Goal: Task Accomplishment & Management: Manage account settings

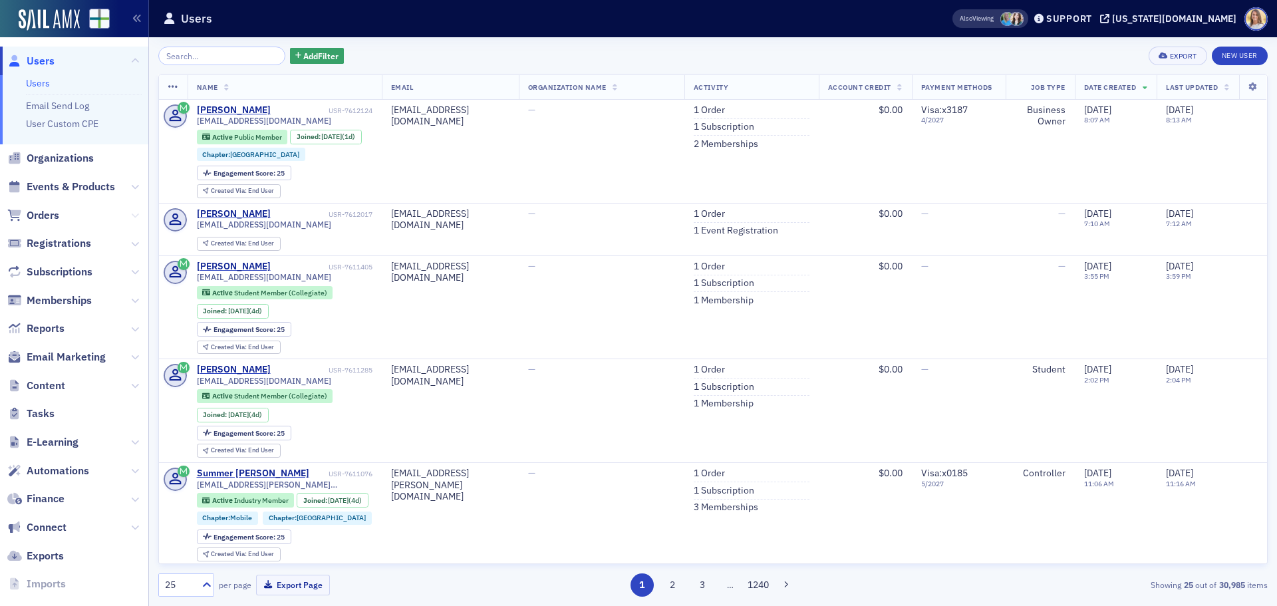
click at [131, 215] on icon at bounding box center [135, 215] width 8 height 8
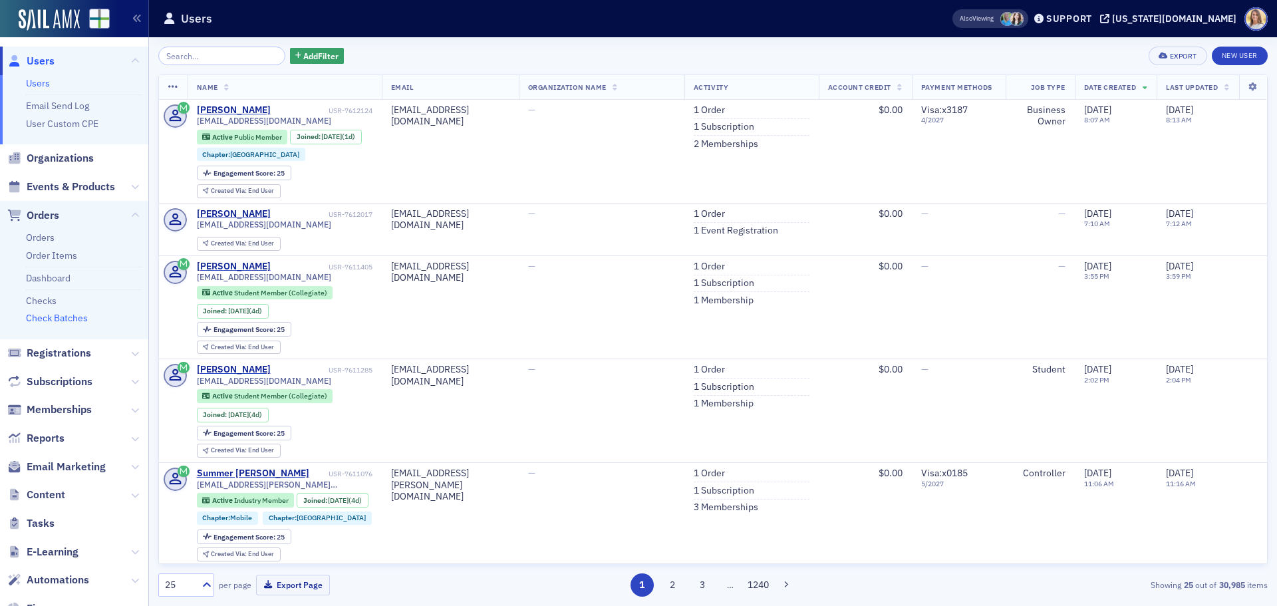
click at [77, 316] on link "Check Batches" at bounding box center [57, 318] width 62 height 12
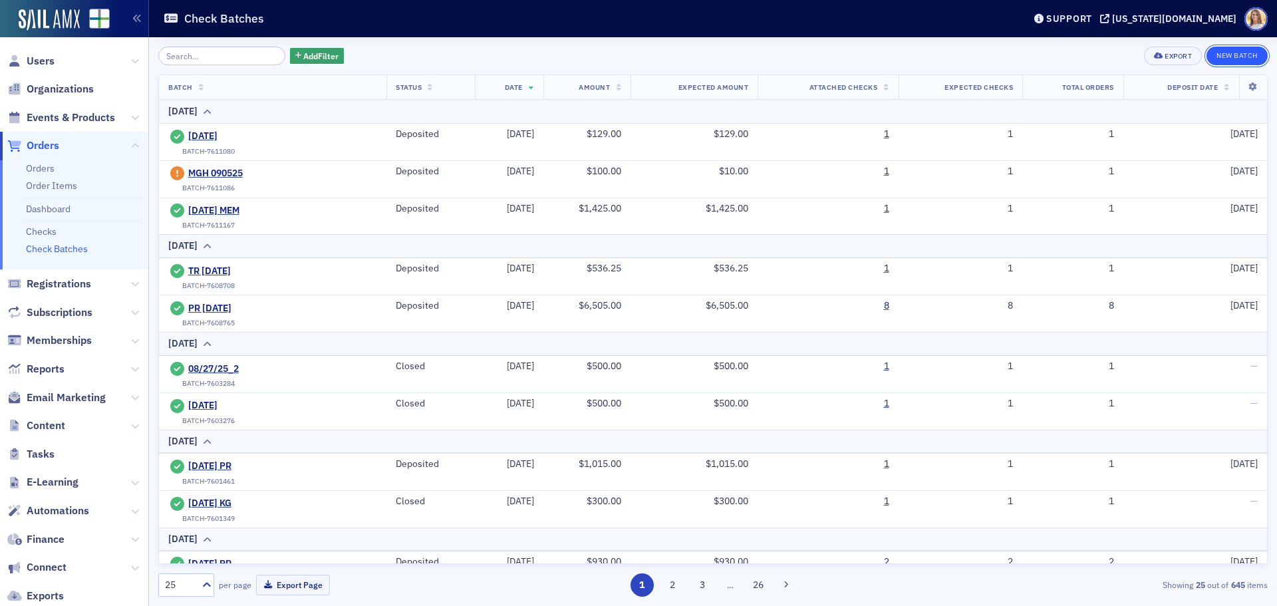
click at [1247, 54] on button "New Batch" at bounding box center [1236, 56] width 61 height 19
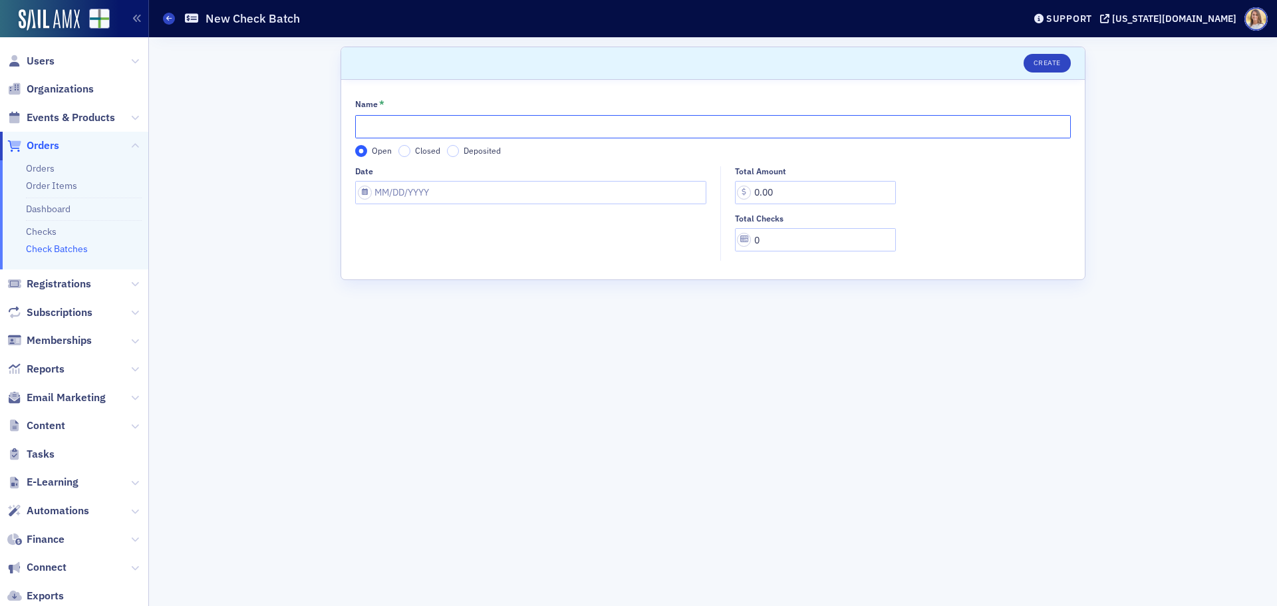
click at [414, 132] on input "Name *" at bounding box center [712, 126] width 715 height 23
type input "9-9-2025 MEM"
select select "8"
select select "2025"
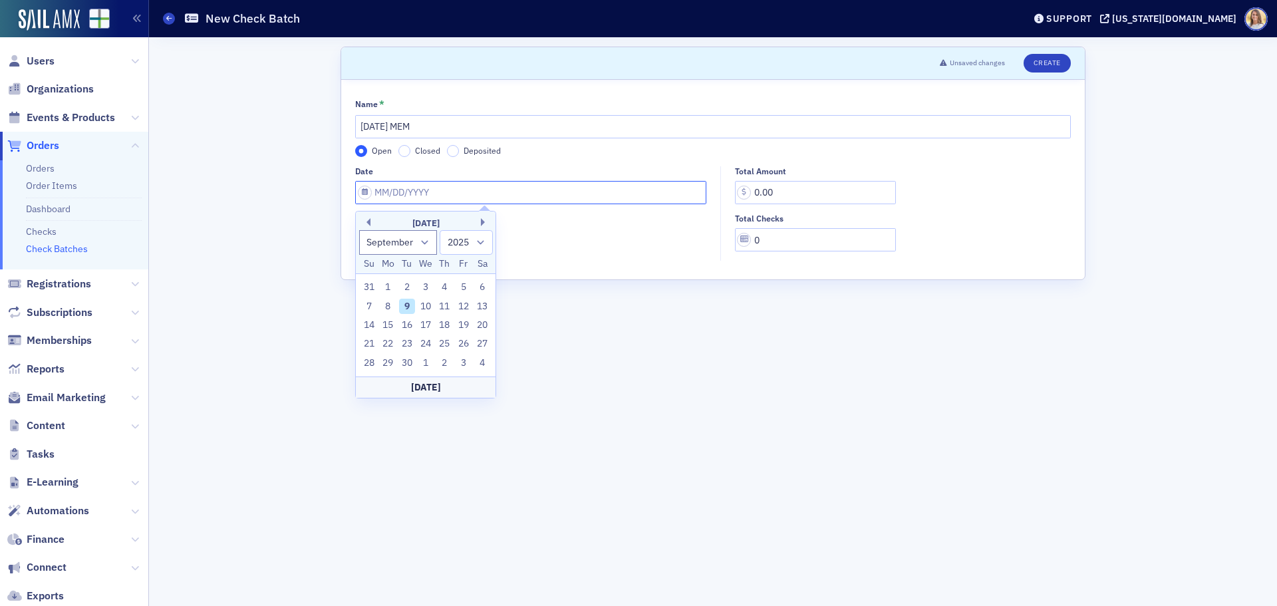
click at [601, 201] on input "Date" at bounding box center [530, 192] width 351 height 23
click at [412, 307] on div "9" at bounding box center [407, 307] width 16 height 16
type input "09/09/2025"
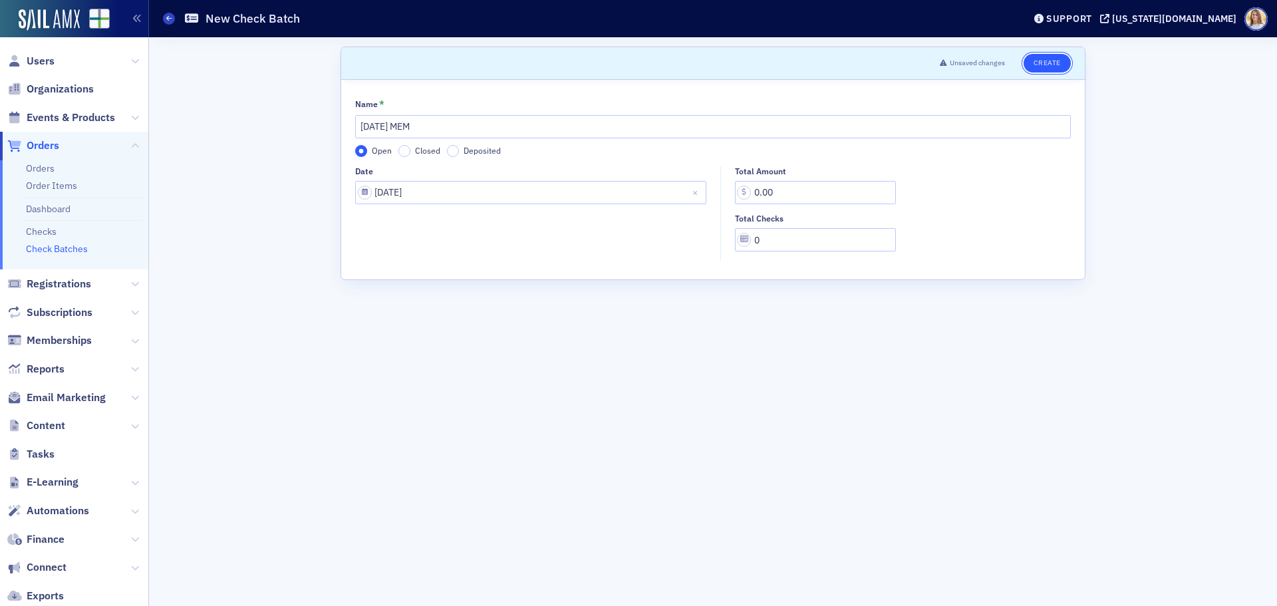
click at [1039, 62] on button "Create" at bounding box center [1046, 63] width 47 height 19
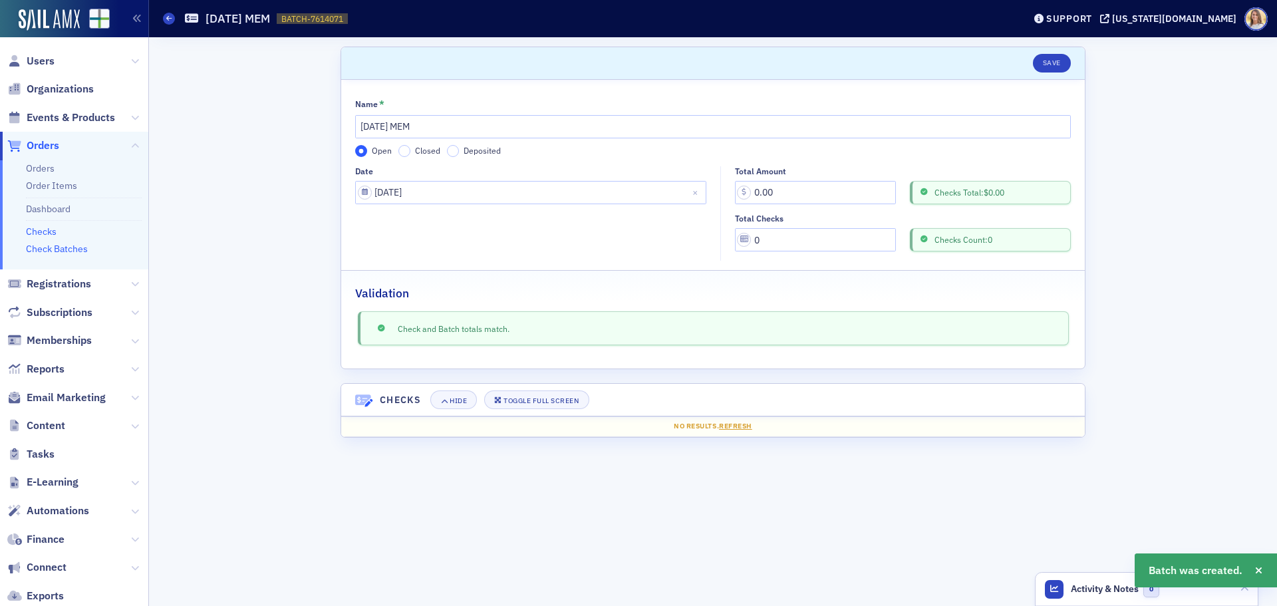
click at [45, 231] on link "Checks" at bounding box center [41, 231] width 31 height 12
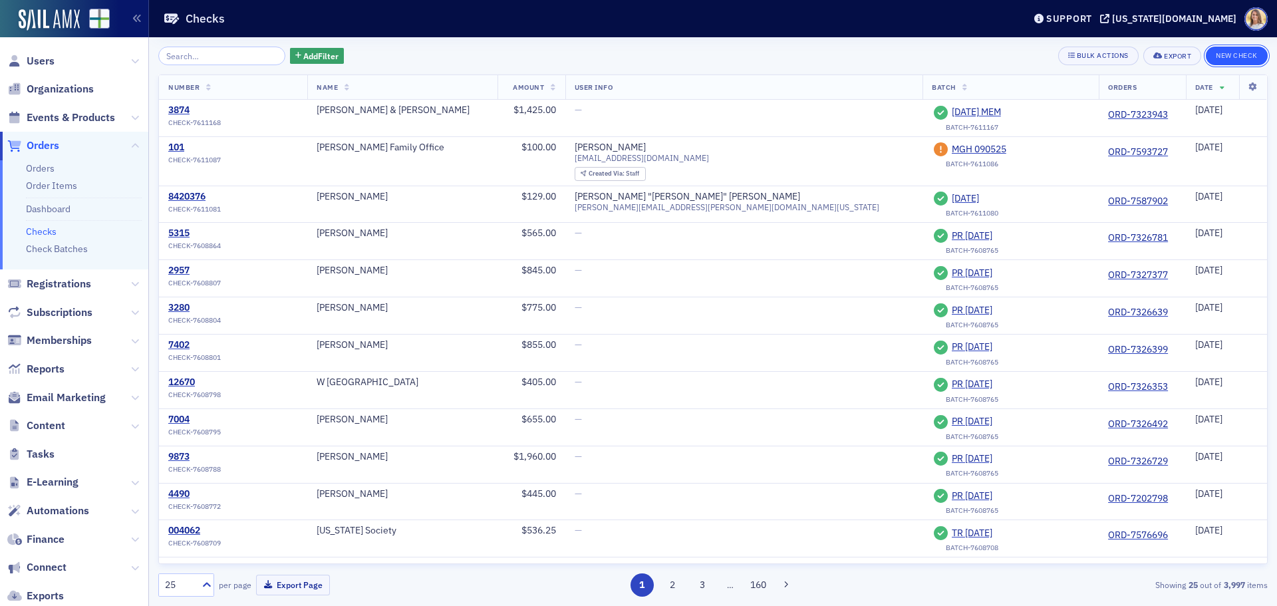
click at [1235, 62] on button "New Check" at bounding box center [1237, 56] width 62 height 19
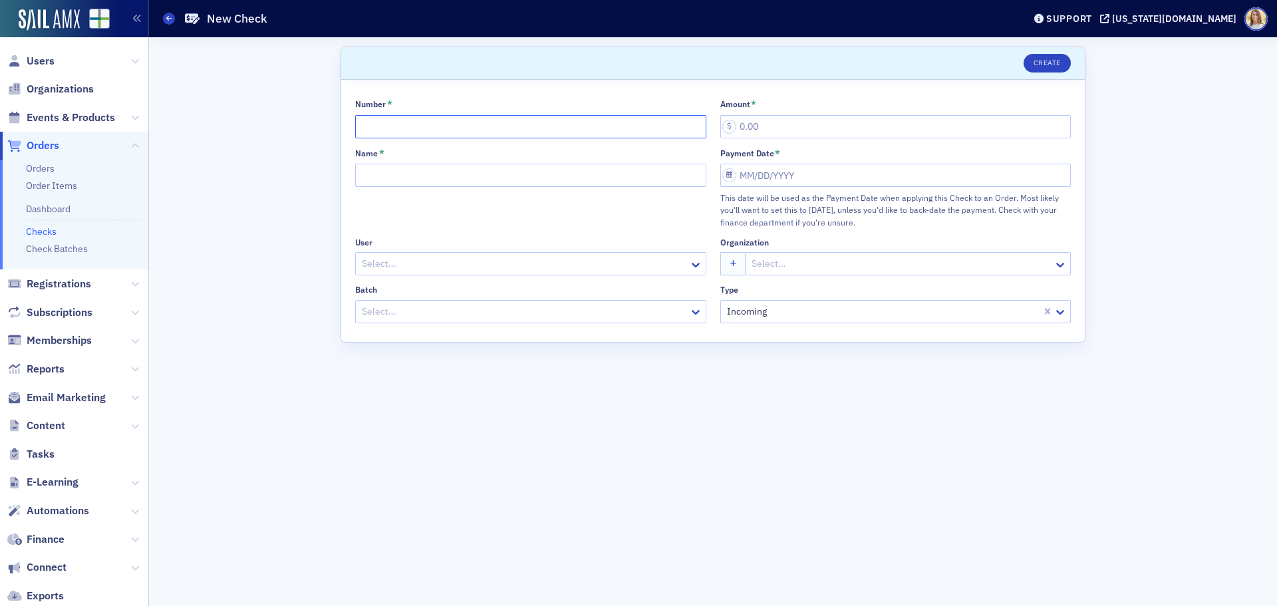
click at [416, 115] on input "Number *" at bounding box center [530, 126] width 351 height 23
type input "216778"
type input "285.00"
type input "Housing Authority"
click at [771, 176] on input "Payment Date *" at bounding box center [895, 175] width 351 height 23
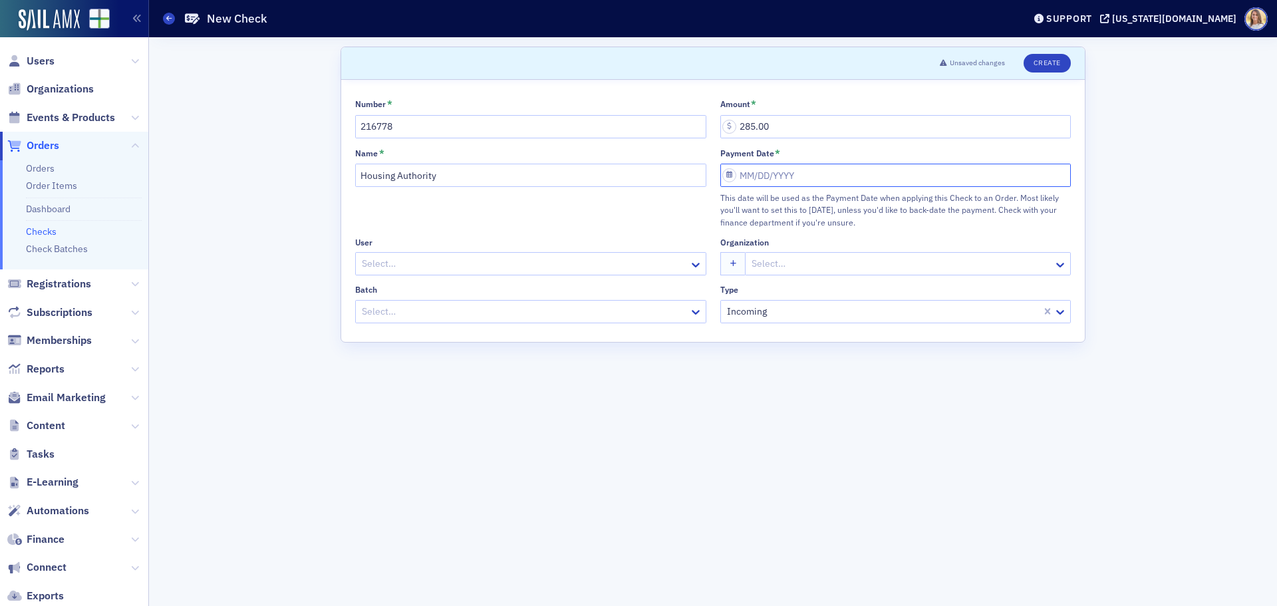
select select "8"
select select "2025"
click at [775, 285] on div "9" at bounding box center [772, 289] width 16 height 16
type input "09/09/2025"
click at [636, 315] on div at bounding box center [523, 311] width 327 height 17
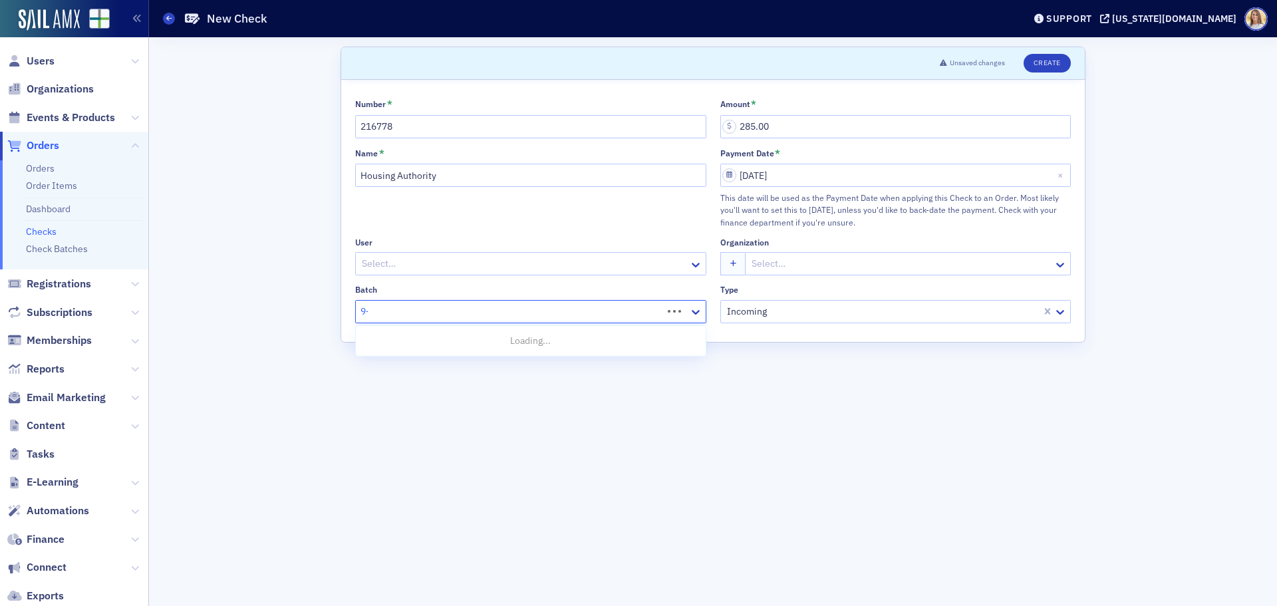
type input "9-9"
click at [541, 366] on div "9-9-2025 MEM" at bounding box center [531, 365] width 334 height 14
click at [1055, 63] on button "Create" at bounding box center [1046, 63] width 47 height 19
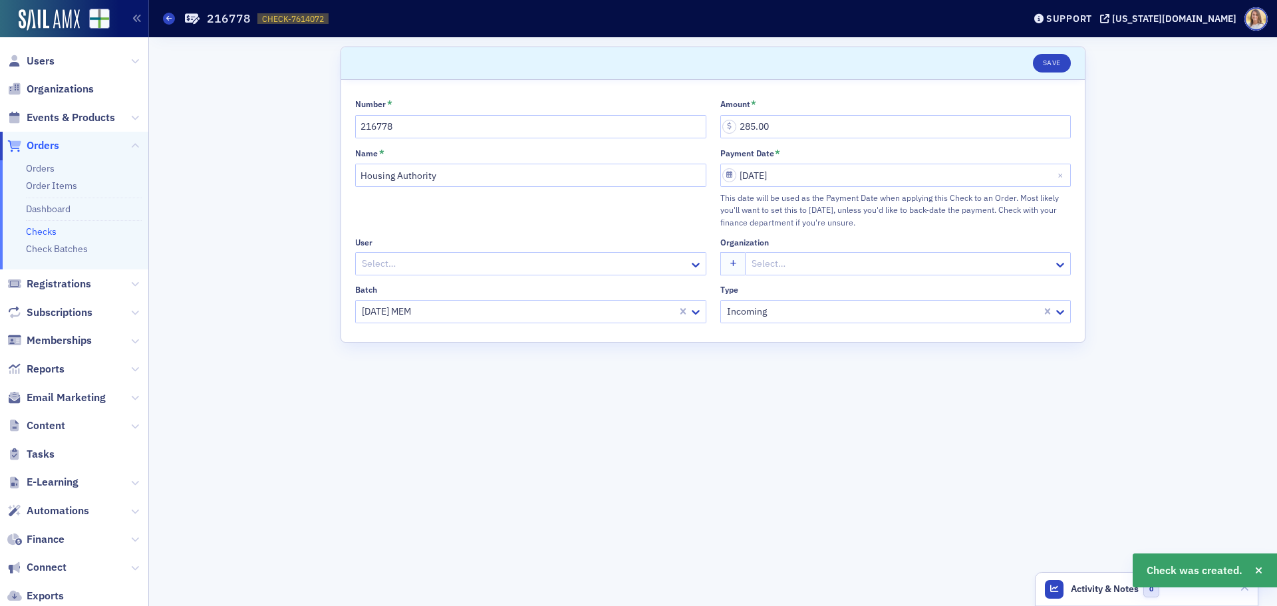
click at [41, 142] on span "Orders" at bounding box center [43, 145] width 33 height 15
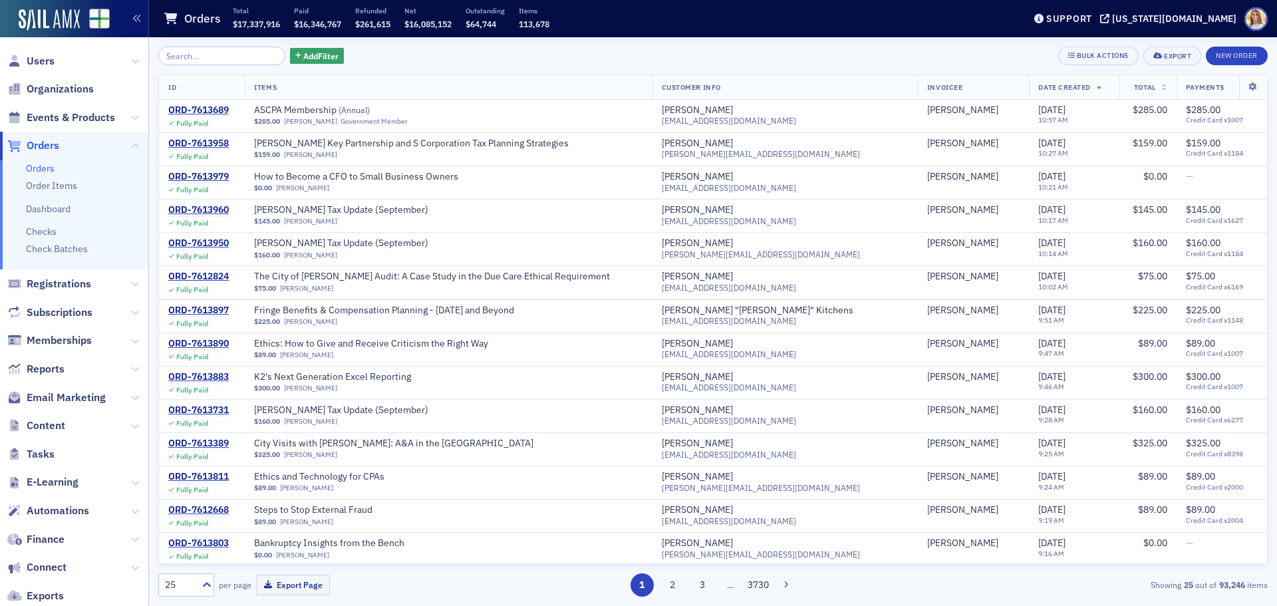
click at [227, 58] on input "search" at bounding box center [221, 56] width 127 height 19
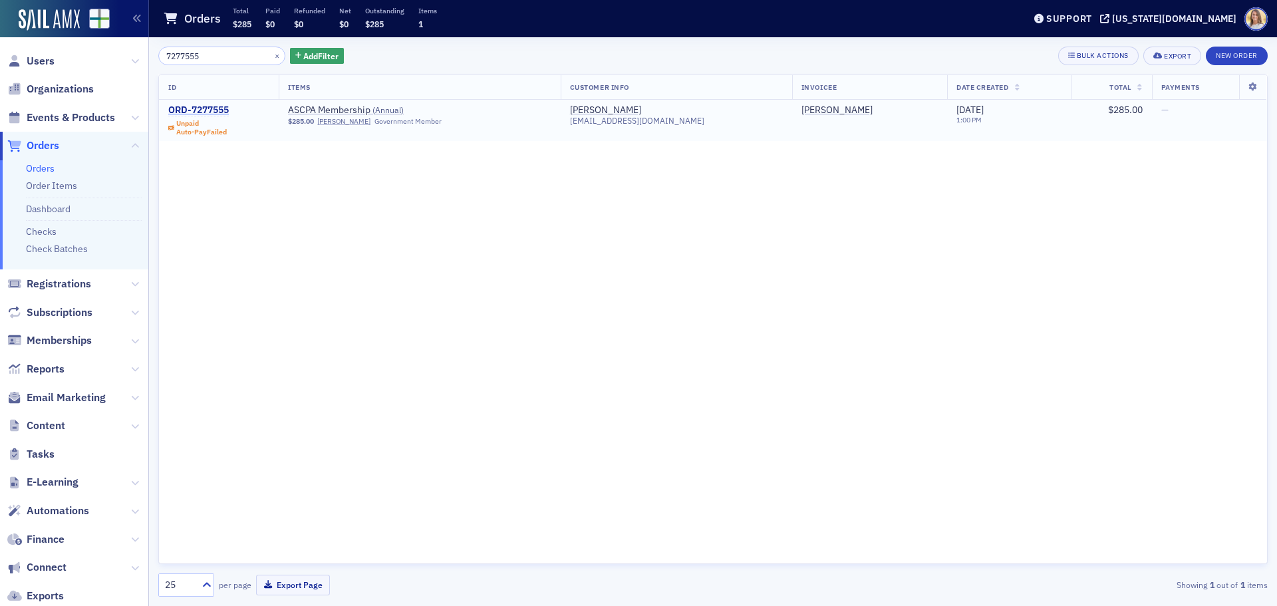
type input "7277555"
click at [202, 108] on div "ORD-7277555" at bounding box center [198, 110] width 61 height 12
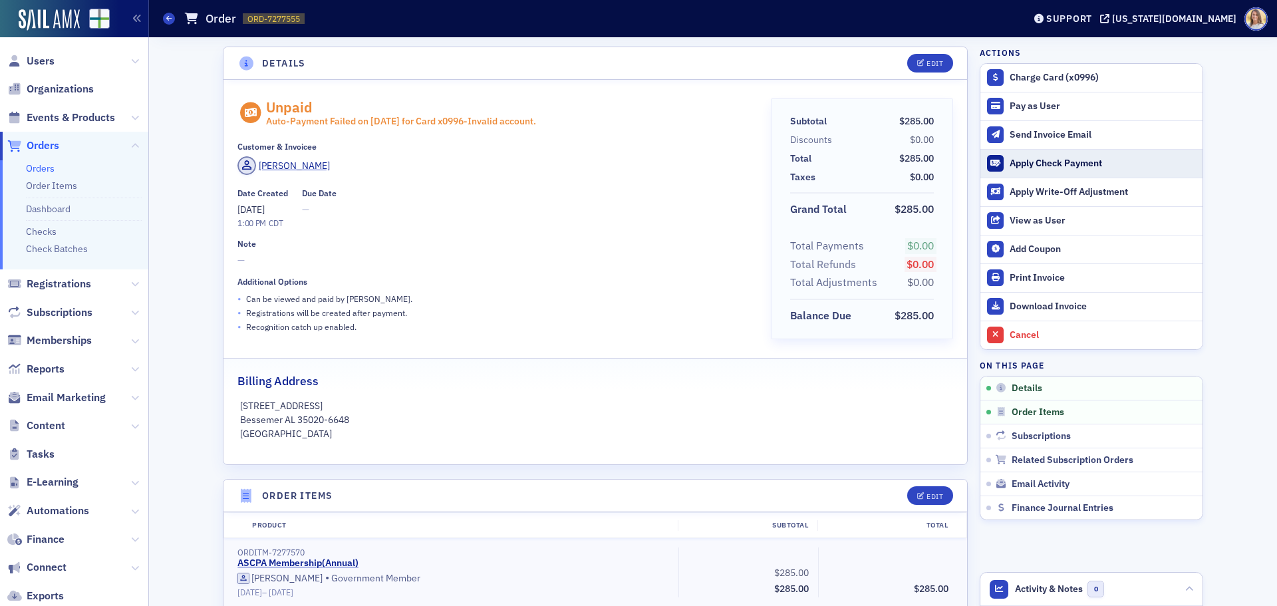
click at [1057, 160] on div "Apply Check Payment" at bounding box center [1102, 164] width 186 height 12
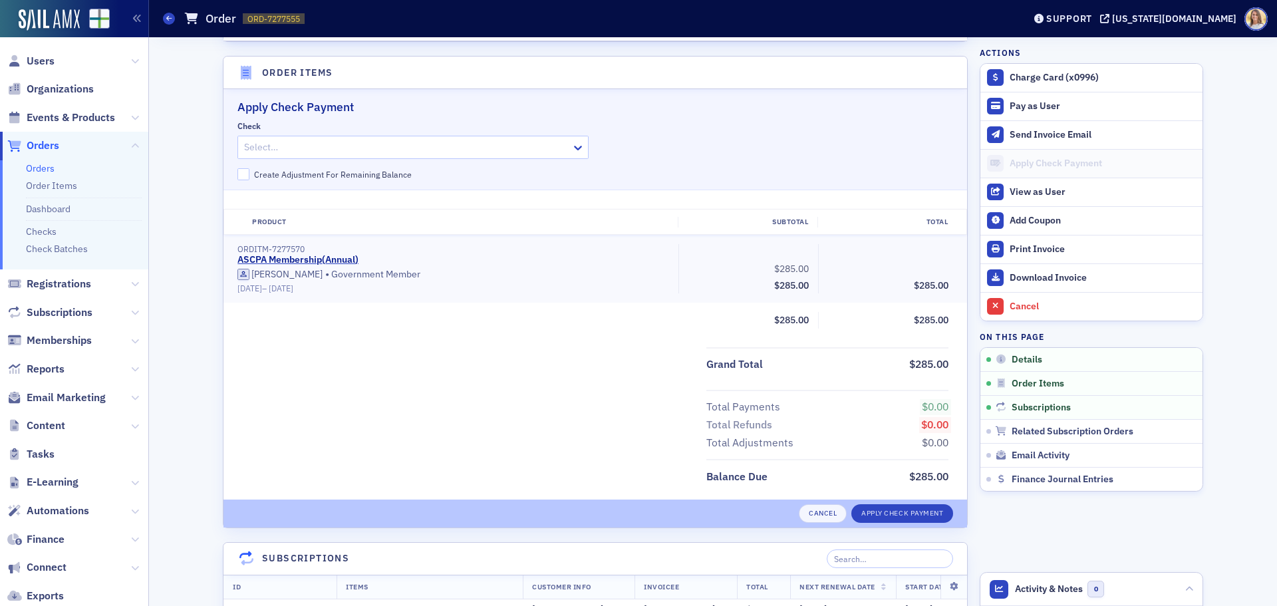
scroll to position [435, 0]
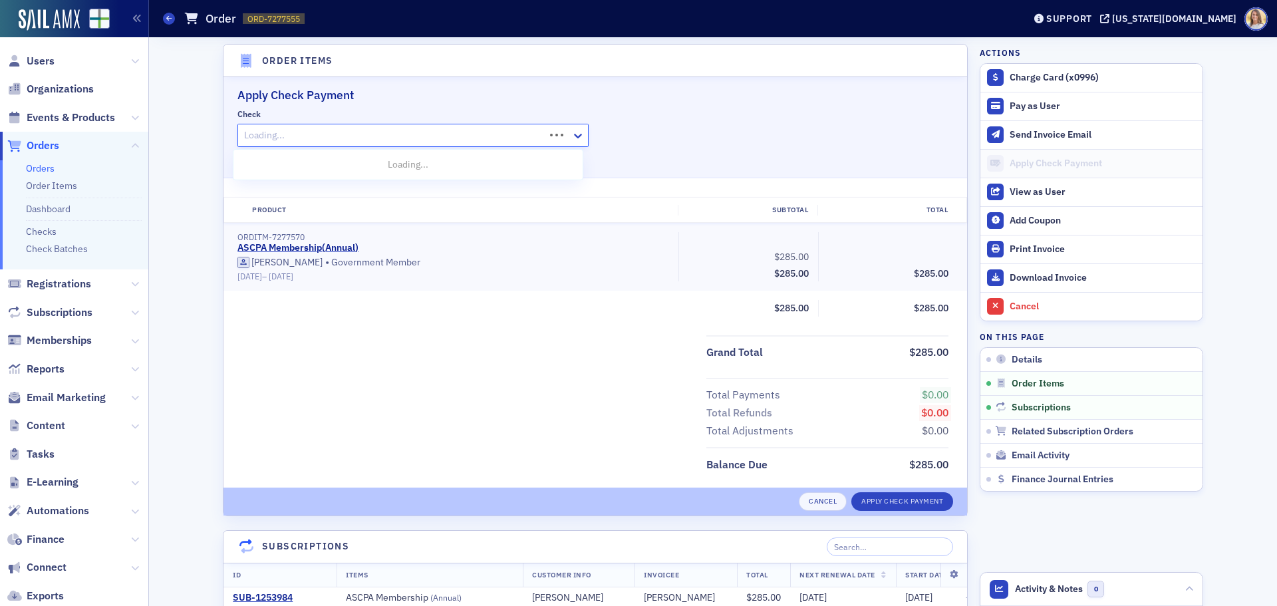
click at [309, 126] on div "Loading..." at bounding box center [391, 135] width 307 height 19
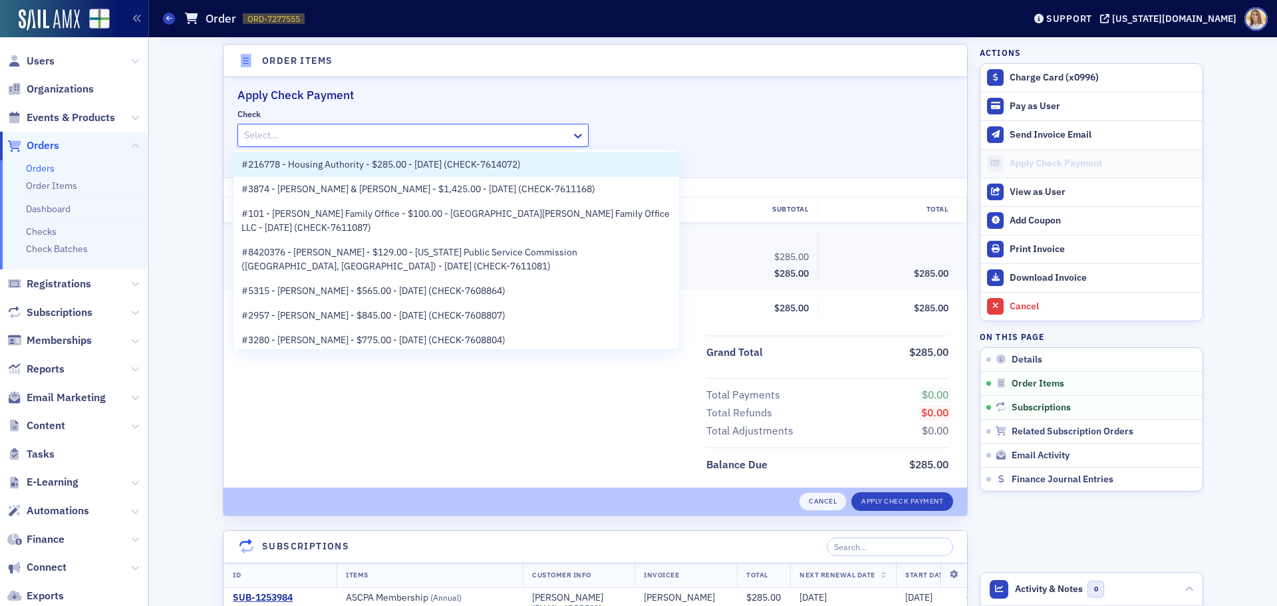
click at [586, 88] on h2 "Apply Check Payment" at bounding box center [594, 94] width 715 height 17
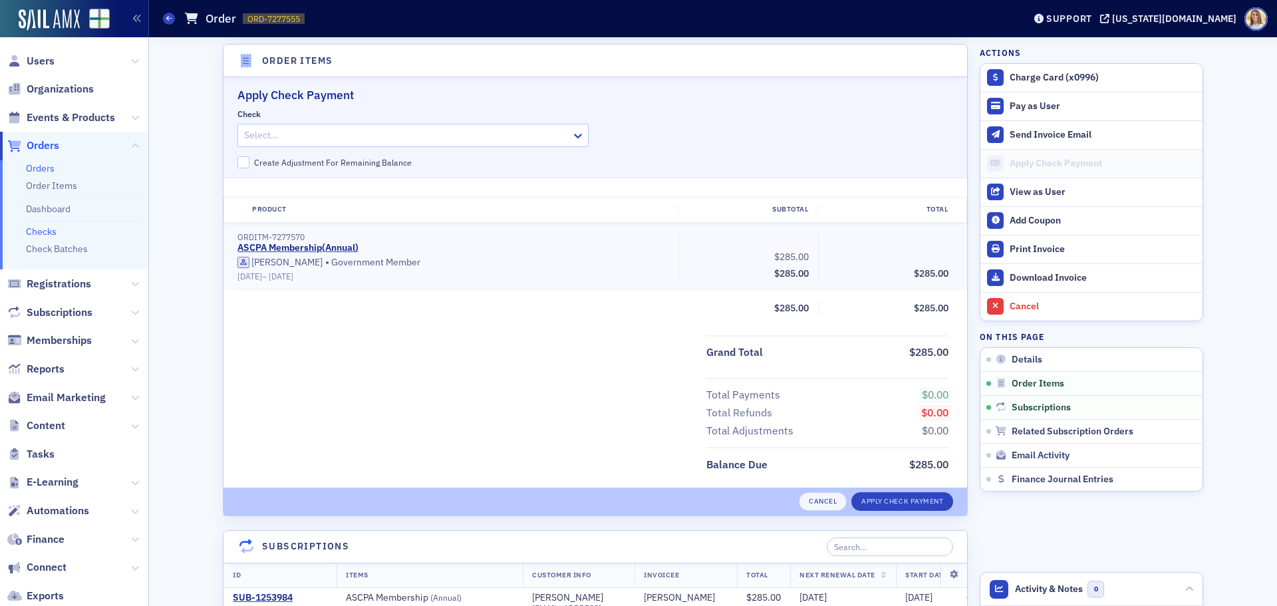
click at [42, 229] on link "Checks" at bounding box center [41, 231] width 31 height 12
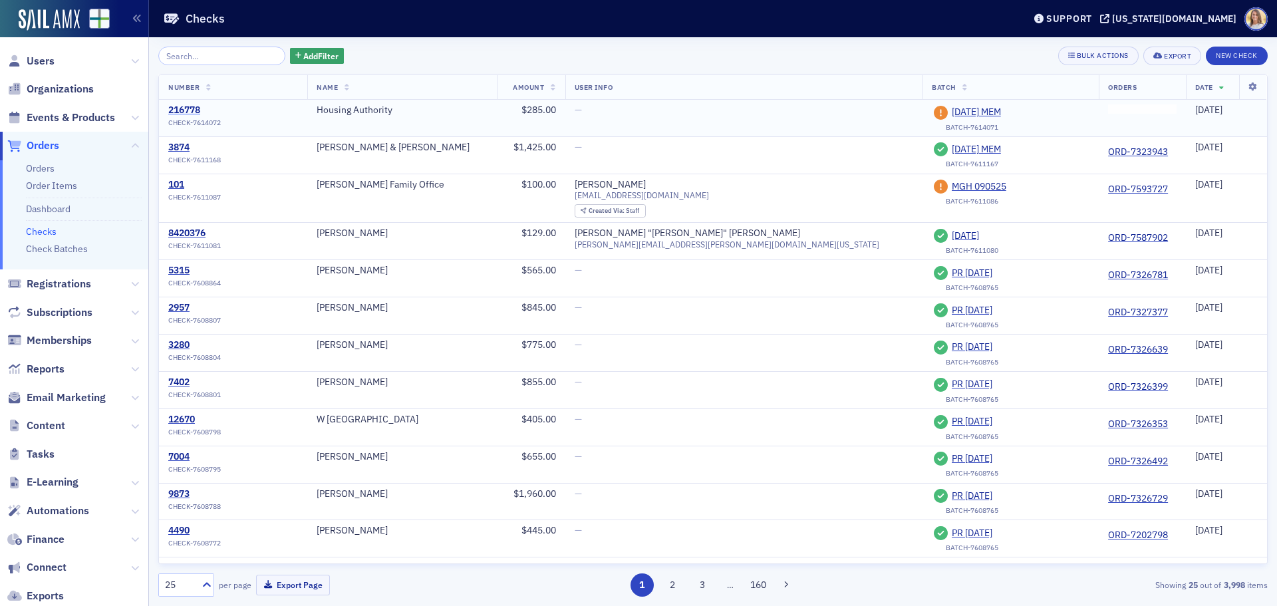
click at [184, 106] on div "216778" at bounding box center [194, 110] width 53 height 12
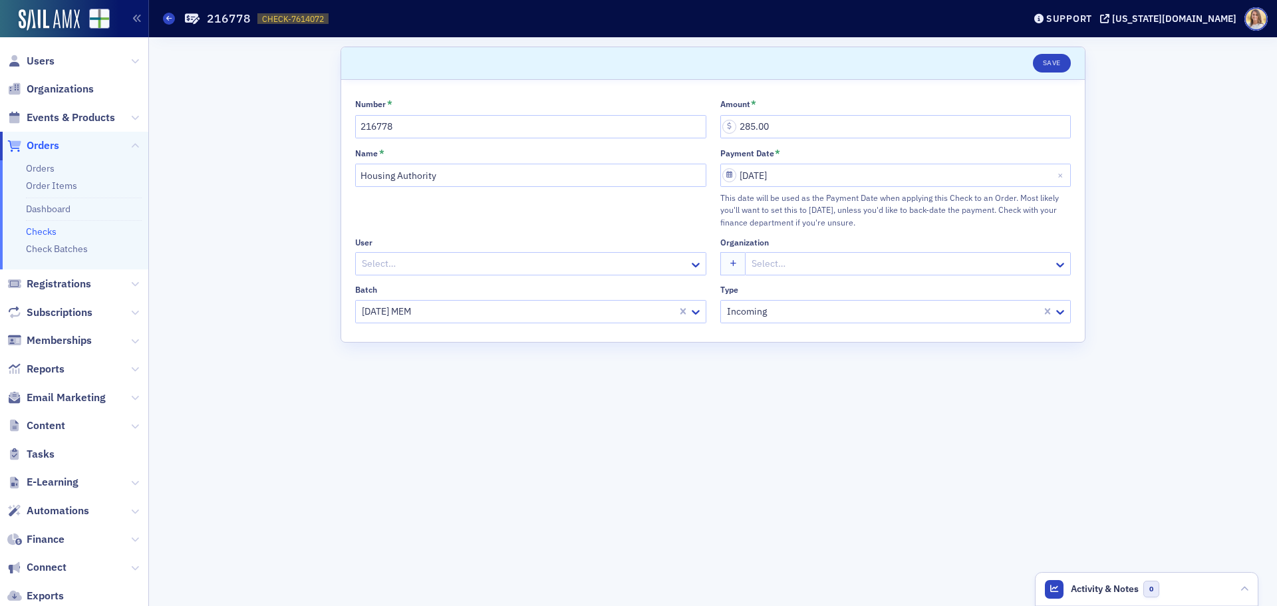
click at [287, 11] on div "Checks 216778 CHECK-7614072 7614072" at bounding box center [583, 18] width 840 height 25
click at [289, 16] on span "CHECK-7614072" at bounding box center [293, 18] width 62 height 11
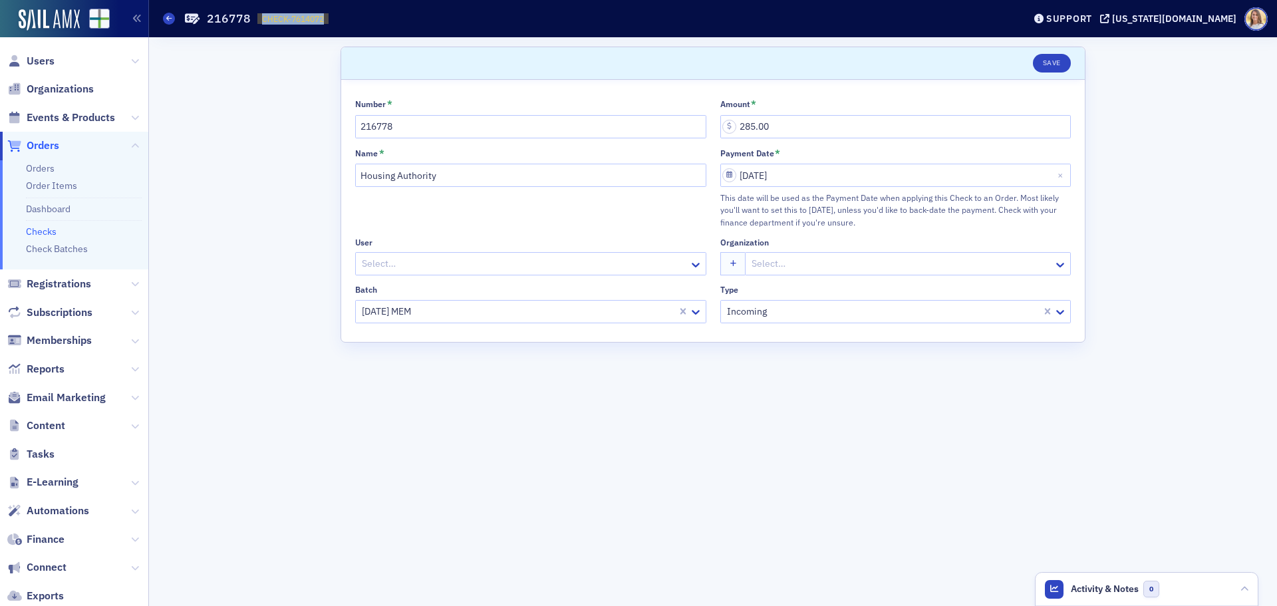
click at [50, 147] on span "Orders" at bounding box center [43, 145] width 33 height 15
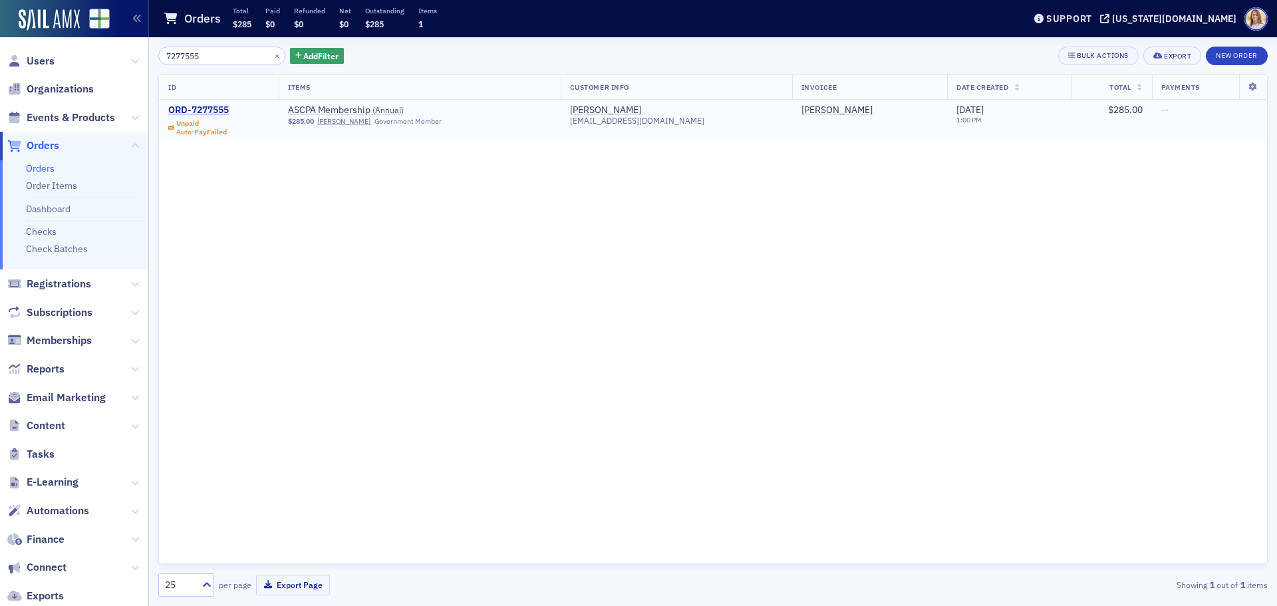
click at [218, 110] on div "ORD-7277555" at bounding box center [198, 110] width 61 height 12
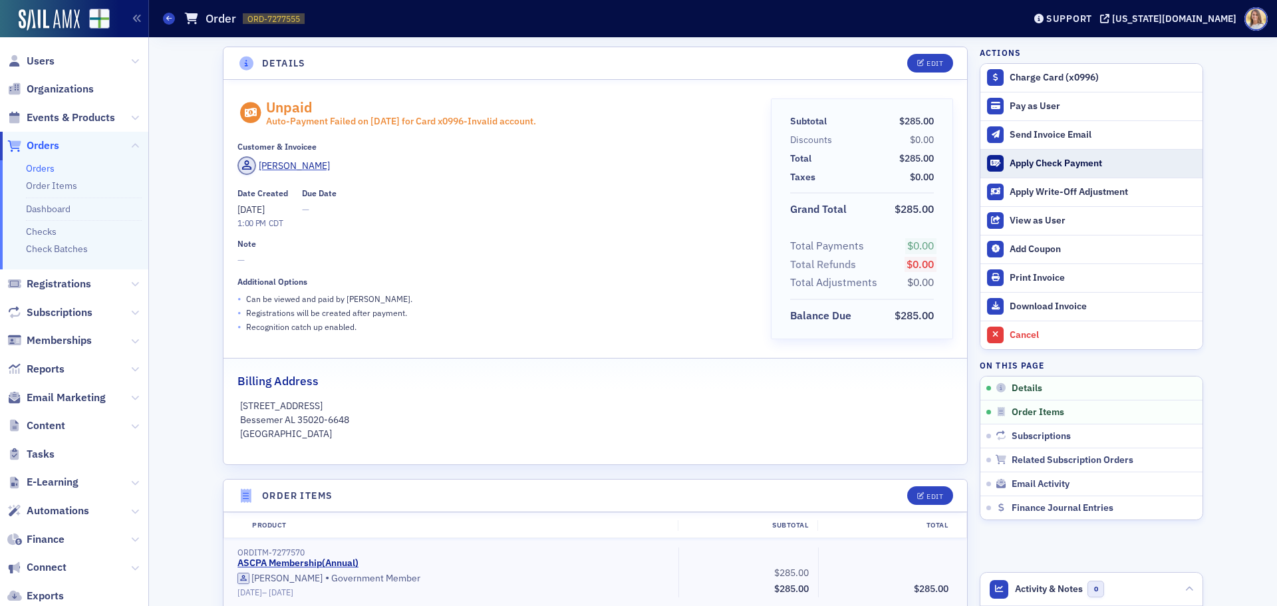
click at [1059, 166] on div "Apply Check Payment" at bounding box center [1102, 164] width 186 height 12
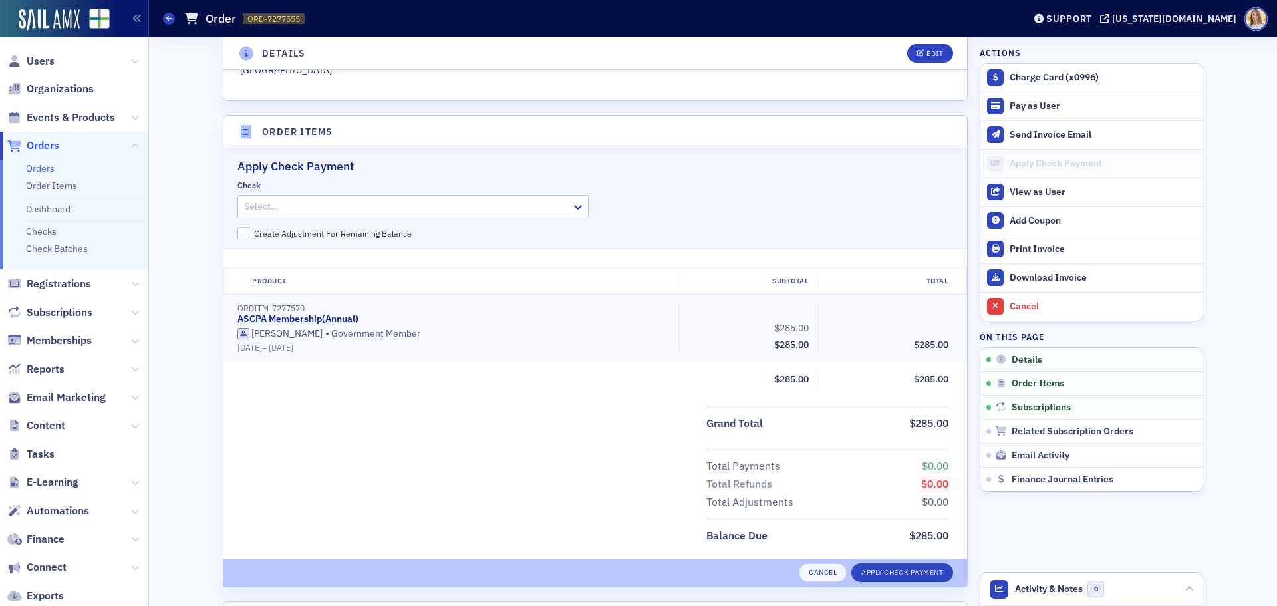
scroll to position [435, 0]
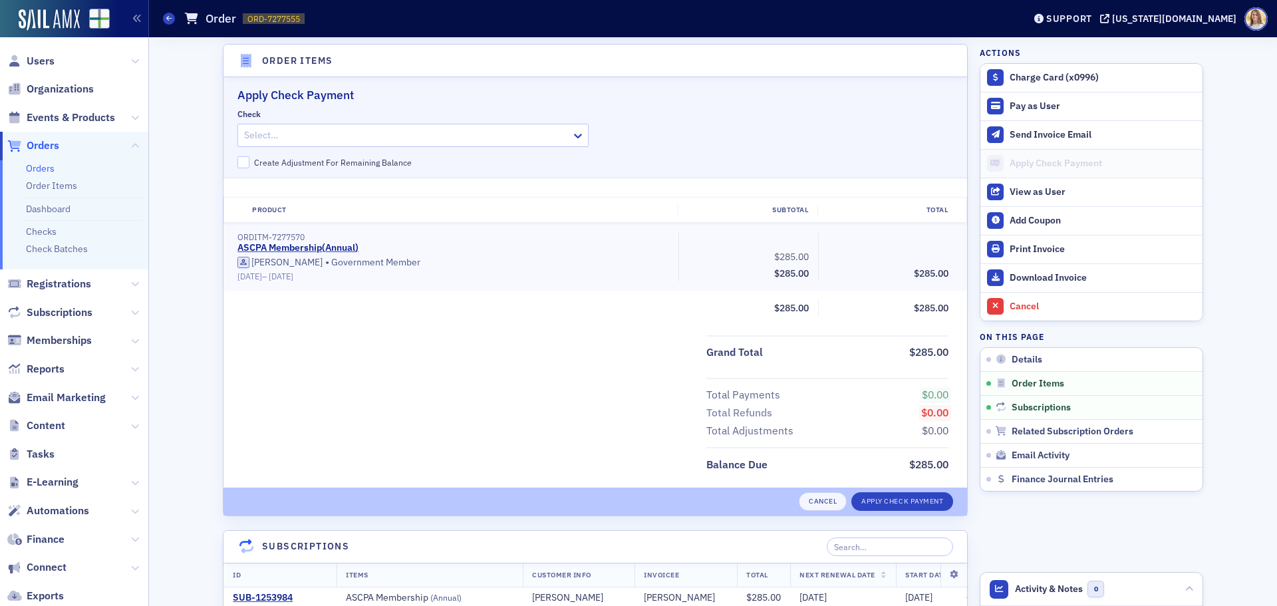
click at [357, 136] on div at bounding box center [406, 135] width 327 height 17
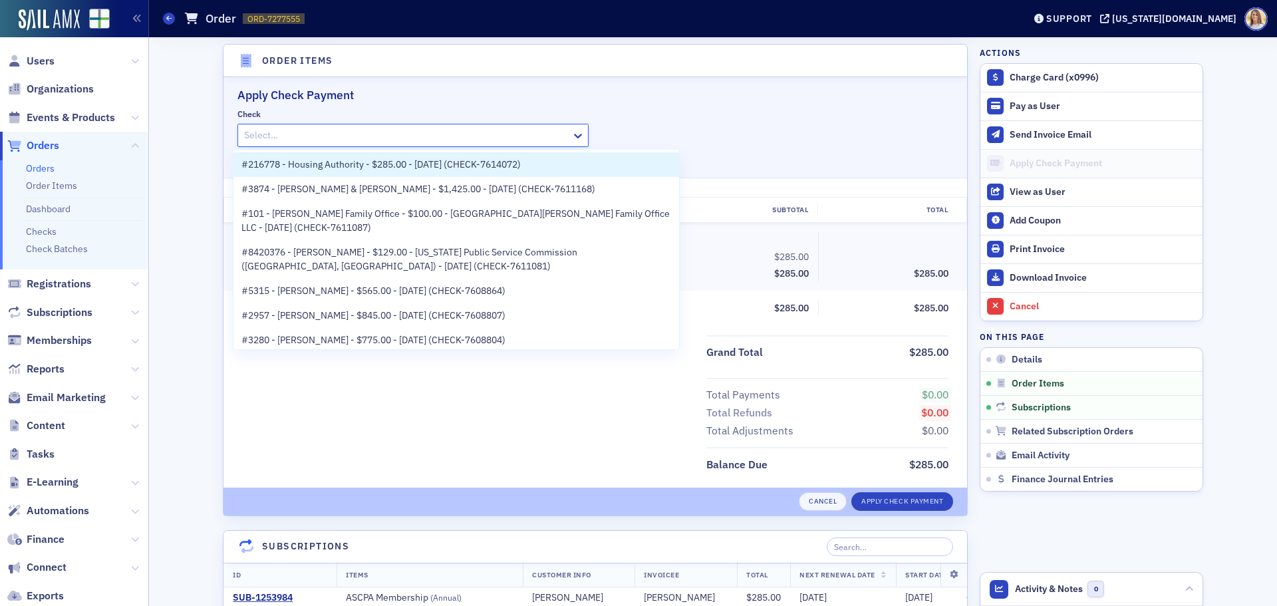
paste input "CHECK-7614072"
type input "CHECK-7614072"
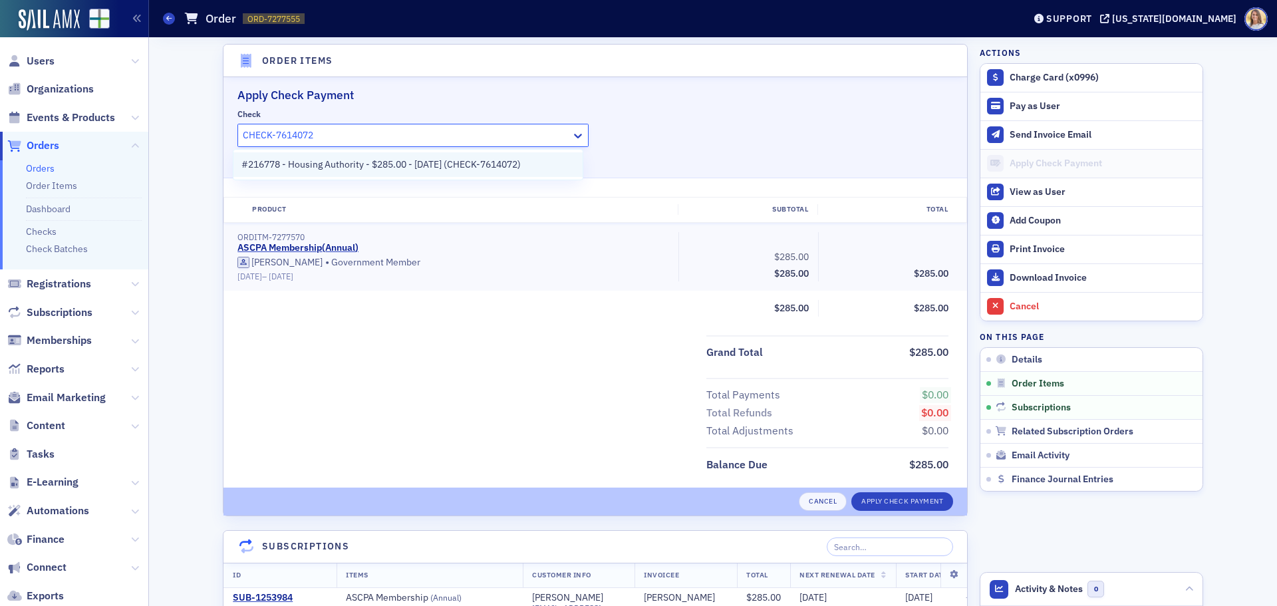
click at [372, 164] on span "#216778 - Housing Authority - $285.00 - 9/9/2025 (CHECK-7614072)" at bounding box center [380, 165] width 279 height 14
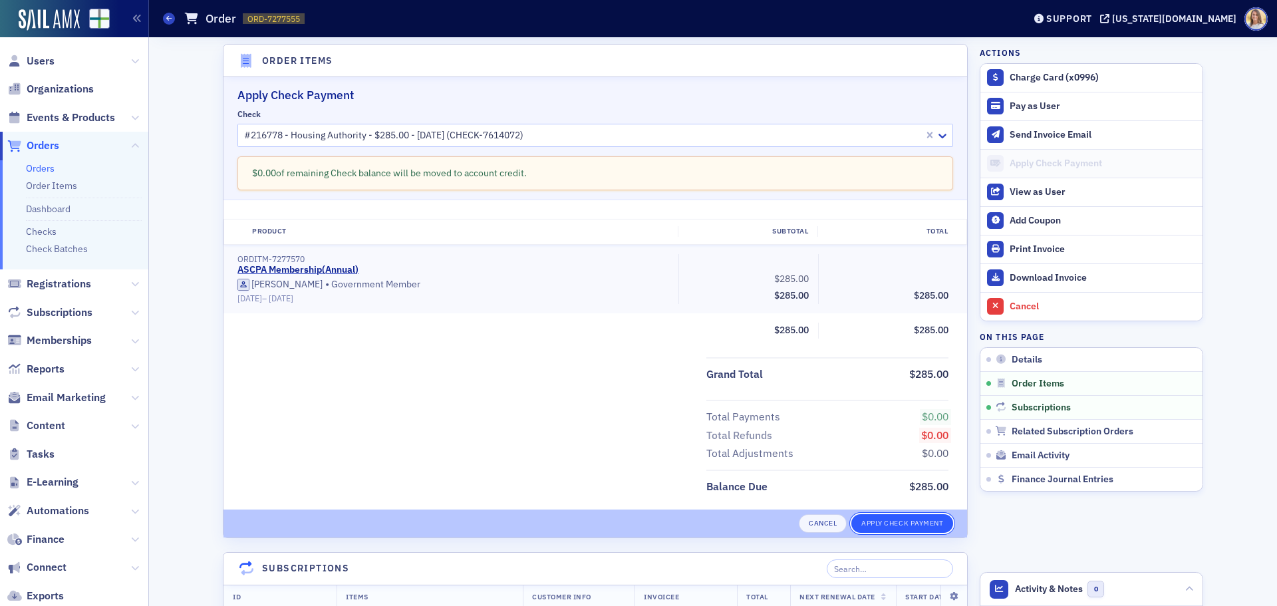
click at [886, 528] on button "Apply Check Payment" at bounding box center [902, 523] width 102 height 19
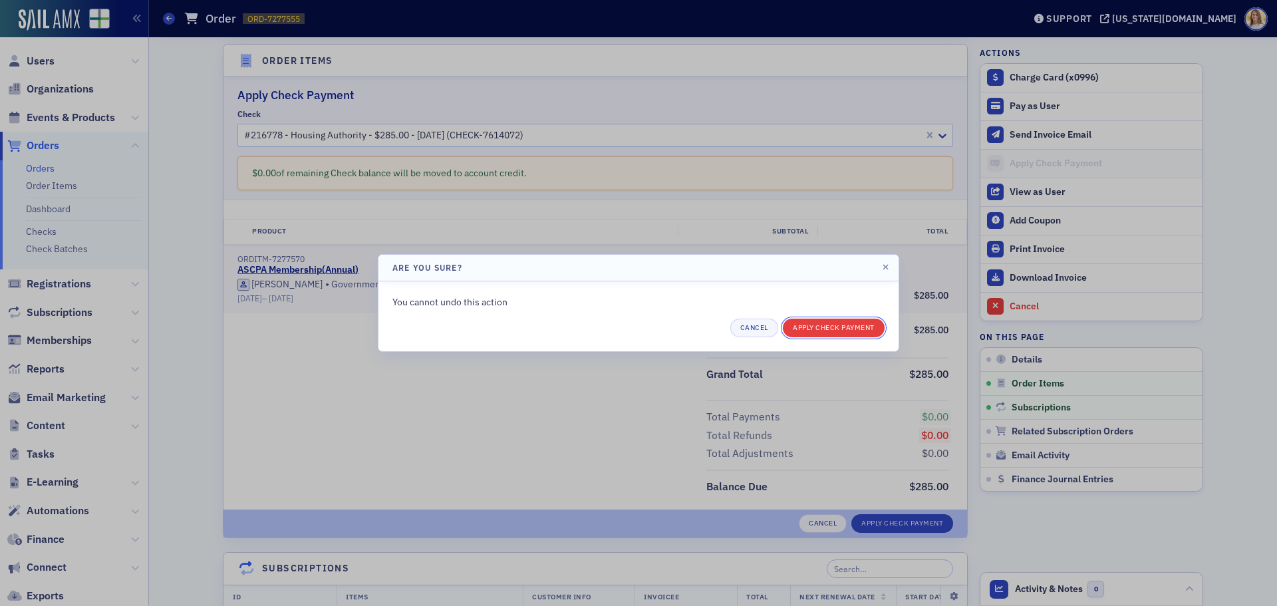
click at [840, 329] on button "Apply Check Payment" at bounding box center [834, 328] width 102 height 19
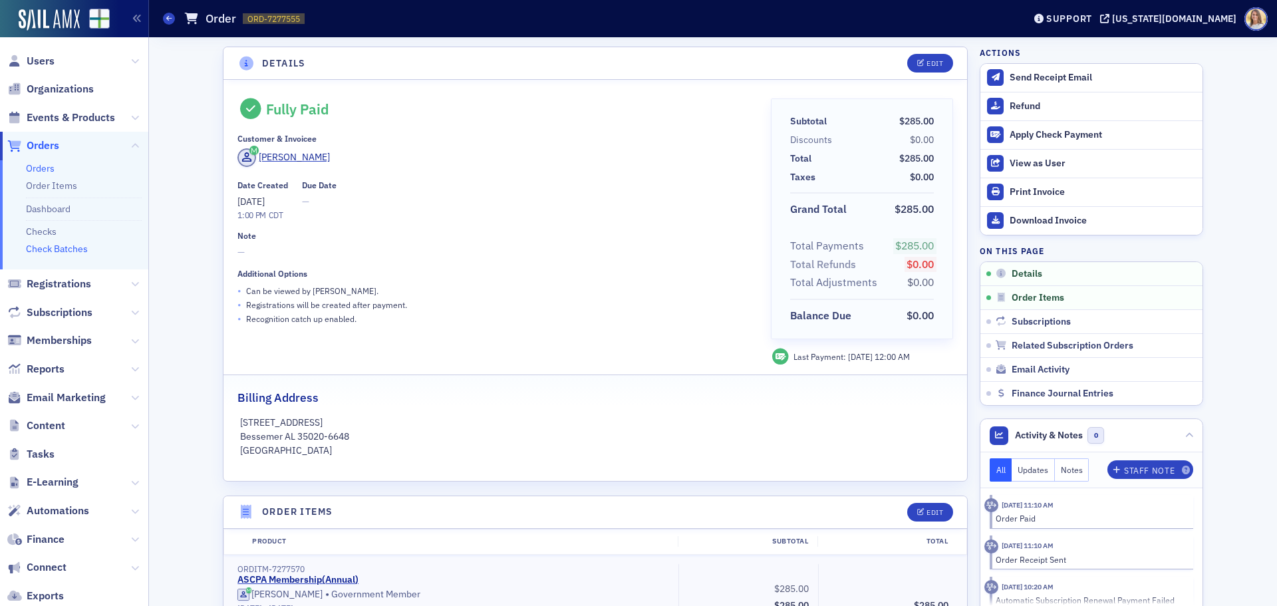
click at [61, 244] on link "Check Batches" at bounding box center [57, 249] width 62 height 12
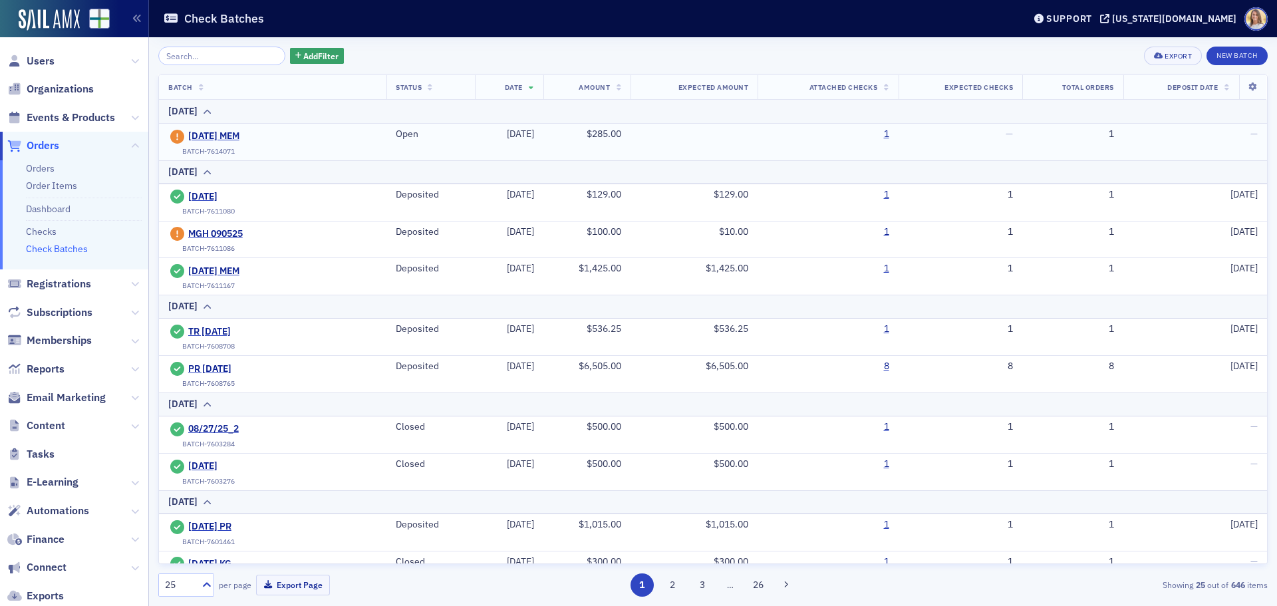
click at [207, 129] on div "[DATE] MEM" at bounding box center [238, 136] width 141 height 16
click at [210, 132] on span "[DATE] MEM" at bounding box center [248, 136] width 121 height 12
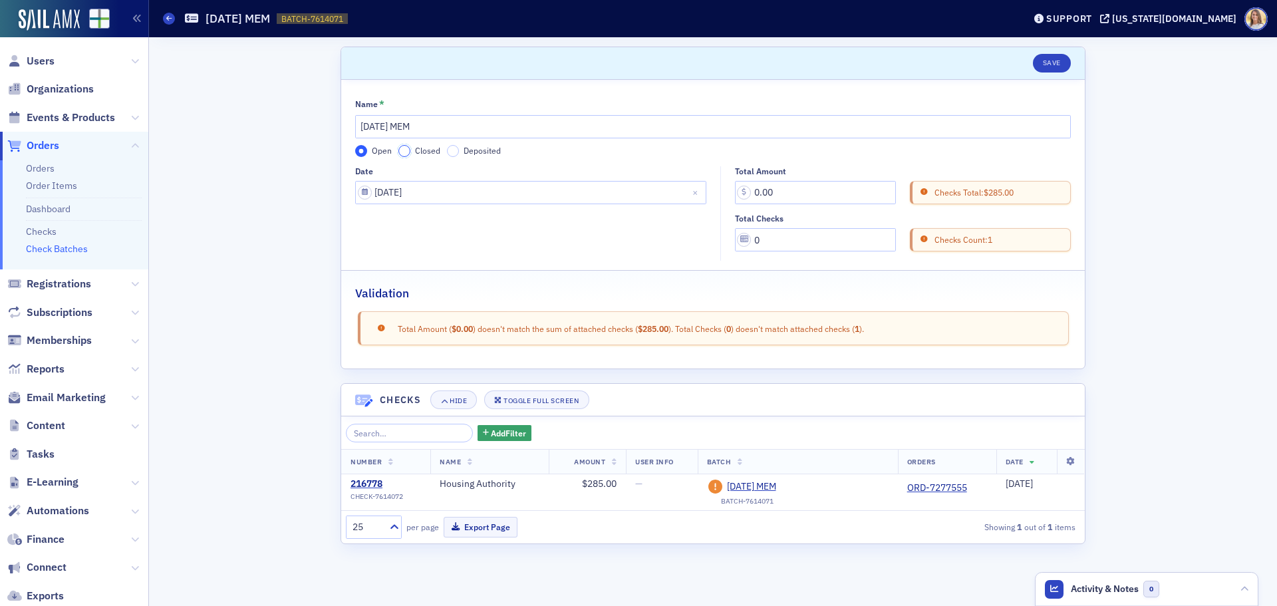
click at [407, 155] on input "Closed" at bounding box center [404, 151] width 12 height 12
drag, startPoint x: 805, startPoint y: 191, endPoint x: 626, endPoint y: 195, distance: 178.3
click at [626, 195] on div "Date 09/09/2025 Total Amount 0.00 Checks Total: $285.00 Total Checks 0 Checks C…" at bounding box center [712, 213] width 715 height 95
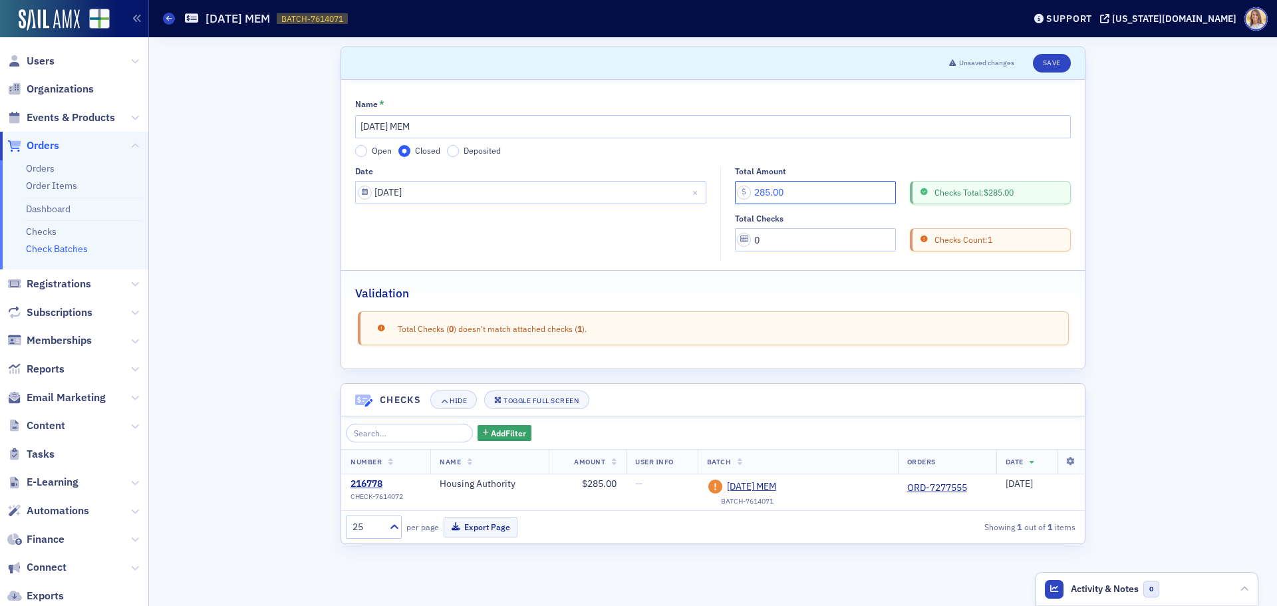
type input "285.00"
drag, startPoint x: 764, startPoint y: 249, endPoint x: 755, endPoint y: 249, distance: 9.3
click at [755, 249] on input "0" at bounding box center [815, 239] width 161 height 23
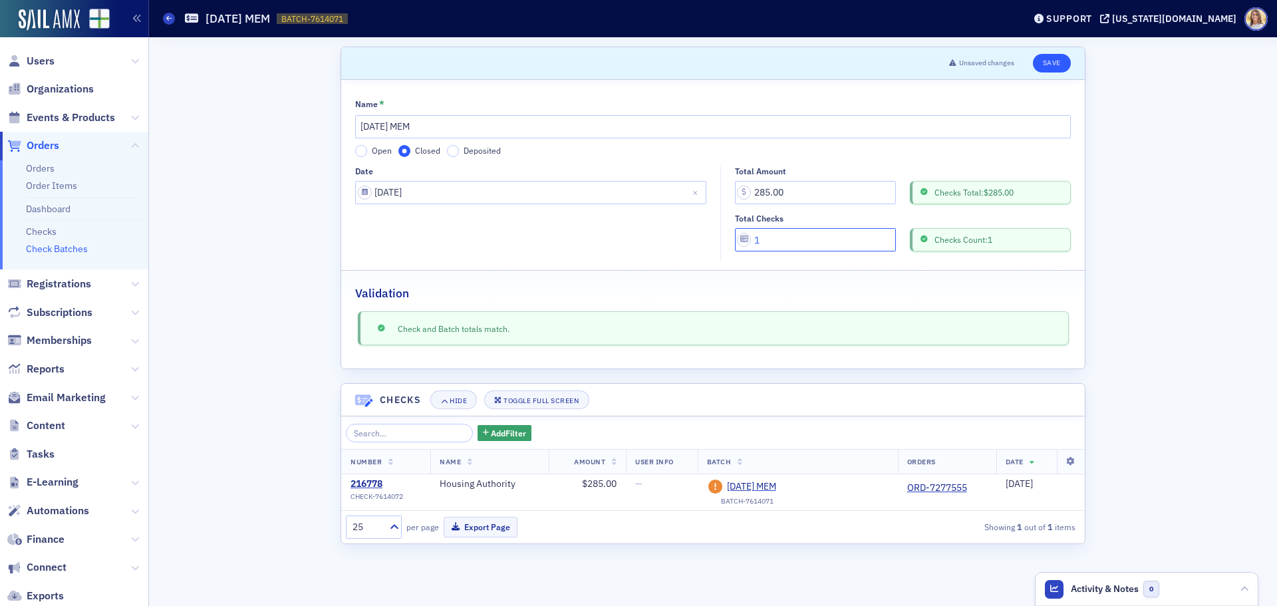
type input "1"
click at [1058, 56] on button "Save" at bounding box center [1052, 63] width 38 height 19
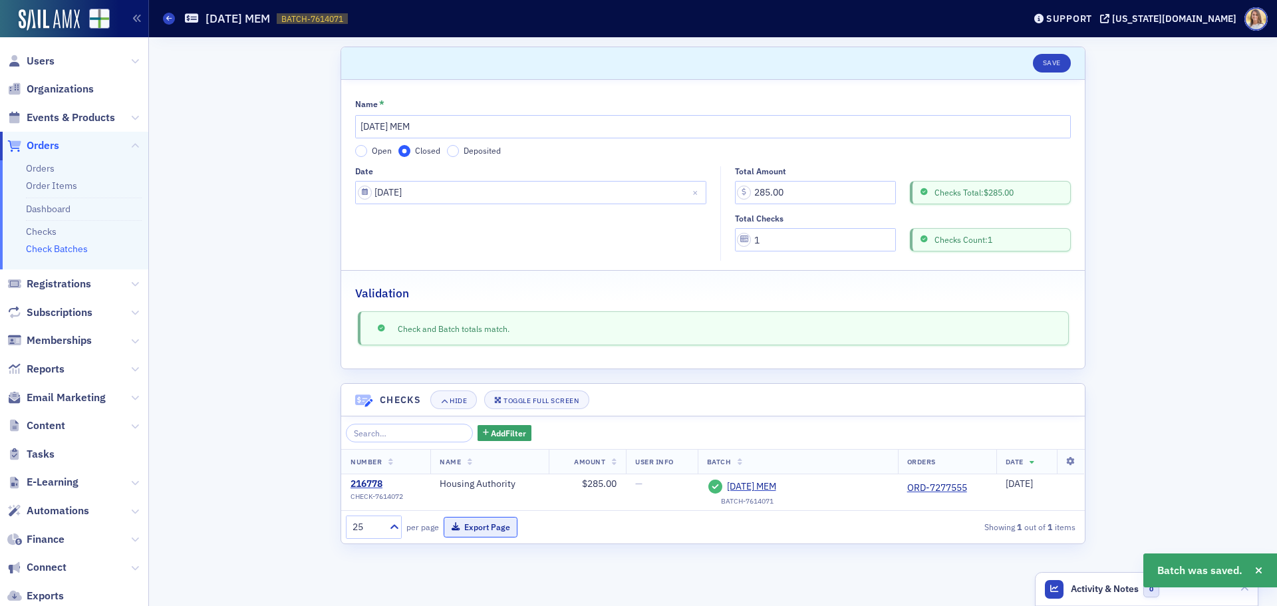
click at [491, 520] on button "Export Page" at bounding box center [481, 527] width 74 height 21
click at [47, 62] on span "Users" at bounding box center [41, 61] width 28 height 15
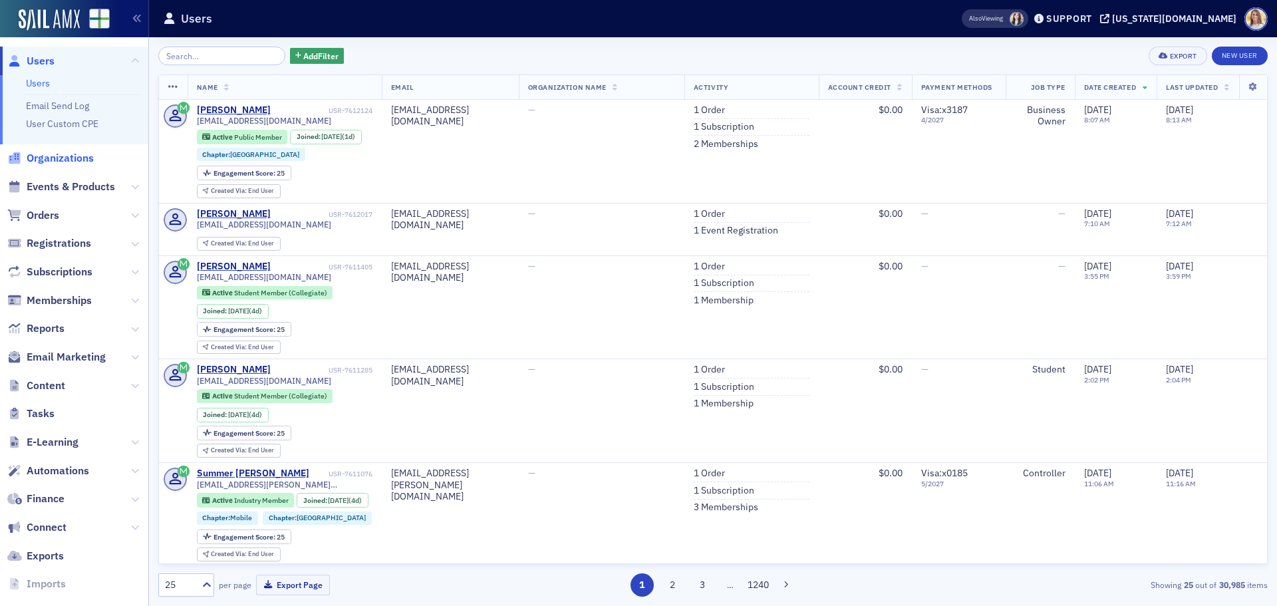
click at [87, 158] on span "Organizations" at bounding box center [60, 158] width 67 height 15
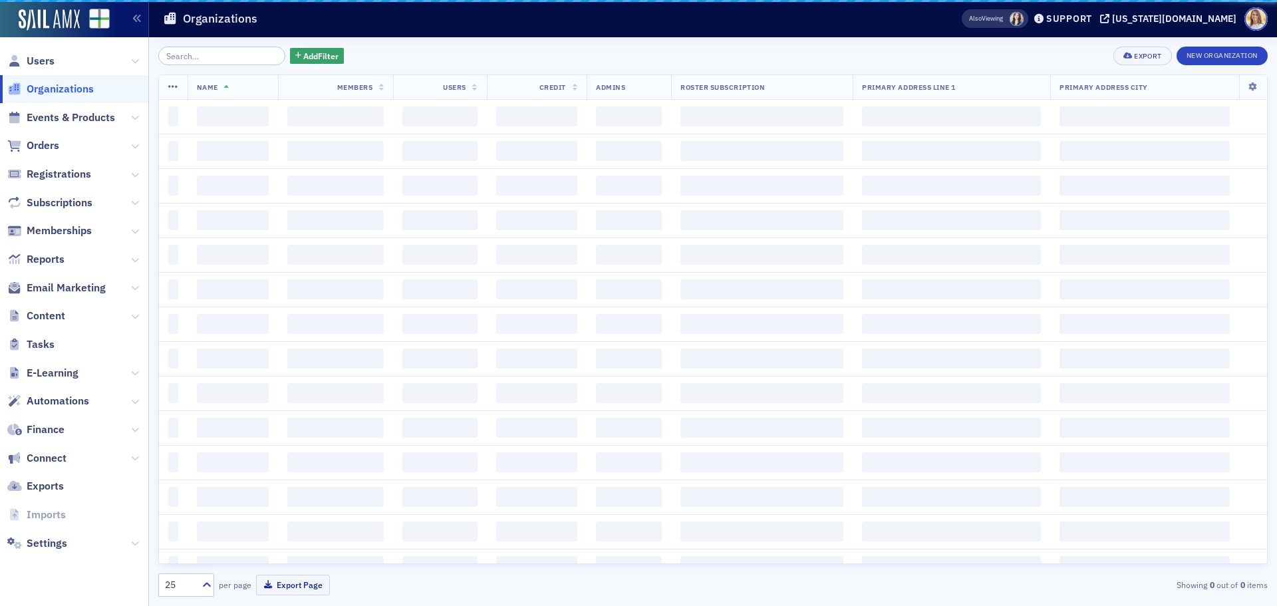
click at [212, 59] on input "search" at bounding box center [221, 56] width 127 height 19
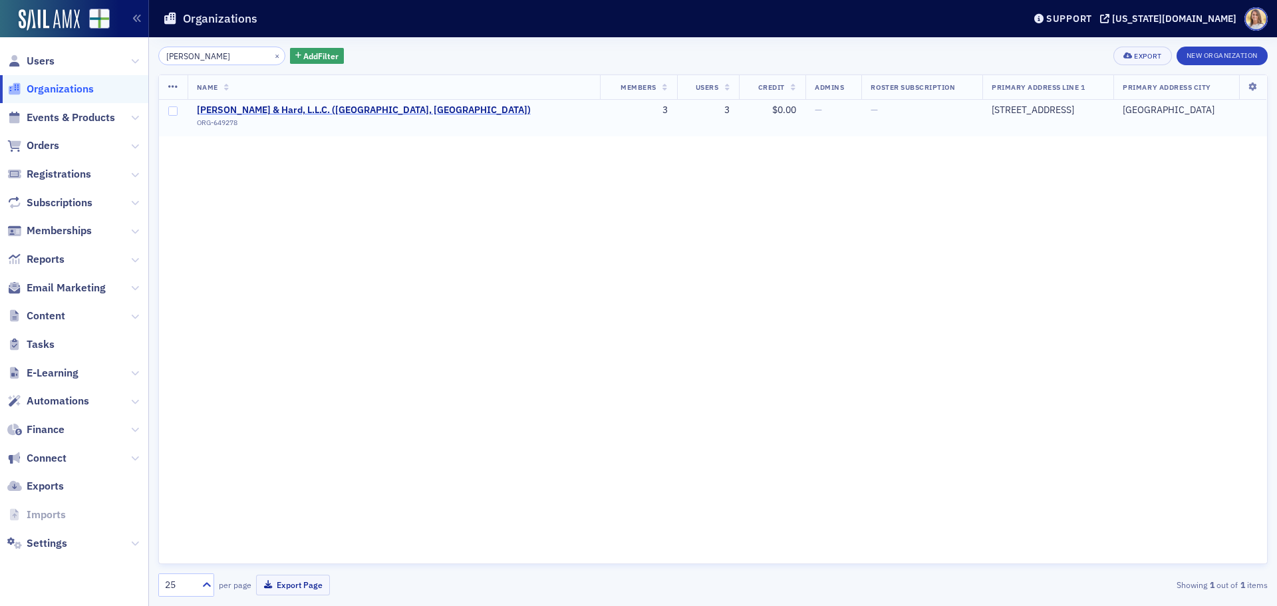
type input "sitton"
click at [276, 106] on span "Sitton & Hard, L.L.C. (Birmingham, AL)" at bounding box center [364, 110] width 334 height 12
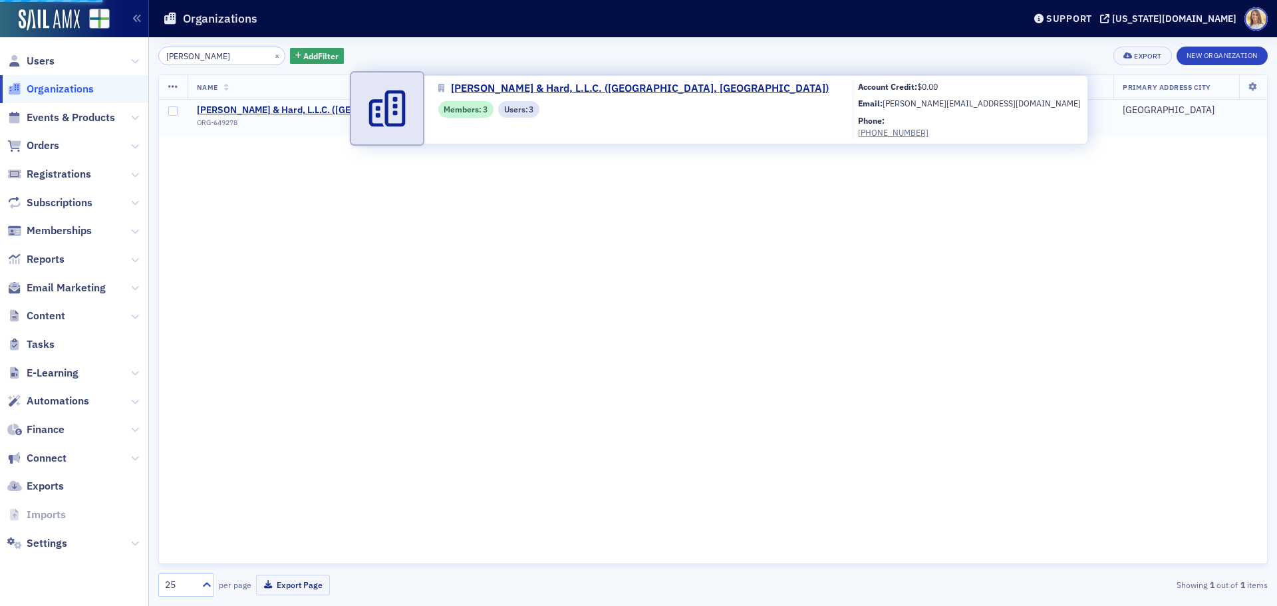
select select "US"
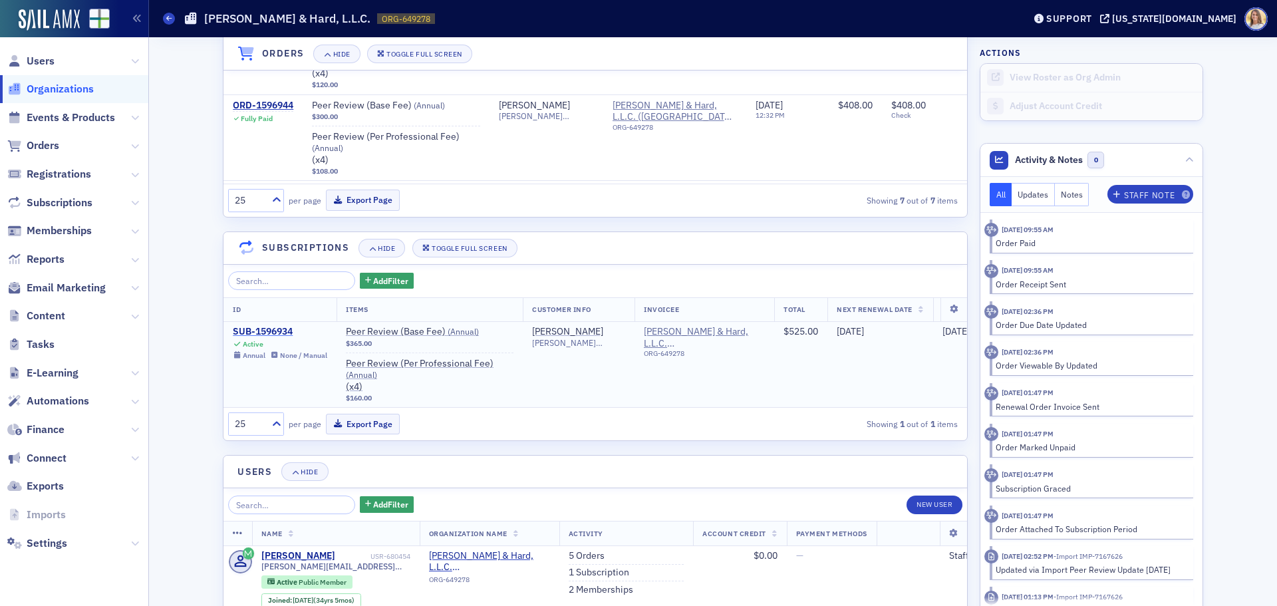
scroll to position [1396, 0]
click at [273, 332] on div "SUB-1596934" at bounding box center [280, 331] width 94 height 12
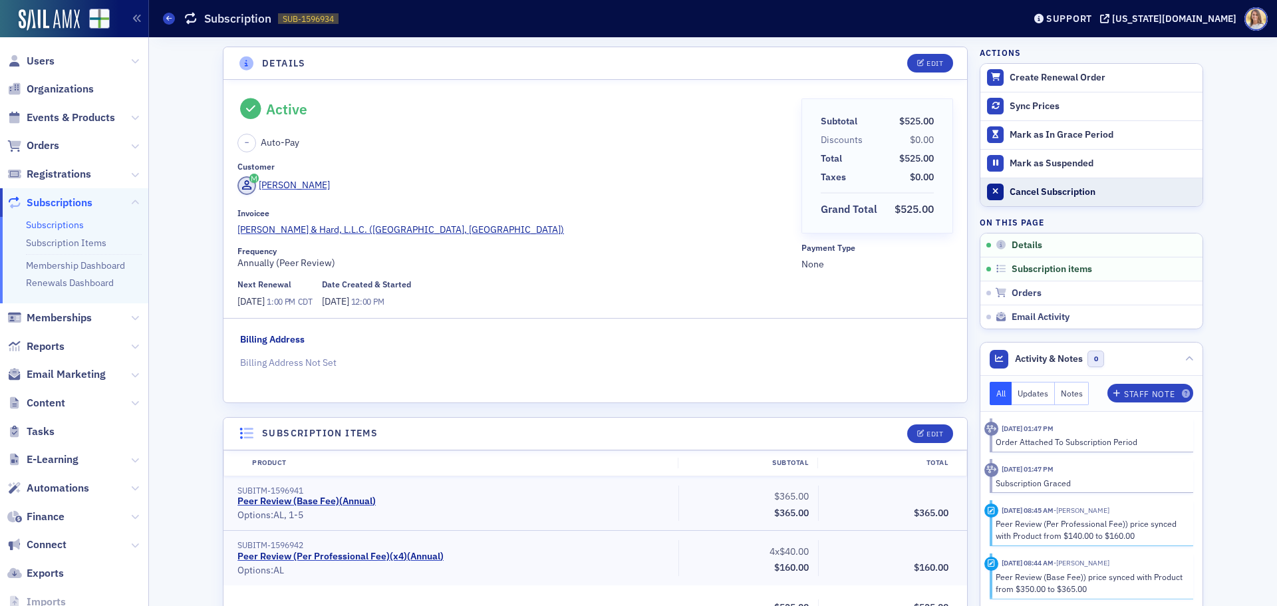
click at [1054, 193] on div "Cancel Subscription" at bounding box center [1102, 192] width 186 height 12
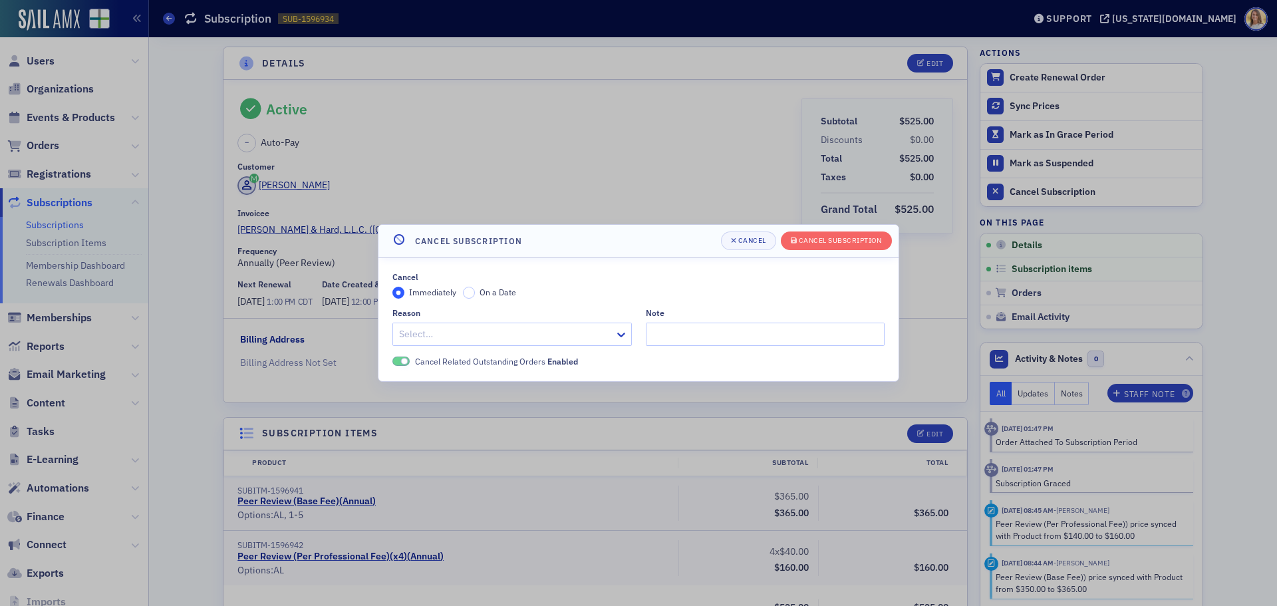
click at [561, 332] on div at bounding box center [505, 334] width 215 height 17
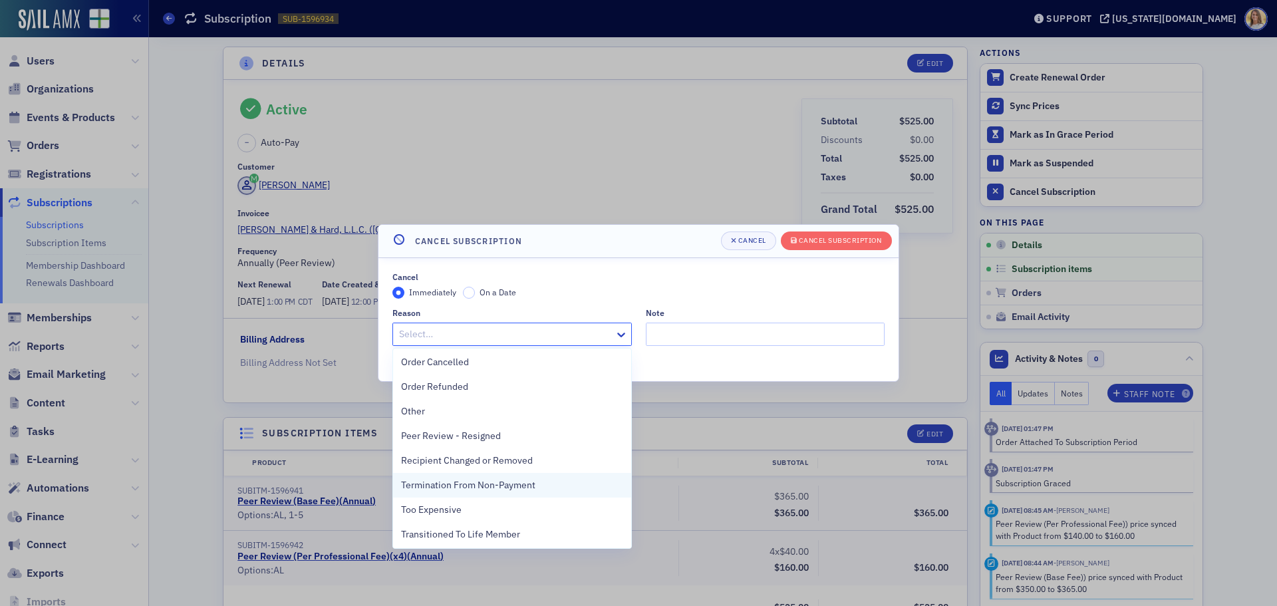
scroll to position [199, 0]
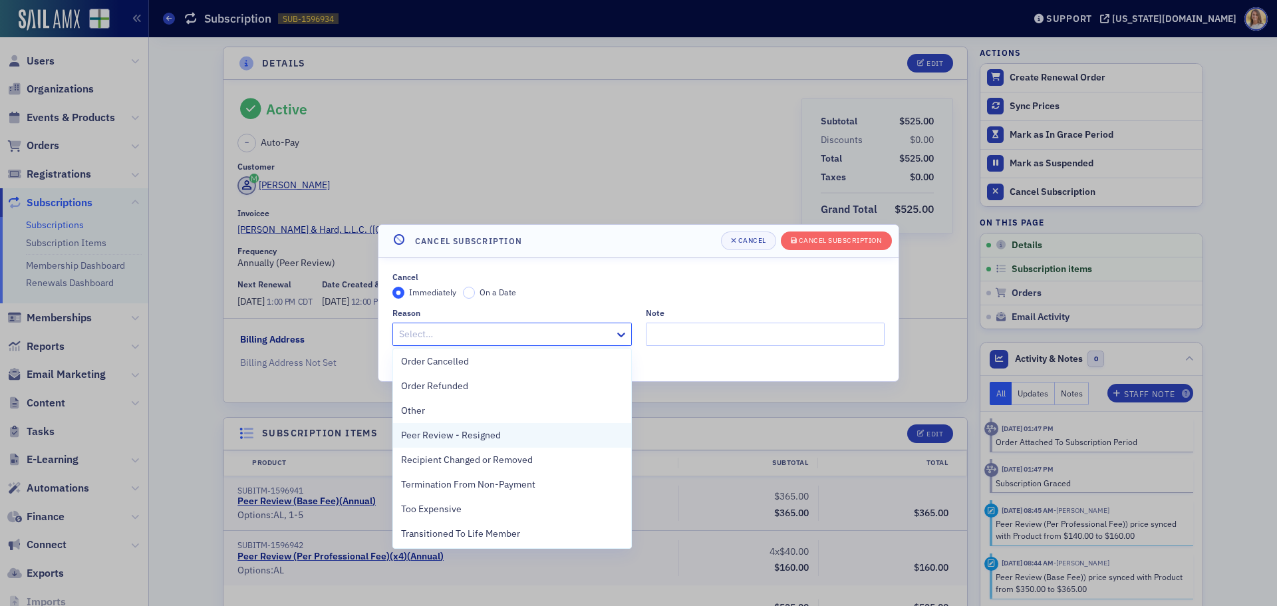
click at [492, 434] on span "Peer Review - Resigned" at bounding box center [451, 435] width 100 height 14
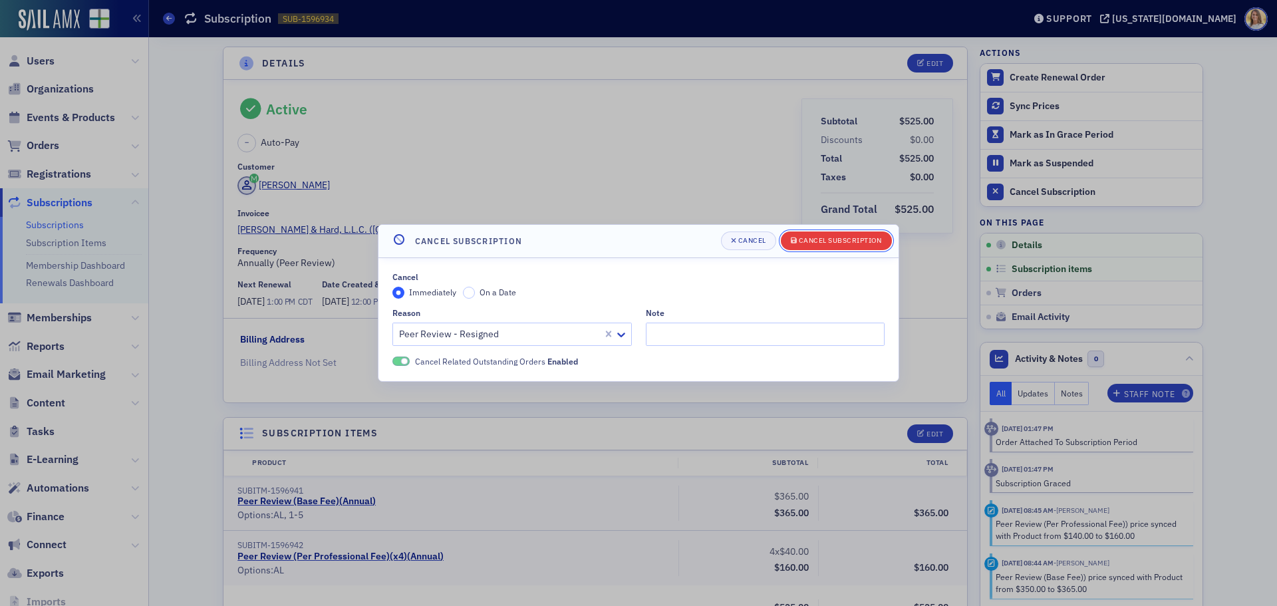
click at [866, 237] on div "Cancel Subscription" at bounding box center [840, 240] width 83 height 7
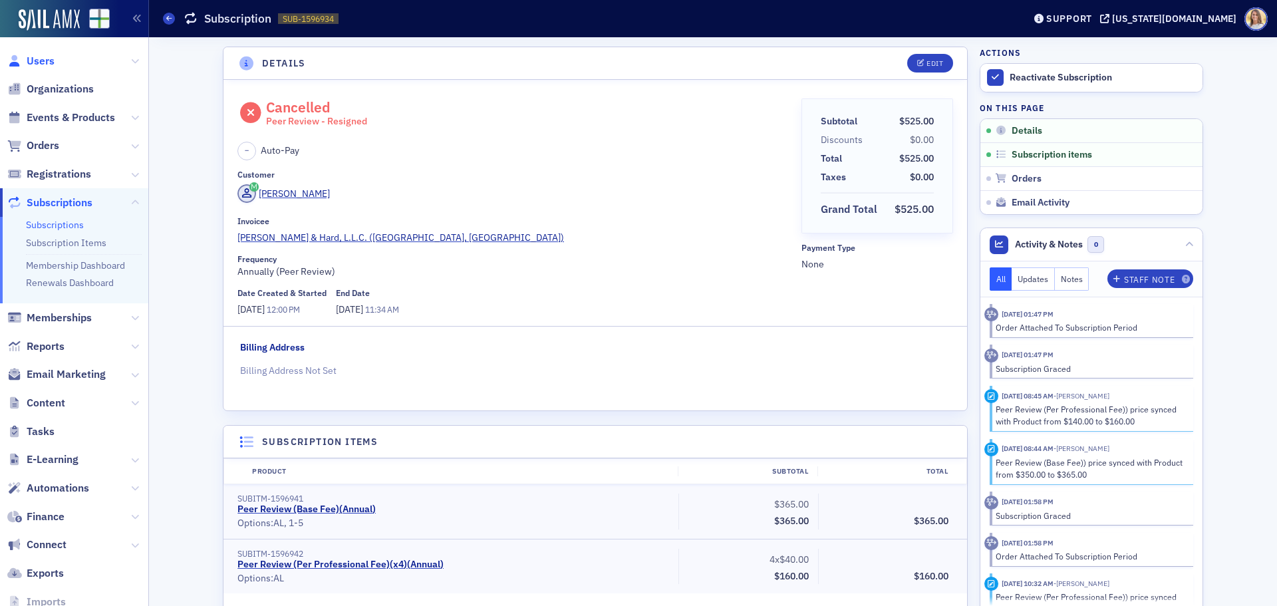
click at [42, 59] on span "Users" at bounding box center [41, 61] width 28 height 15
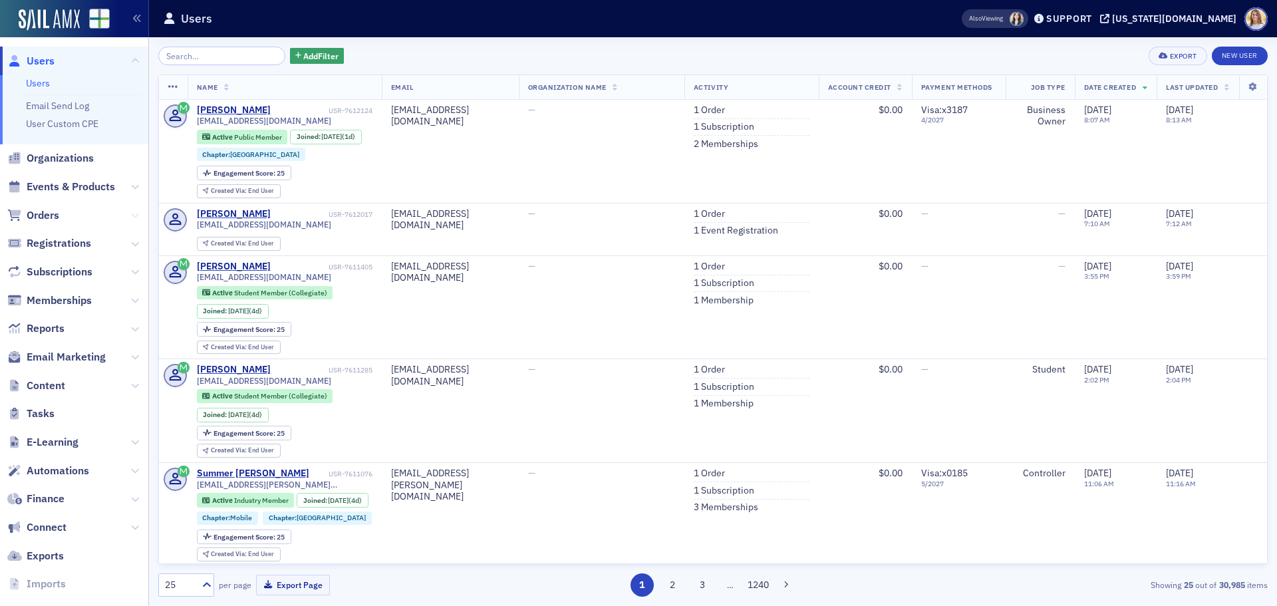
click at [131, 214] on icon at bounding box center [135, 215] width 8 height 8
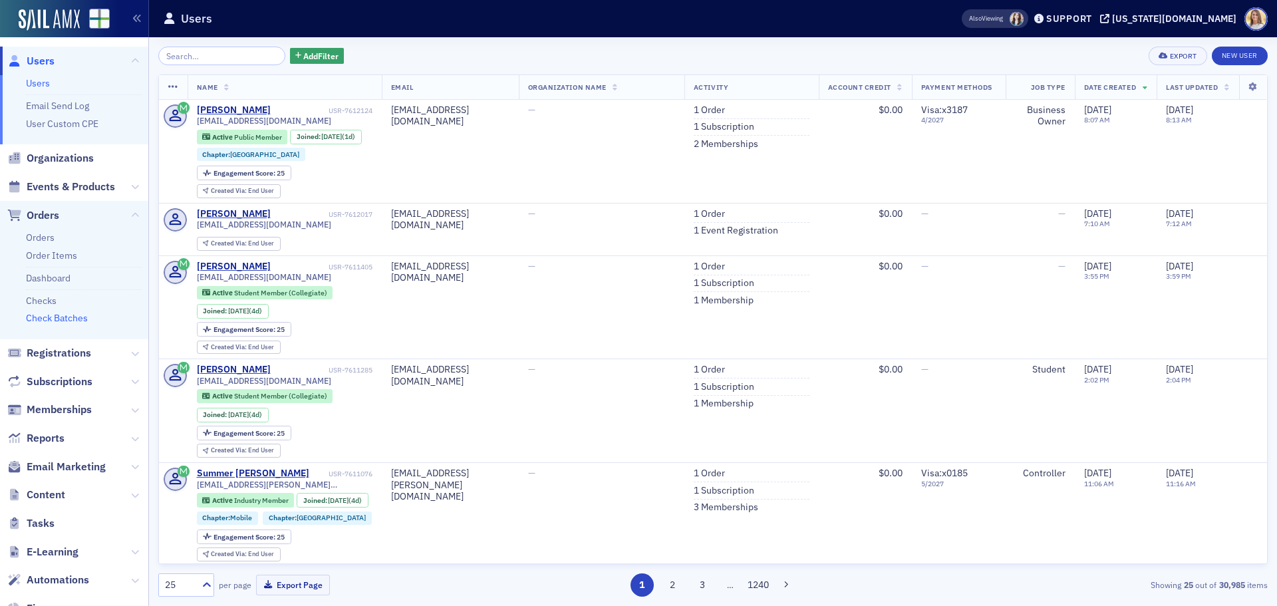
click at [70, 320] on link "Check Batches" at bounding box center [57, 318] width 62 height 12
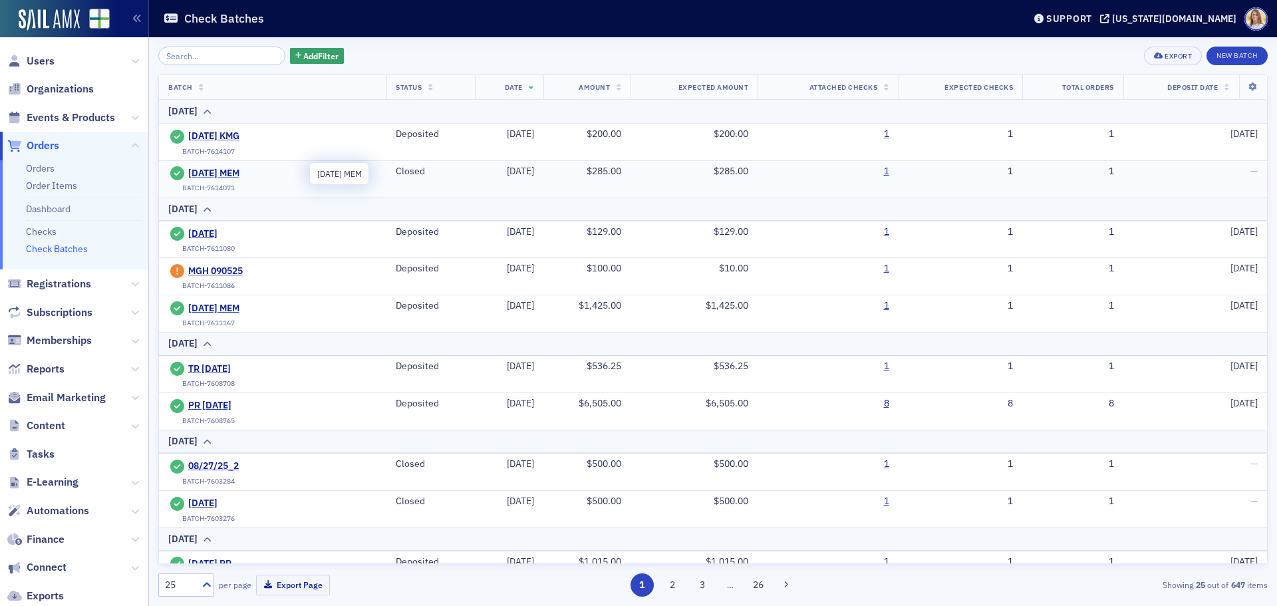
click at [236, 170] on span "9-9-2025 MEM" at bounding box center [248, 174] width 121 height 12
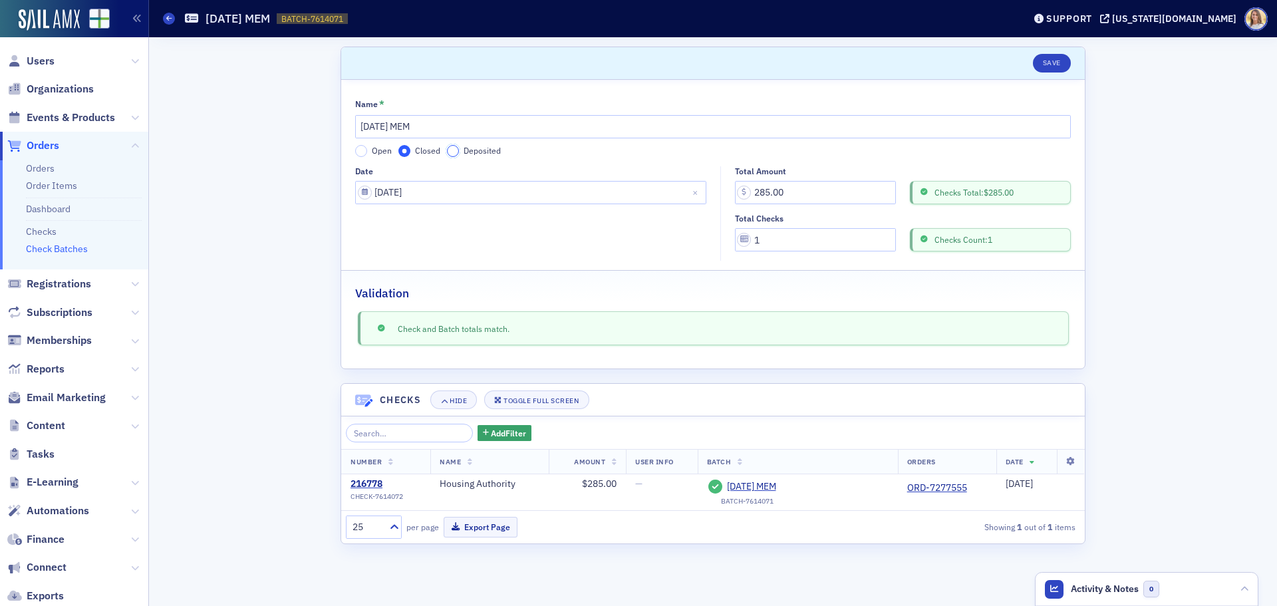
click at [449, 150] on input "Deposited" at bounding box center [453, 151] width 12 height 12
click at [583, 249] on input "Deposit Date" at bounding box center [530, 239] width 351 height 23
select select "8"
select select "2025"
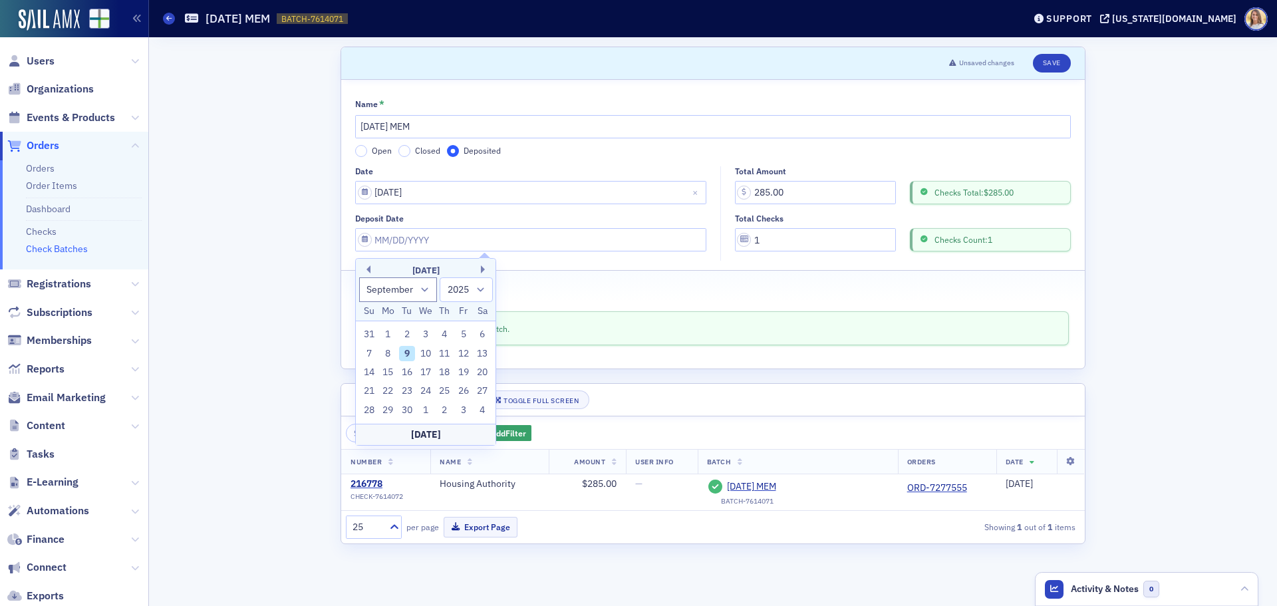
click at [409, 356] on div "9" at bounding box center [407, 354] width 16 height 16
type input "09/09/2025"
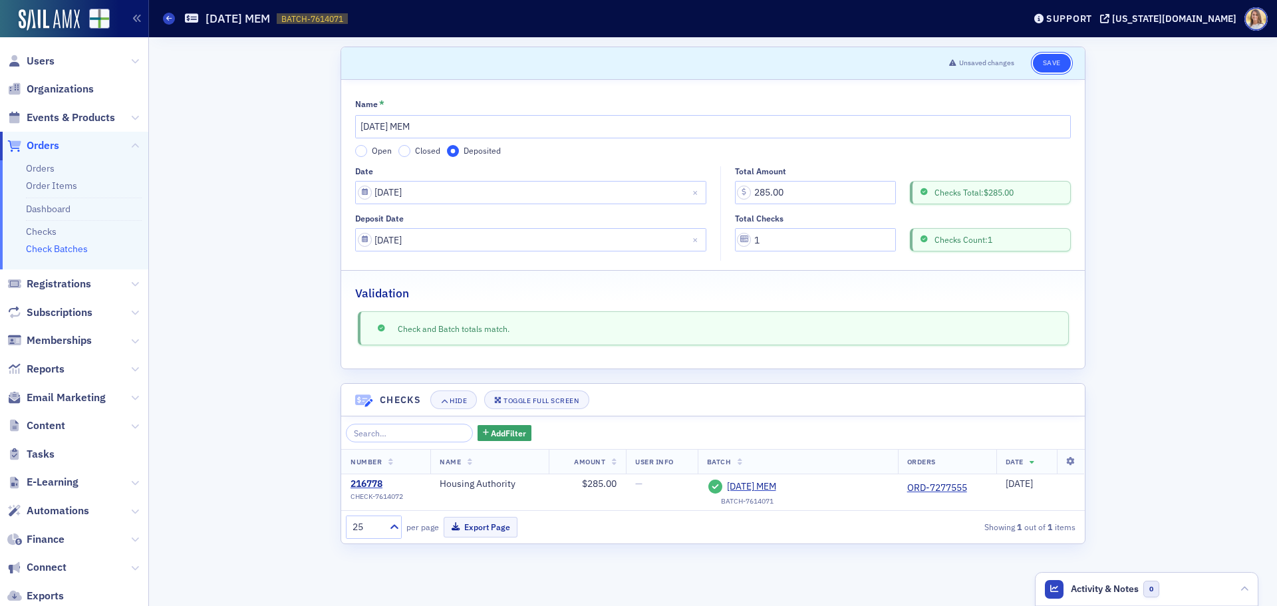
click at [1059, 64] on button "Save" at bounding box center [1052, 63] width 38 height 19
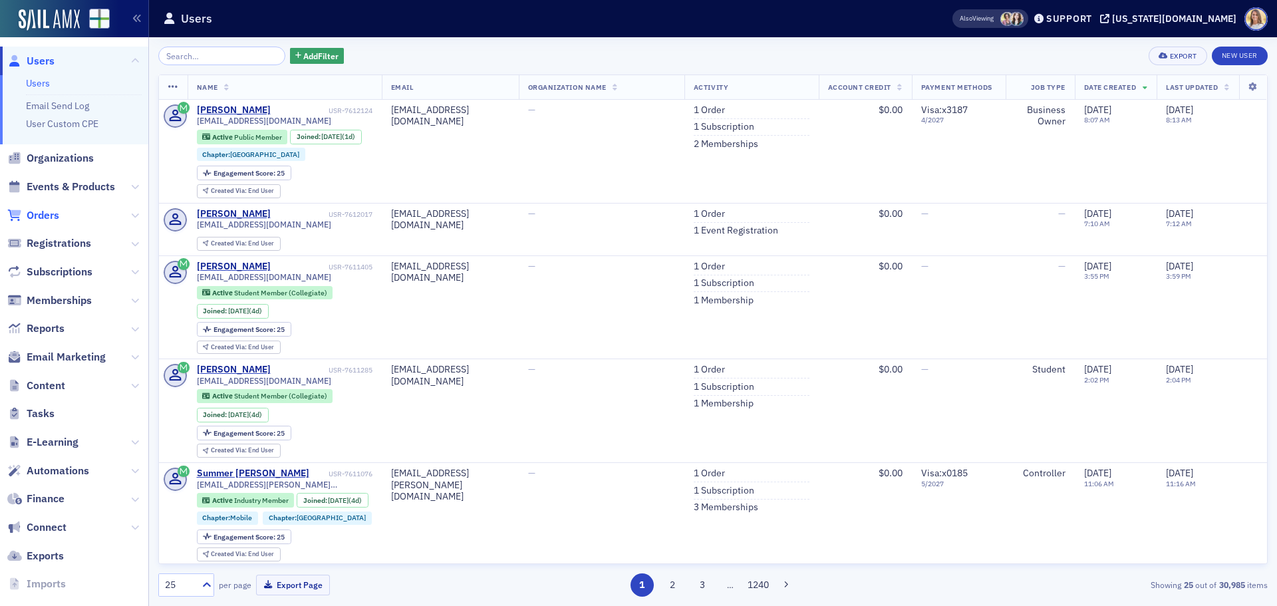
click at [40, 212] on span "Orders" at bounding box center [43, 215] width 33 height 15
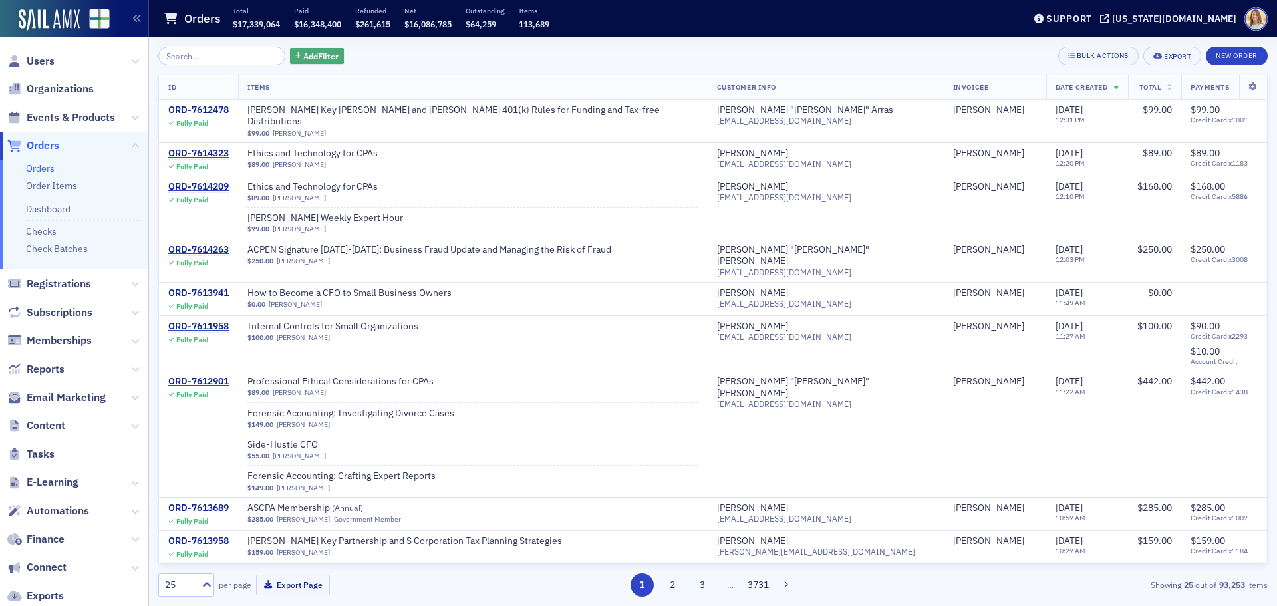
click at [317, 64] on button "Add Filter" at bounding box center [317, 56] width 55 height 17
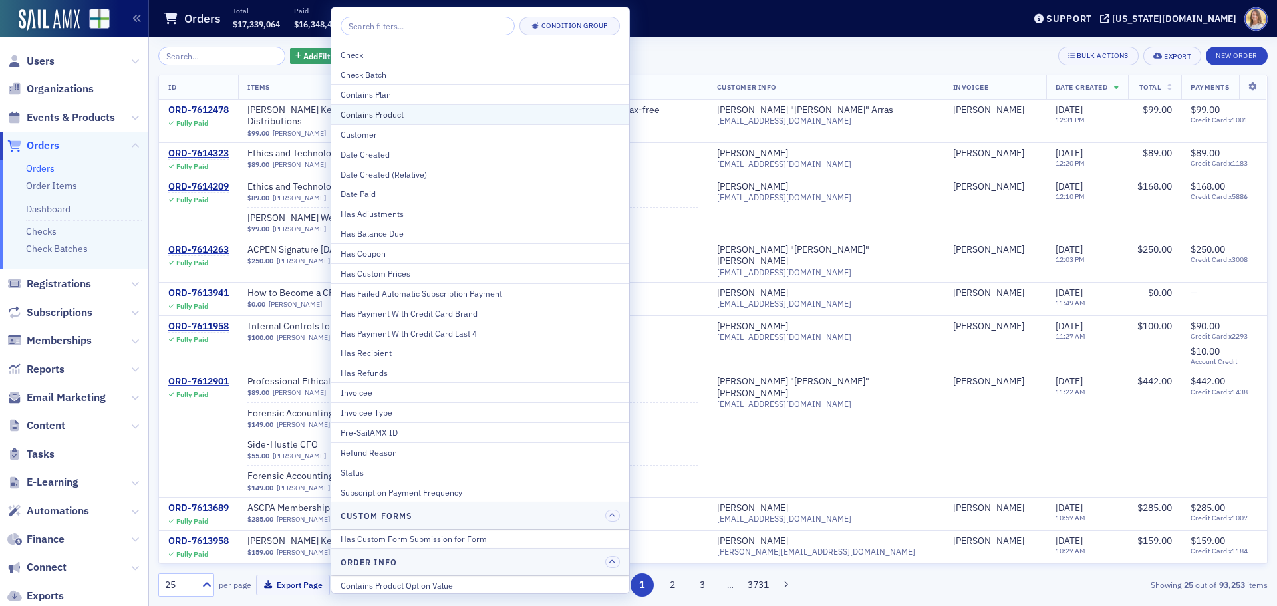
click at [364, 112] on div "Contains Product" at bounding box center [479, 114] width 279 height 12
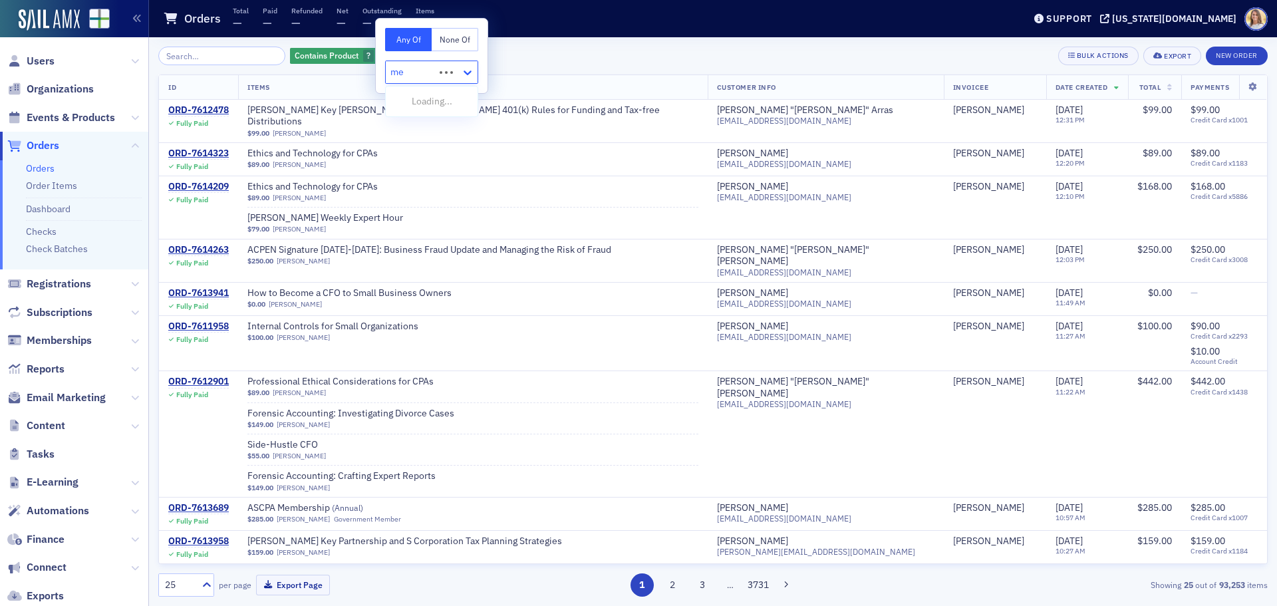
type input "mem"
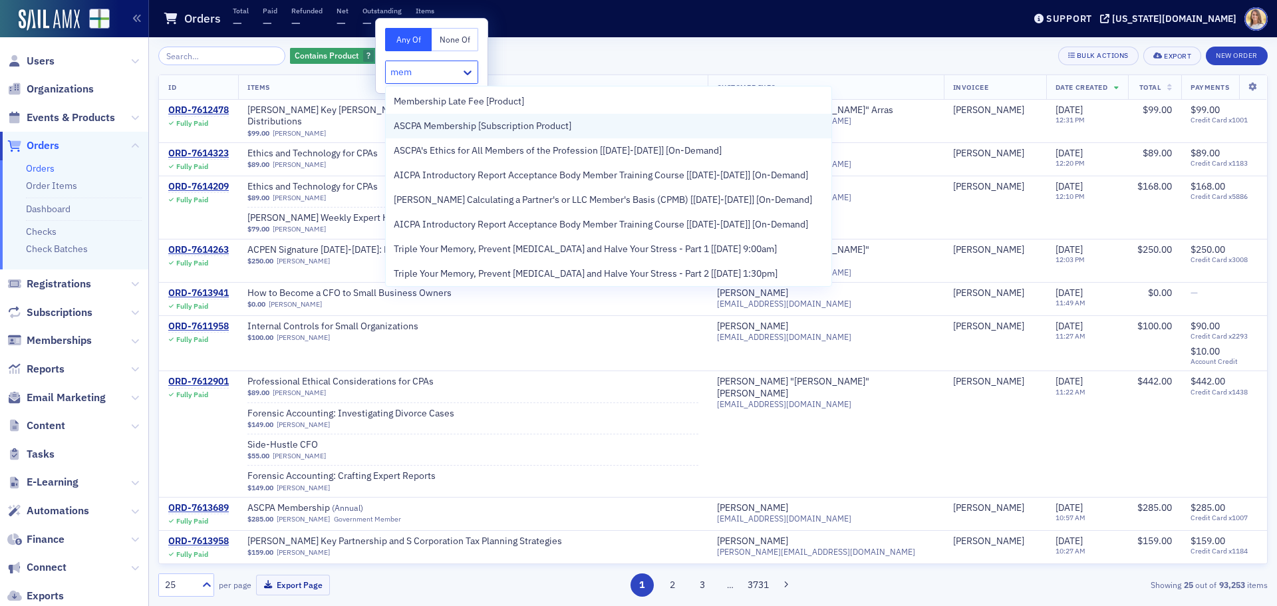
click at [486, 128] on span "ASCPA Membership [Subscription Product]" at bounding box center [483, 126] width 178 height 14
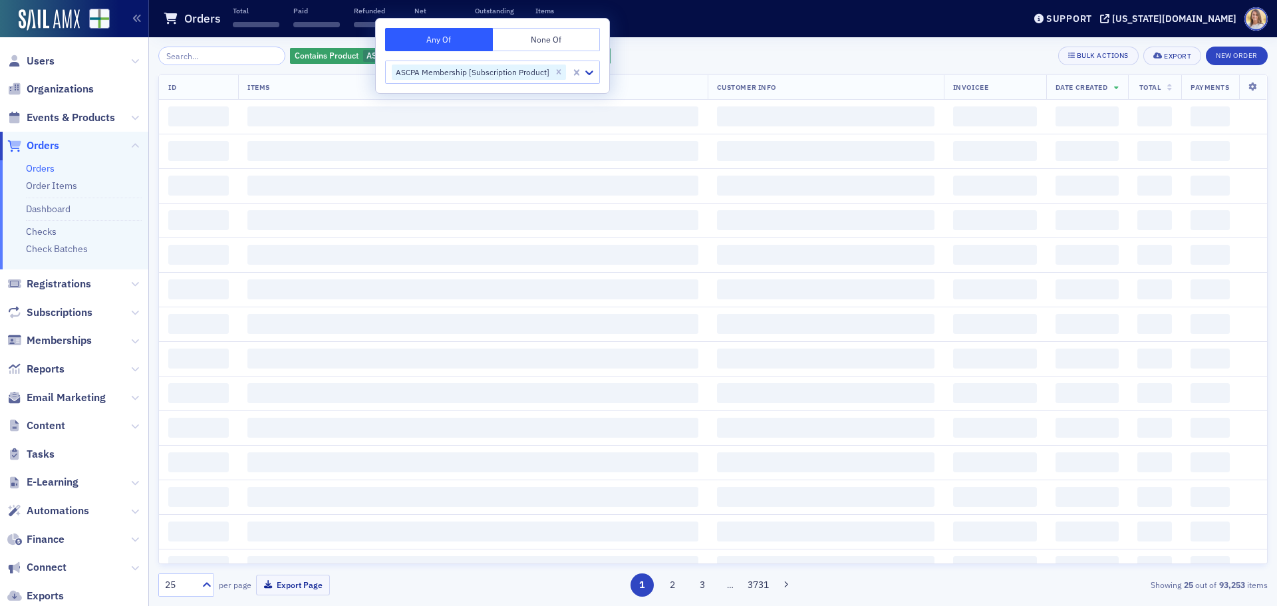
click at [672, 33] on div "Orders Total ‌ Paid ‌ Refunded ‌ Net ‌ Outstanding ‌ Items ‌" at bounding box center [583, 18] width 840 height 35
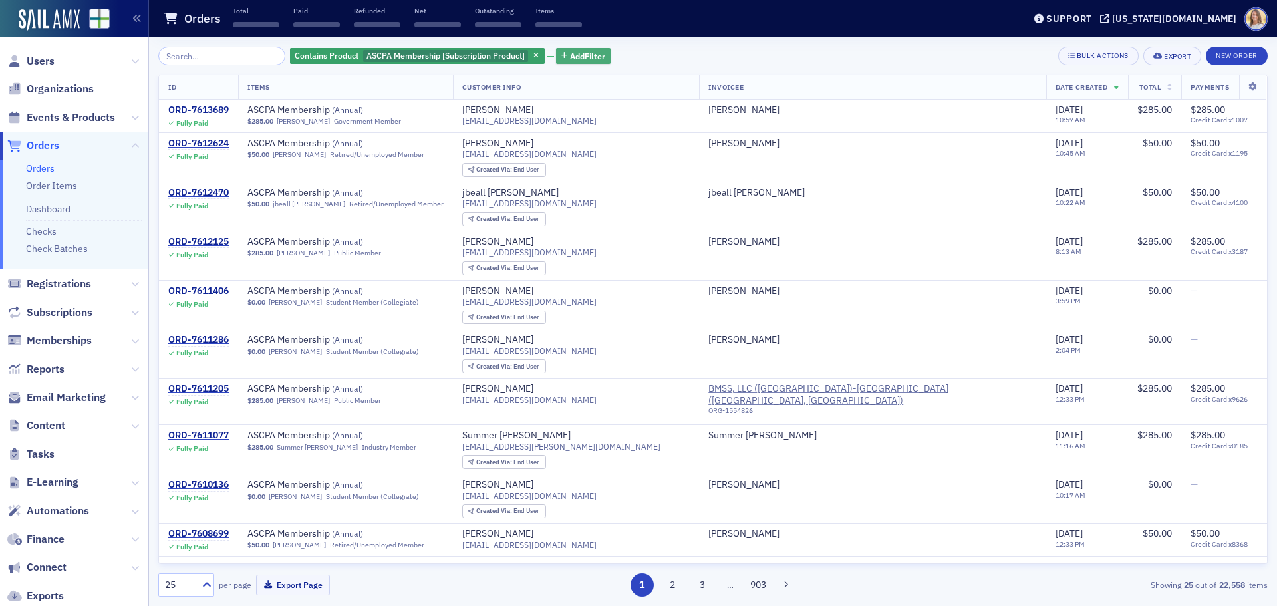
click at [589, 59] on span "Add Filter" at bounding box center [587, 56] width 35 height 12
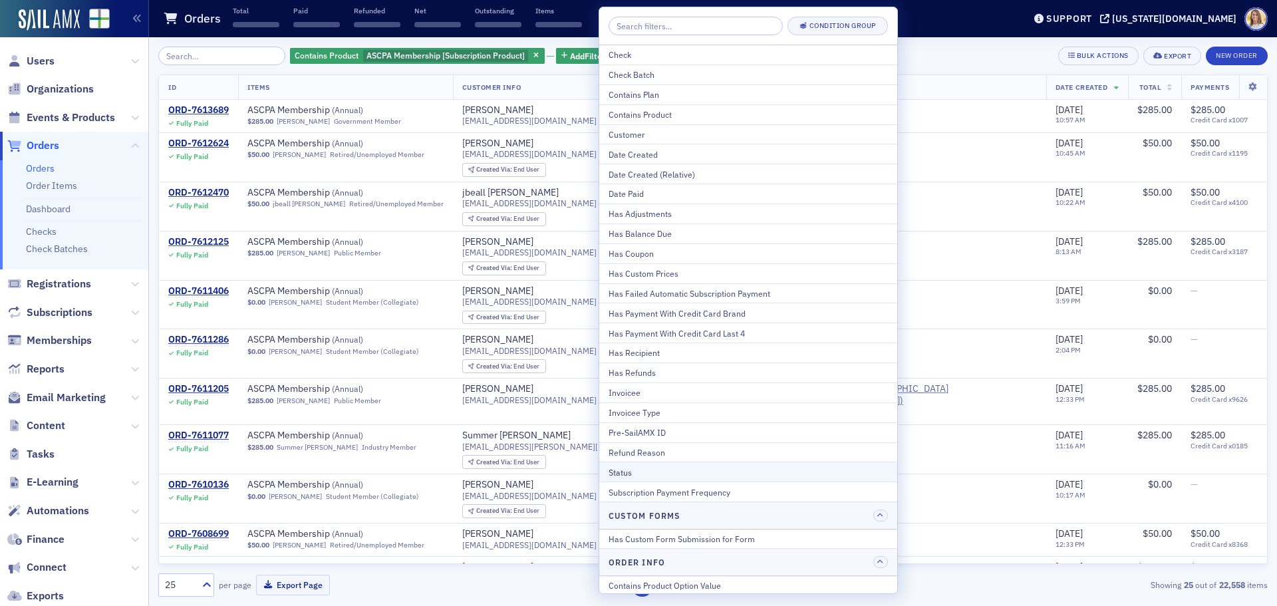
click at [626, 471] on div "Status" at bounding box center [747, 472] width 279 height 12
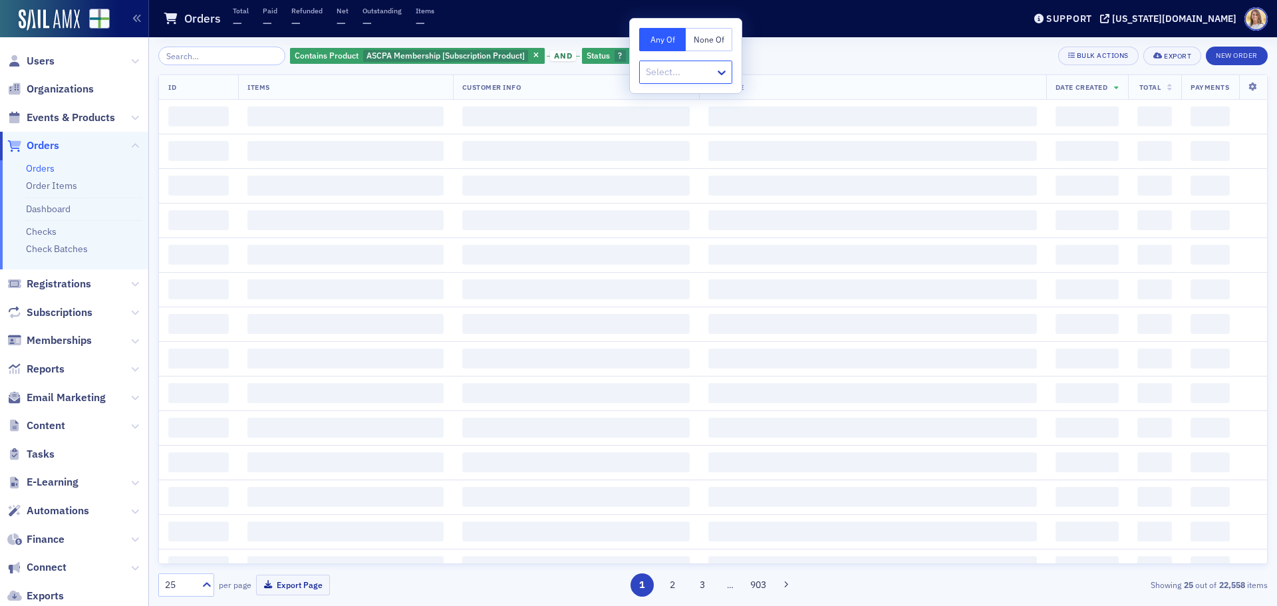
click at [682, 77] on div at bounding box center [678, 72] width 69 height 17
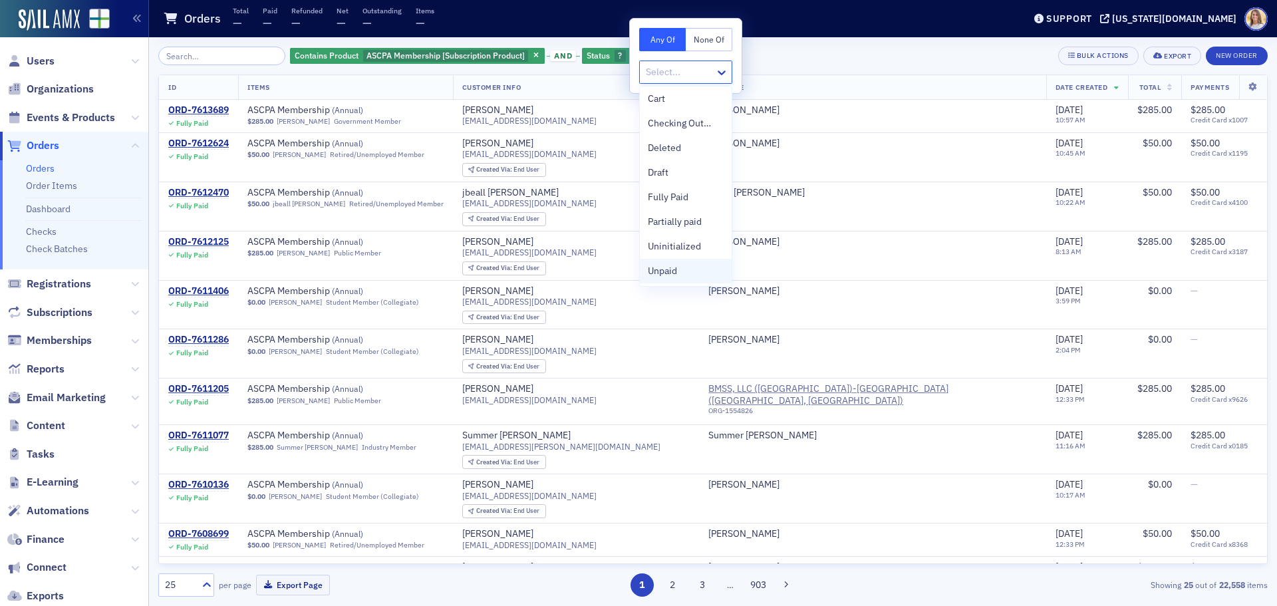
click at [687, 269] on div "Unpaid" at bounding box center [686, 271] width 76 height 14
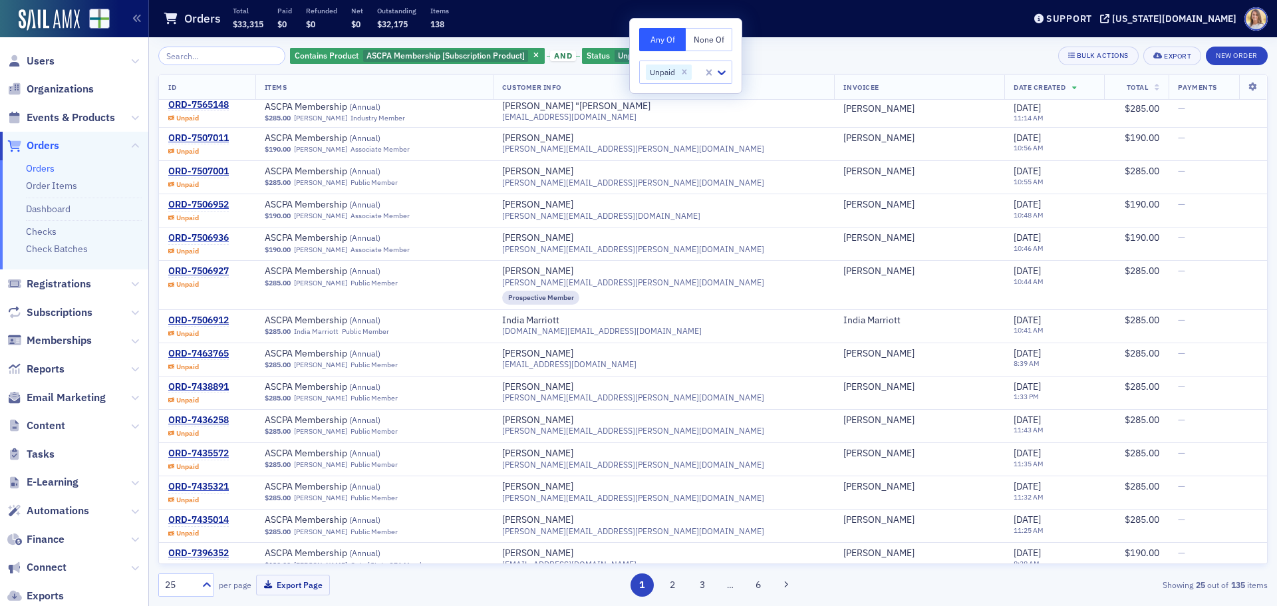
click at [837, 43] on div "Contains Product ASCPA Membership [Subscription Product] and Status Unpaid Add …" at bounding box center [712, 321] width 1109 height 569
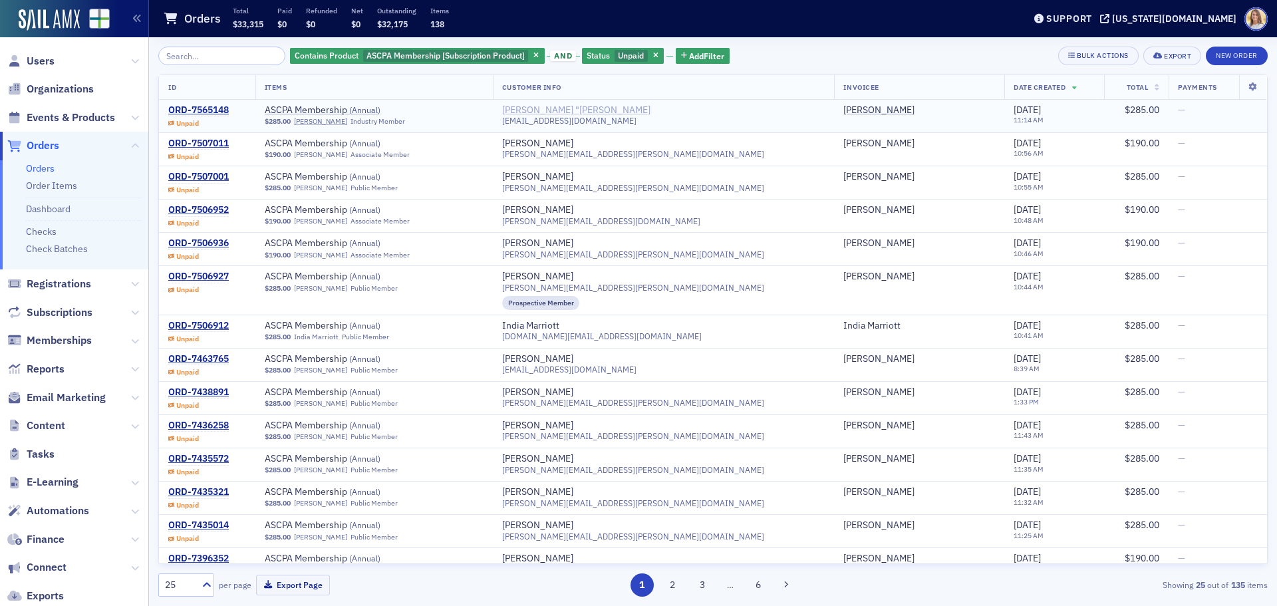
click at [582, 110] on div "Prentiss "Ren" Smith" at bounding box center [576, 110] width 148 height 12
click at [98, 88] on span "Organizations" at bounding box center [74, 89] width 148 height 29
click at [90, 90] on span "Organizations" at bounding box center [60, 89] width 67 height 15
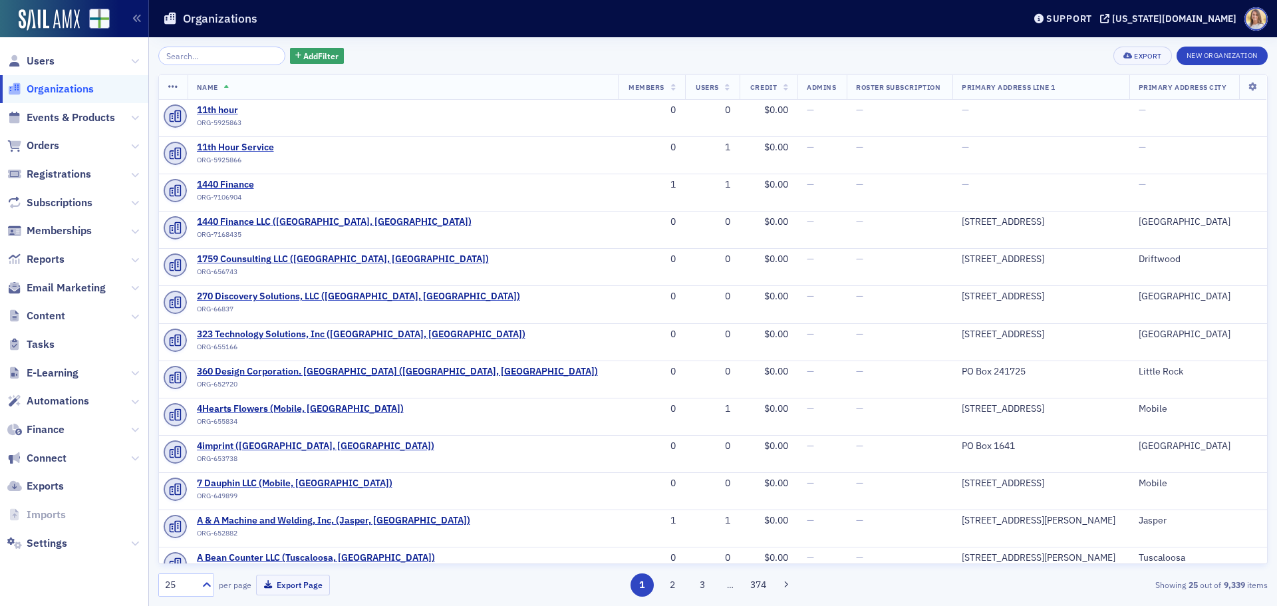
click at [187, 52] on input "search" at bounding box center [221, 56] width 127 height 19
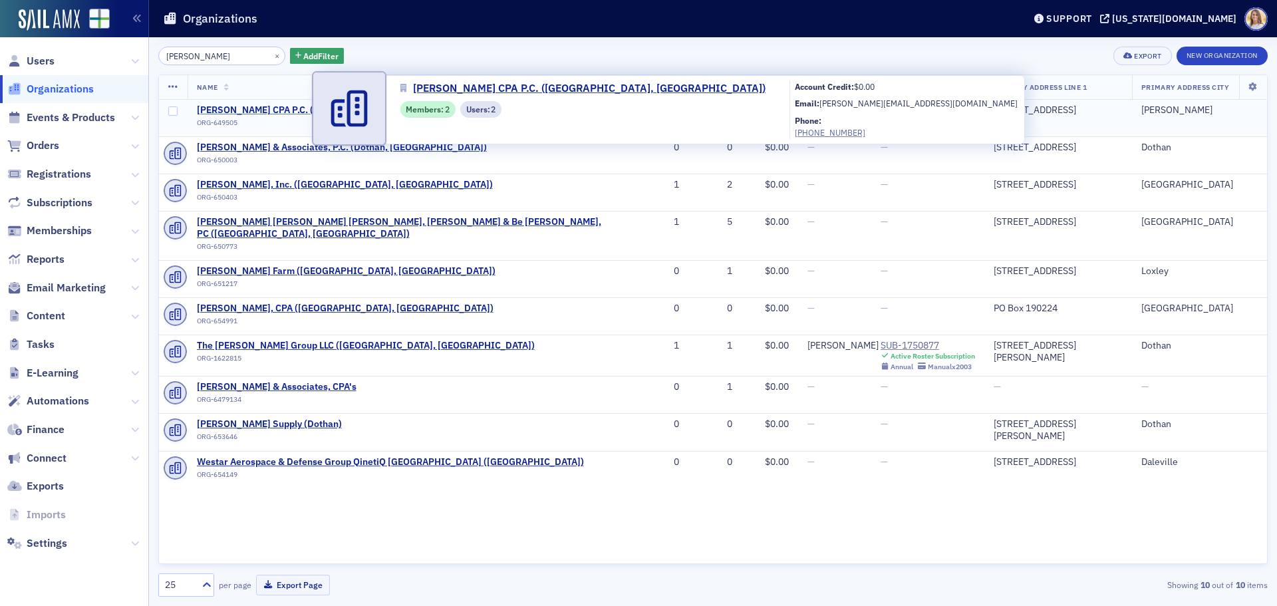
type input "[PERSON_NAME]"
click at [265, 105] on span "[PERSON_NAME] CPA P.C. ([GEOGRAPHIC_DATA], [GEOGRAPHIC_DATA])" at bounding box center [353, 110] width 312 height 12
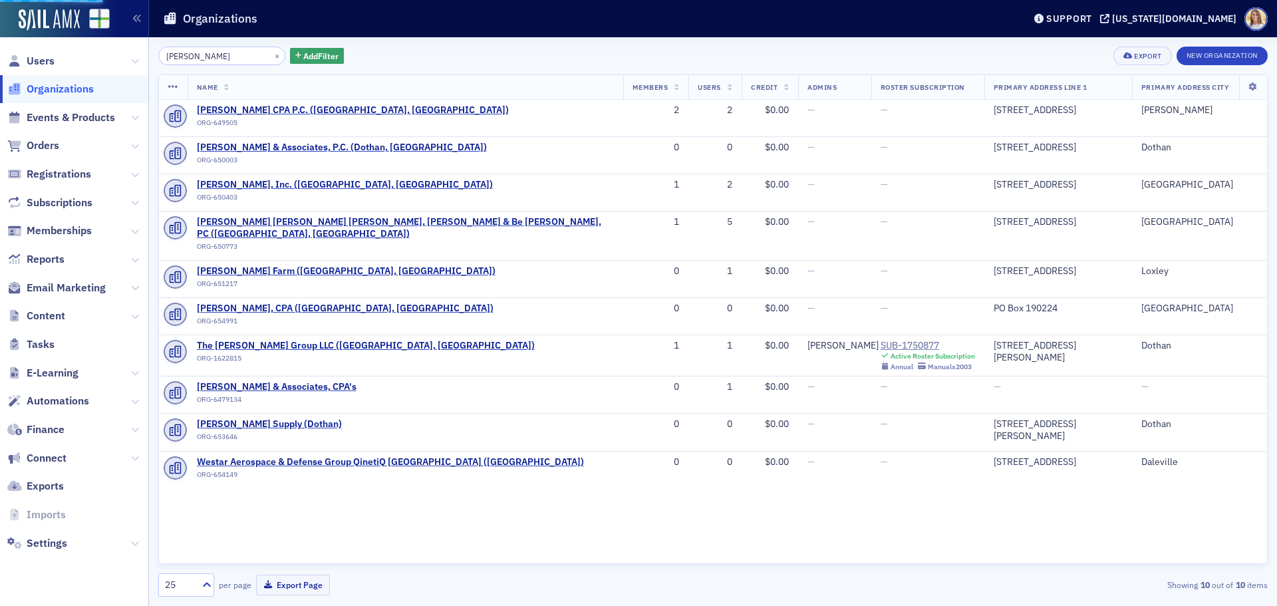
select select "US"
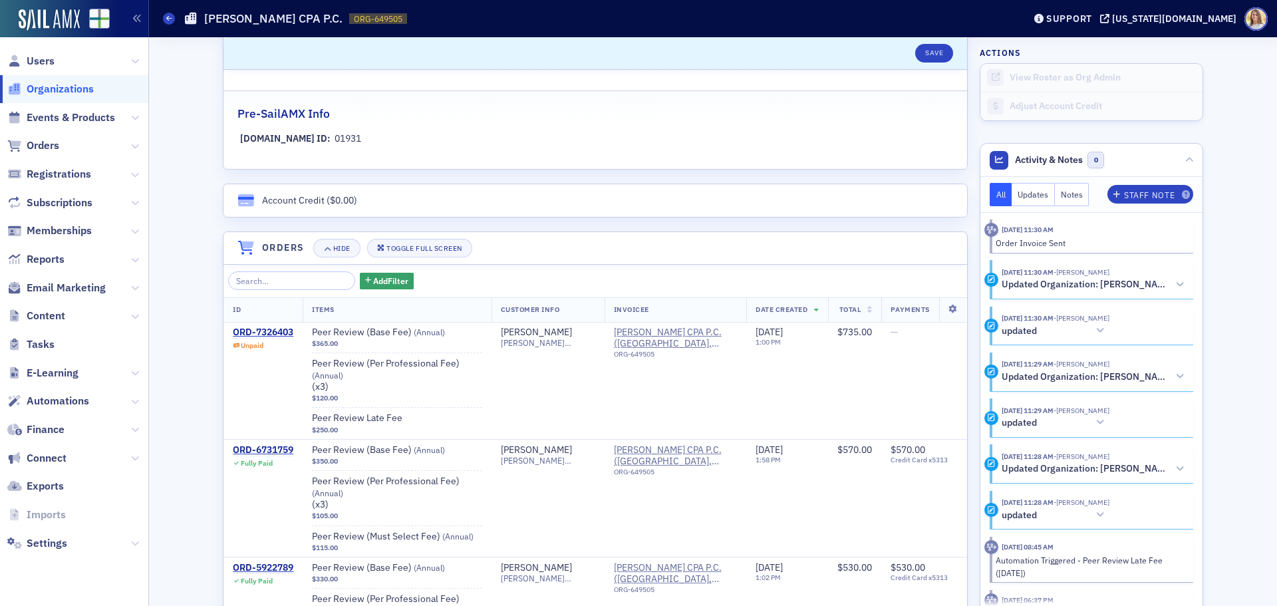
scroll to position [731, 0]
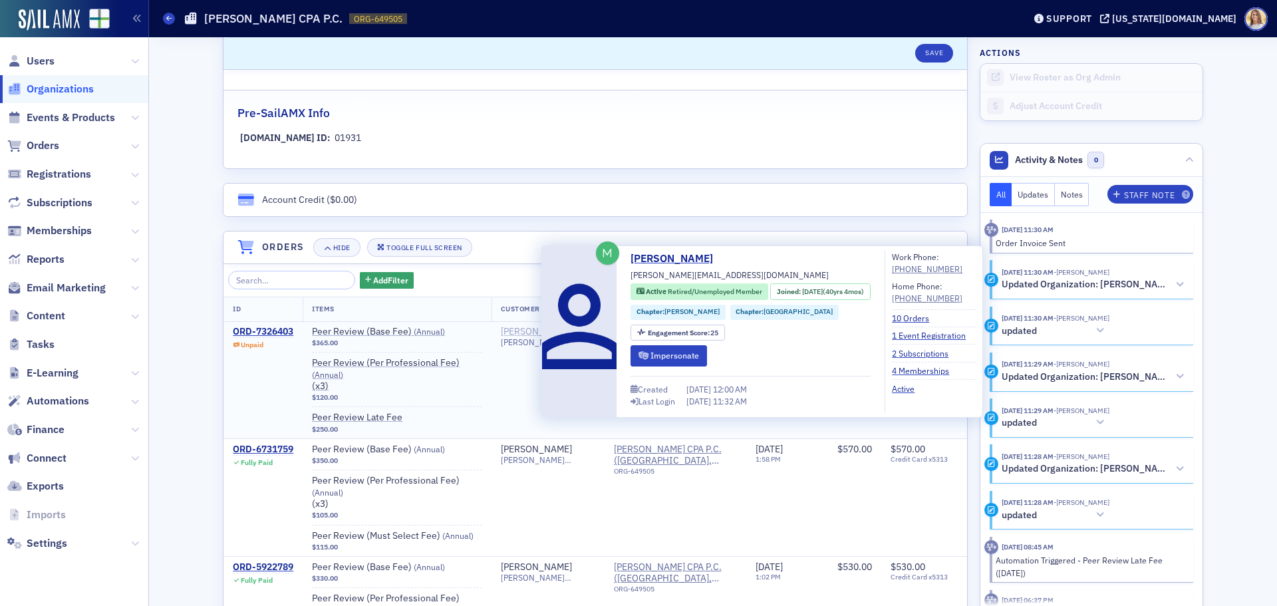
click at [508, 332] on div "[PERSON_NAME]" at bounding box center [536, 332] width 71 height 12
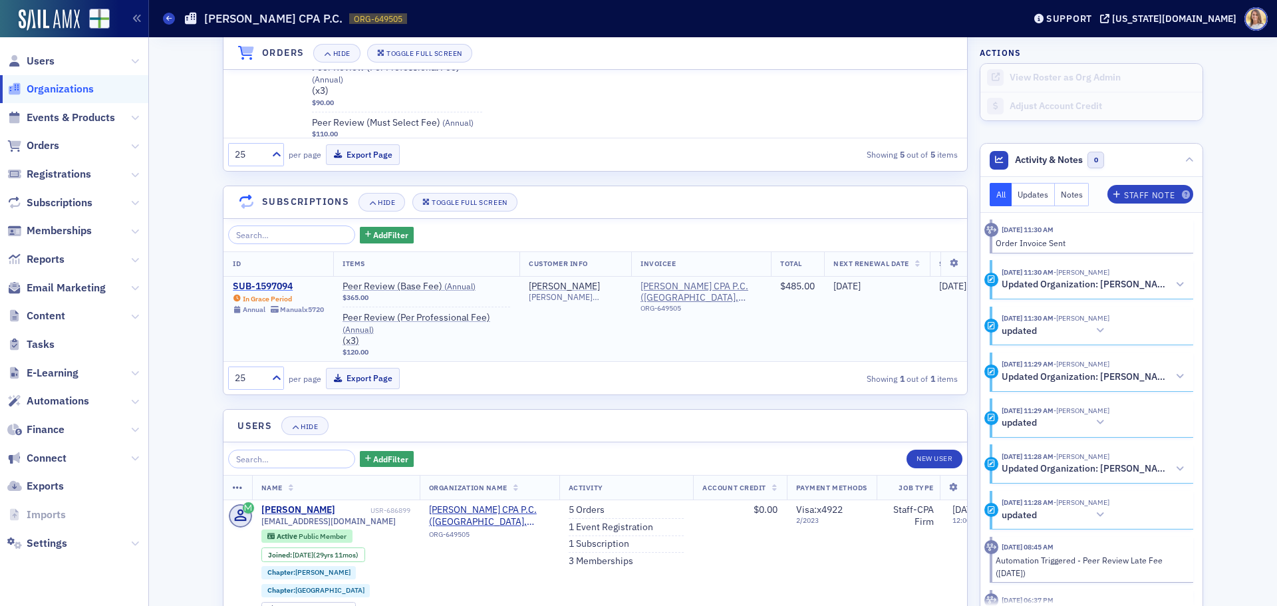
scroll to position [1262, 0]
click at [268, 284] on div "SUB-1597094" at bounding box center [278, 286] width 91 height 12
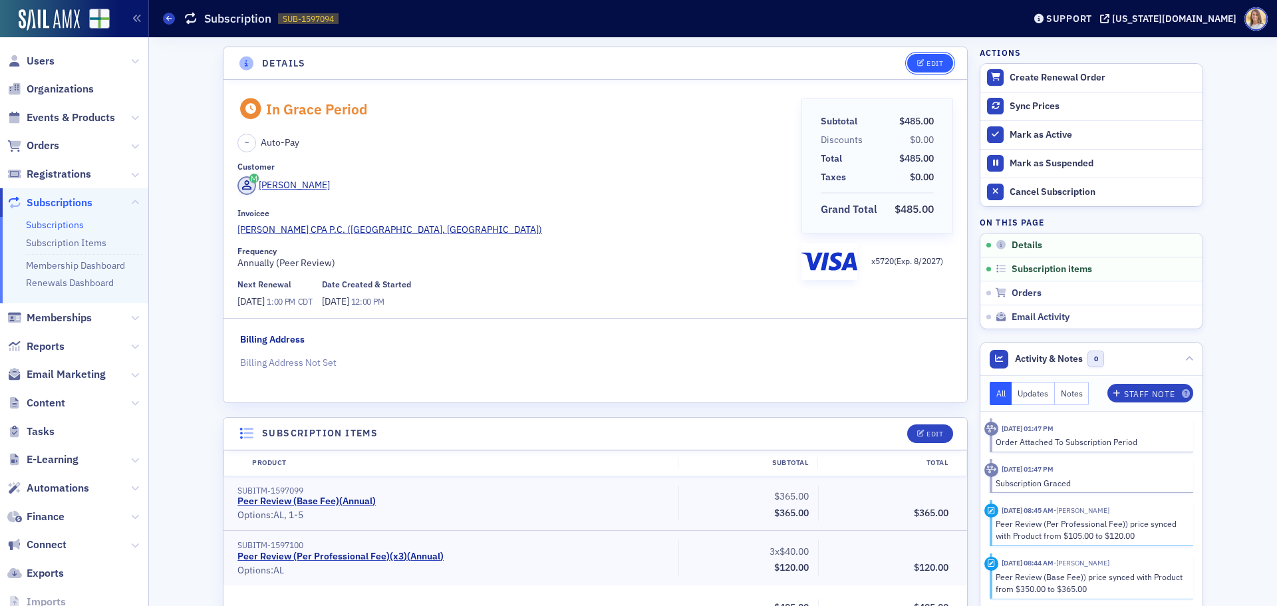
click at [926, 61] on div "Edit" at bounding box center [934, 63] width 17 height 7
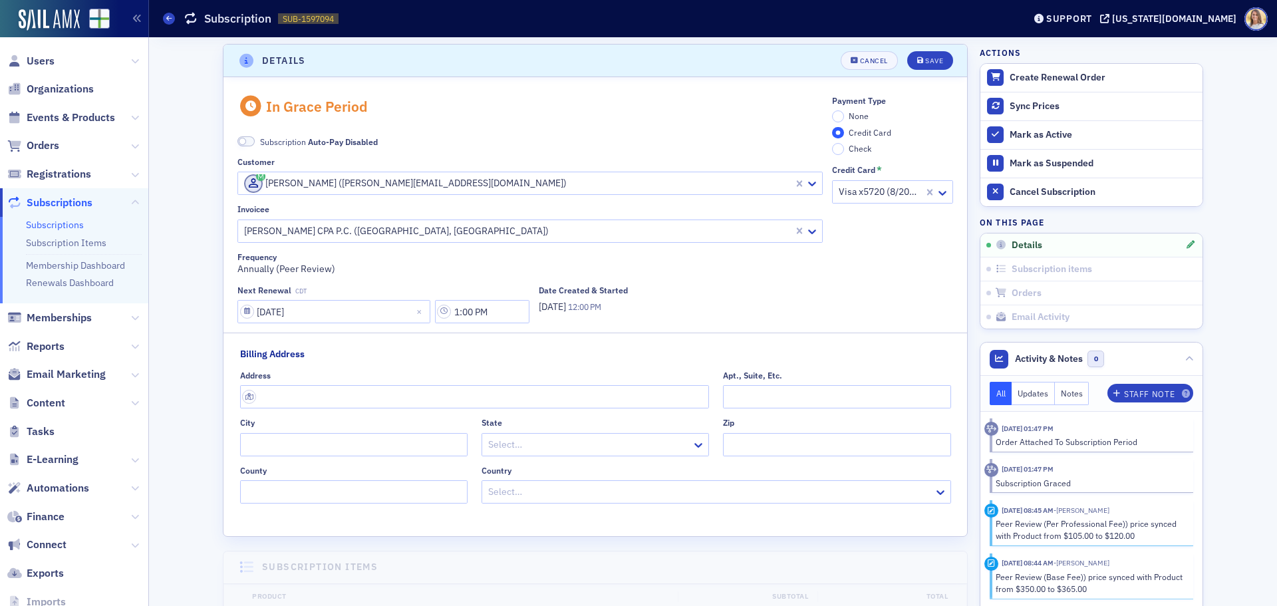
scroll to position [2, 0]
drag, startPoint x: 799, startPoint y: 184, endPoint x: 665, endPoint y: 188, distance: 133.7
paste input "[PERSON_NAME][EMAIL_ADDRESS][DOMAIN_NAME]"
type input "[PERSON_NAME][EMAIL_ADDRESS][DOMAIN_NAME]"
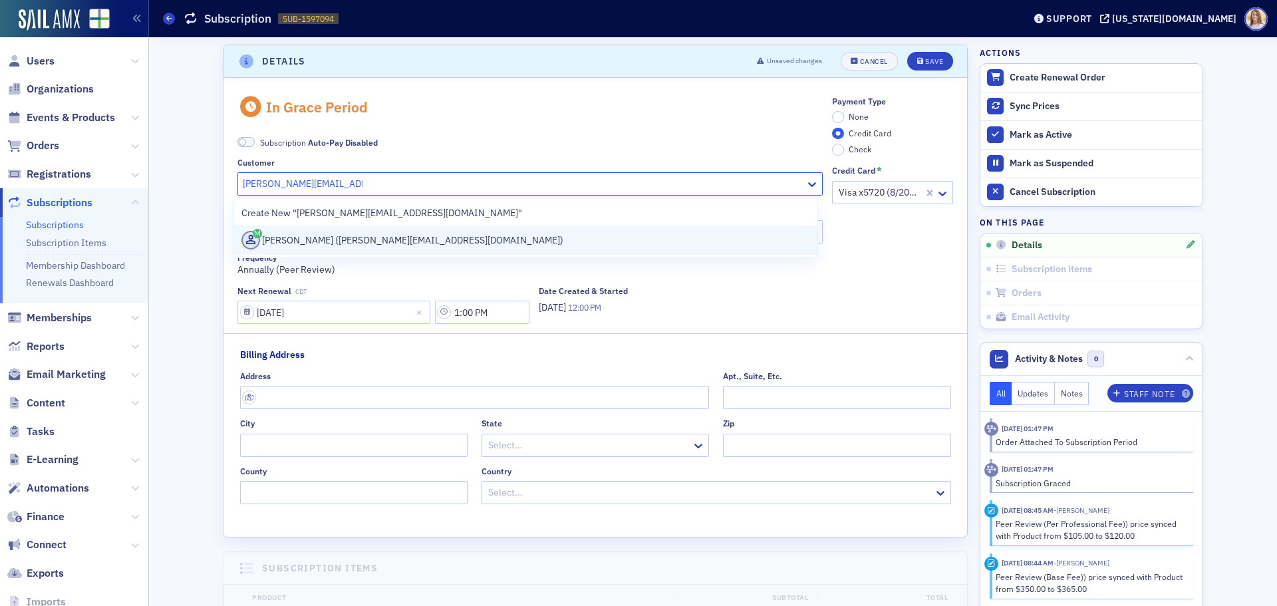
click at [452, 235] on div "TIFFIANY NELSON (tiffiany@hullandrussell.com)" at bounding box center [525, 240] width 568 height 19
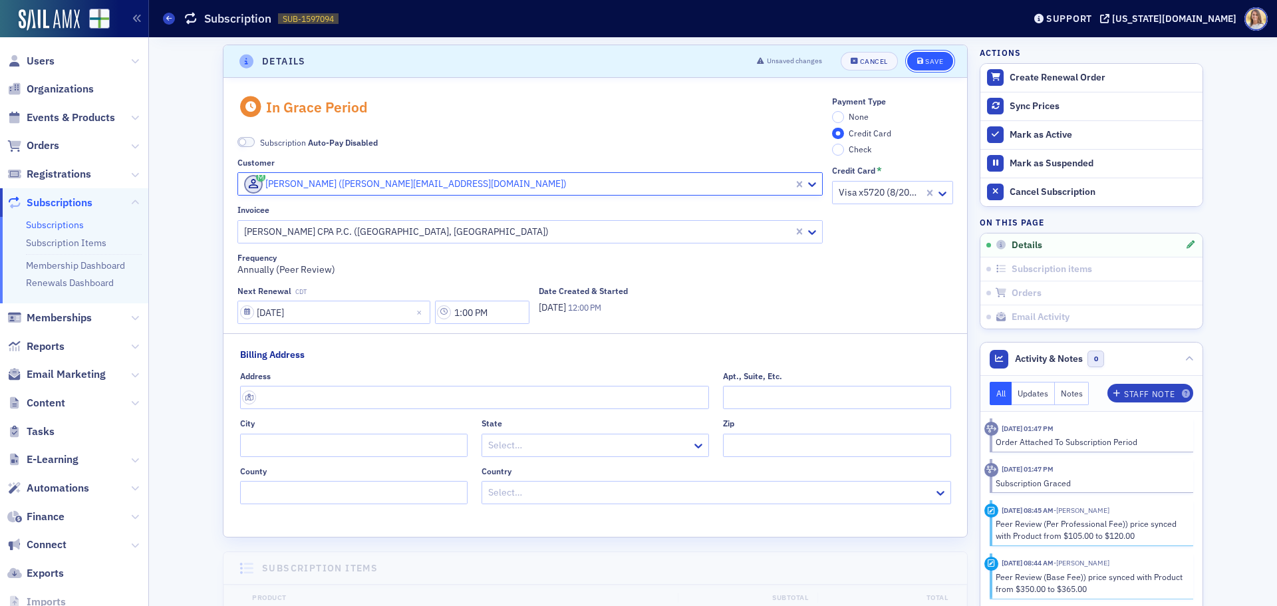
click at [928, 59] on div "Save" at bounding box center [934, 61] width 18 height 7
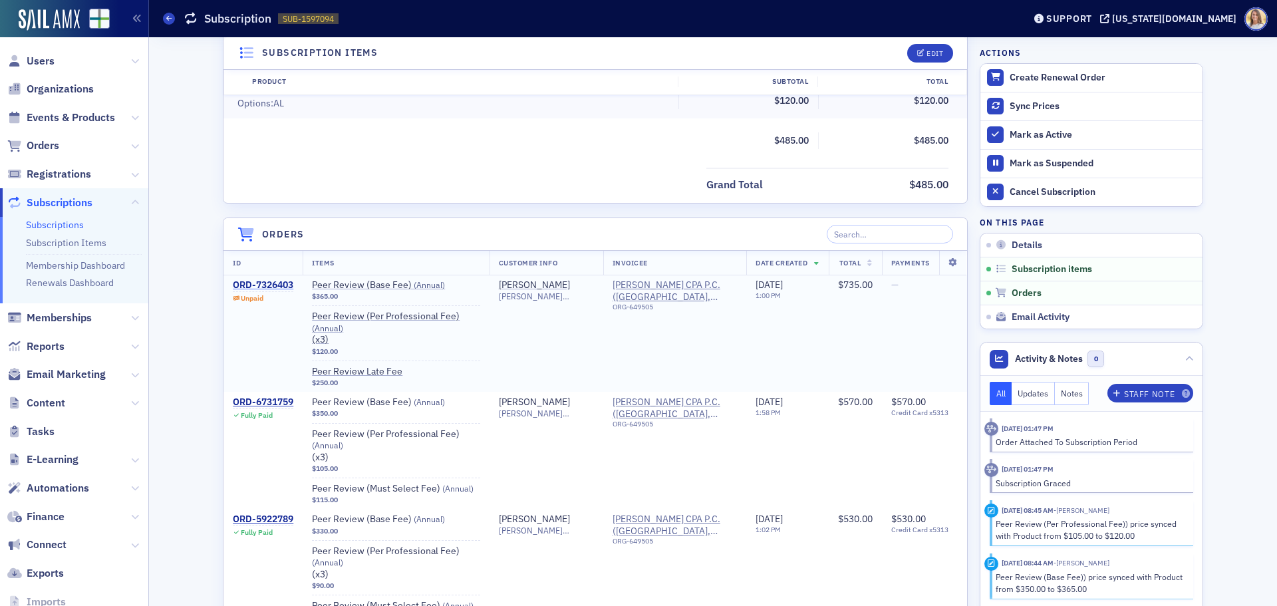
scroll to position [467, 0]
click at [266, 285] on div "ORD-7326403" at bounding box center [263, 285] width 61 height 12
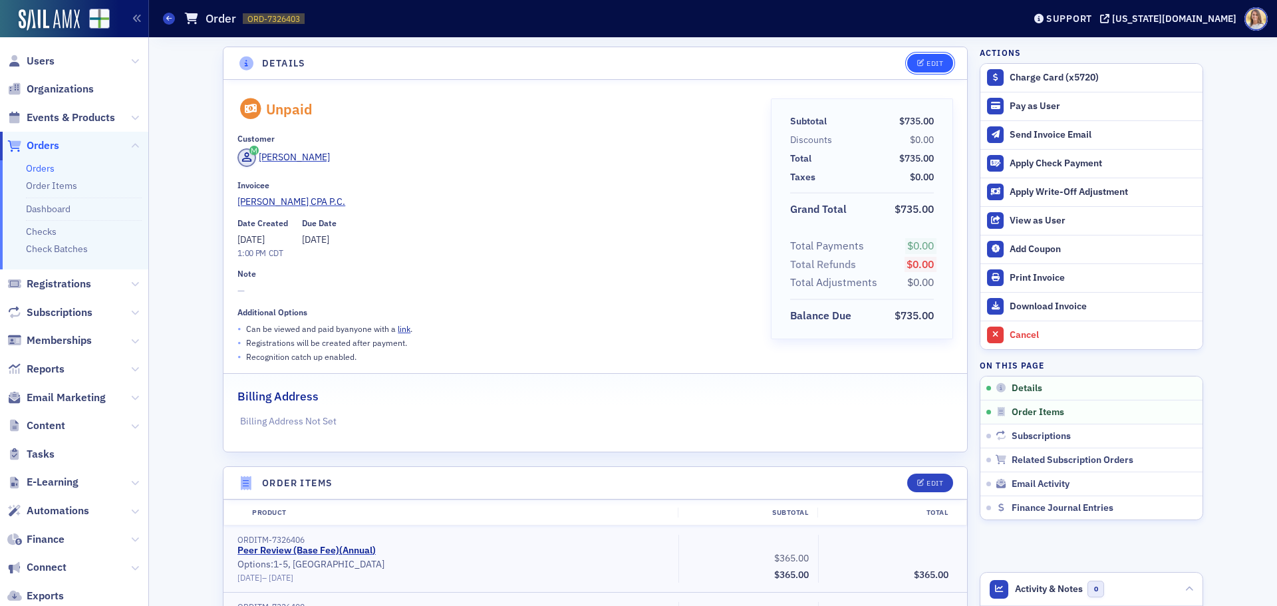
click at [930, 62] on div "Edit" at bounding box center [934, 63] width 17 height 7
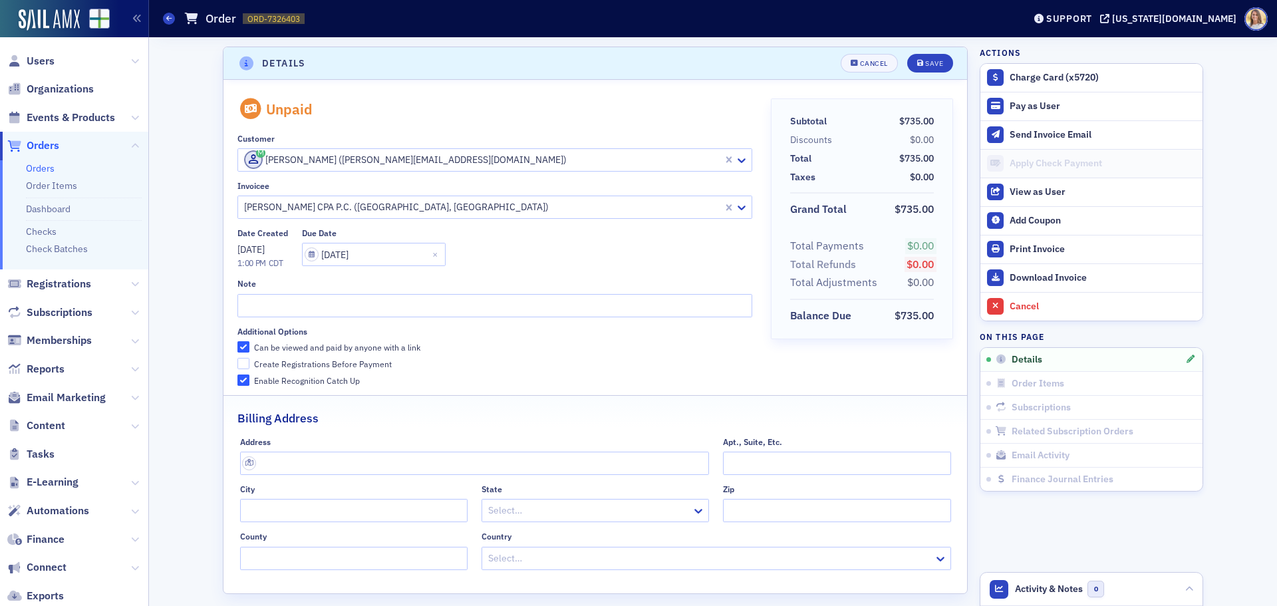
scroll to position [3, 0]
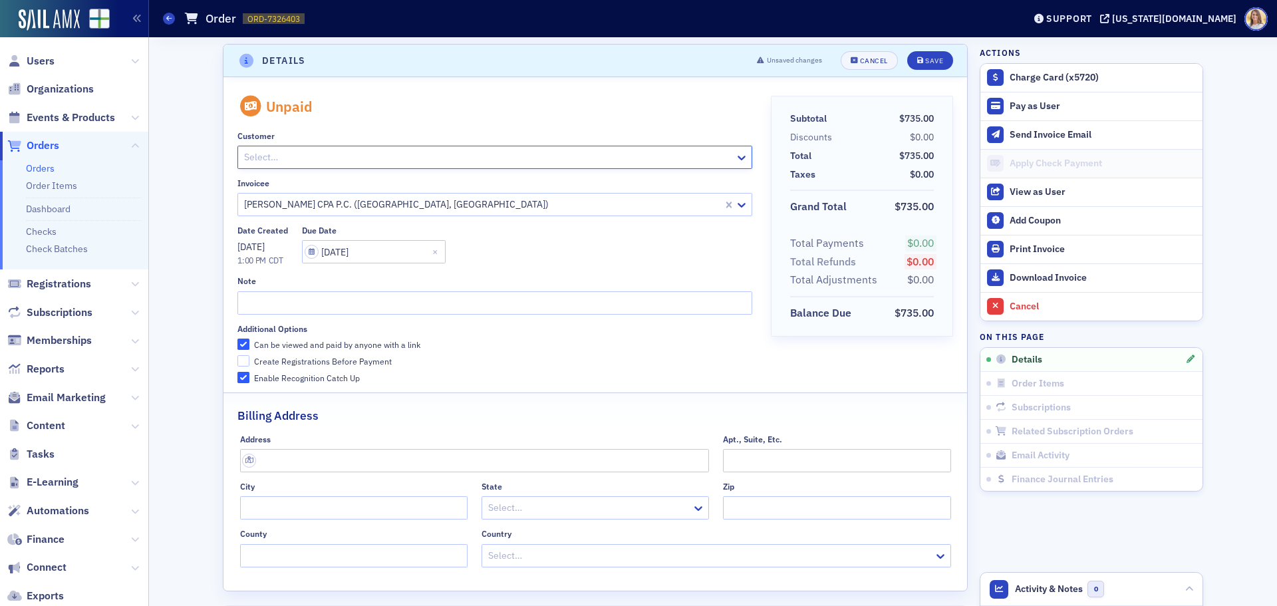
paste input "[PERSON_NAME][EMAIL_ADDRESS][DOMAIN_NAME]"
type input "[PERSON_NAME][EMAIL_ADDRESS][DOMAIN_NAME]"
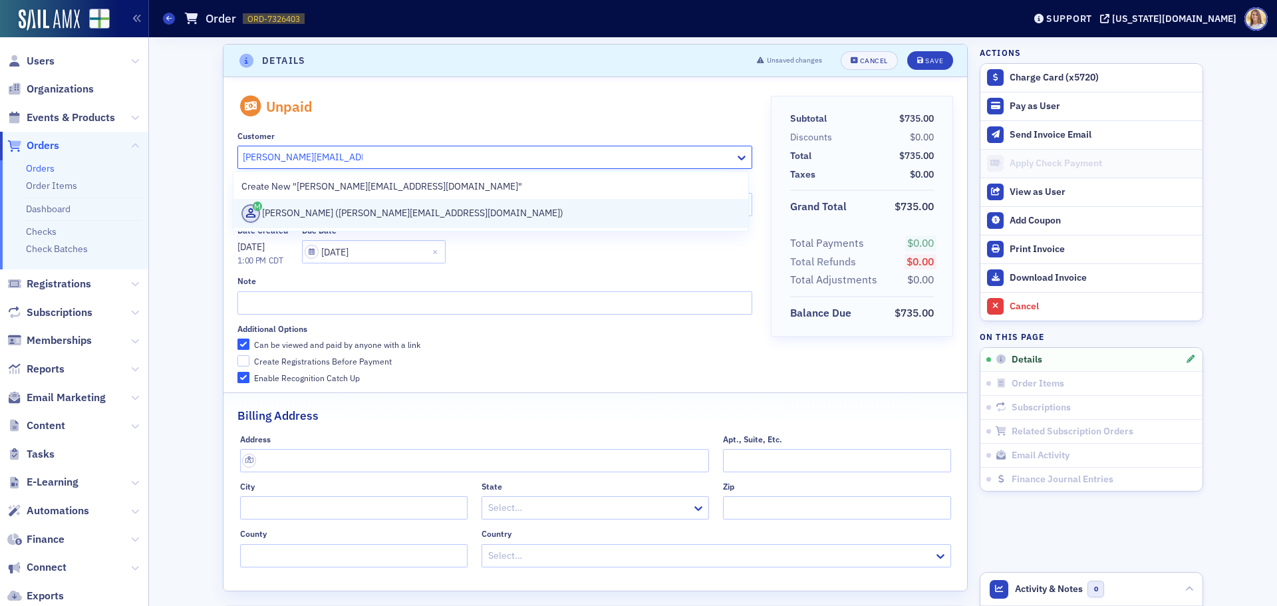
click at [420, 210] on div "TIFFIANY NELSON (tiffiany@hullandrussell.com)" at bounding box center [490, 213] width 499 height 19
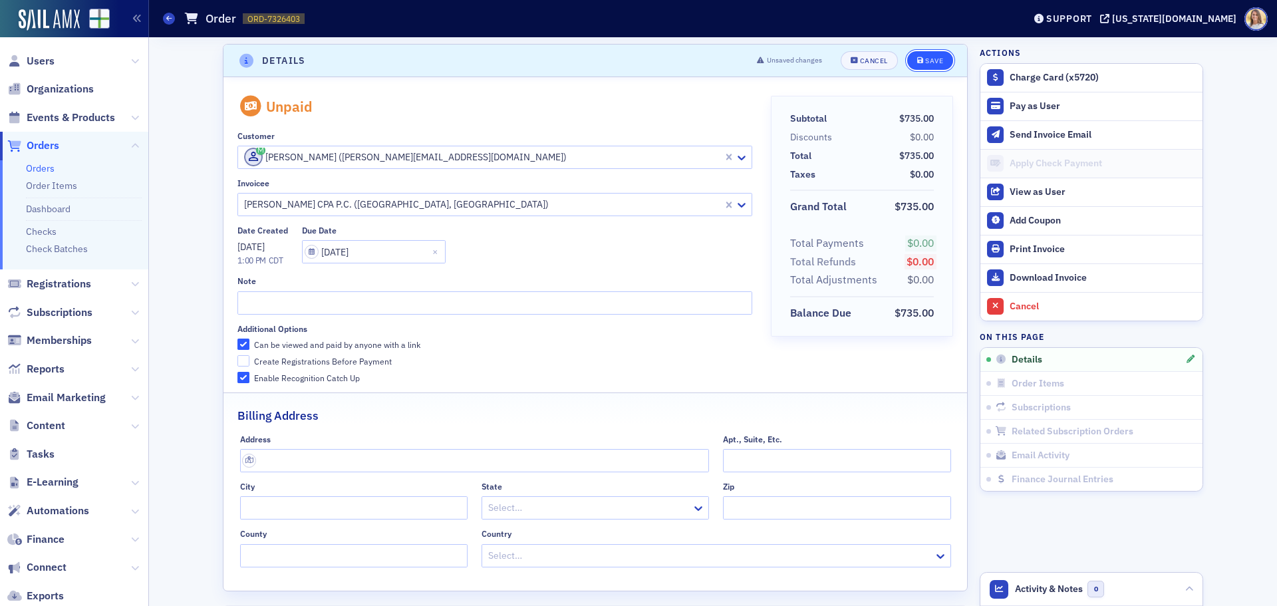
click at [925, 59] on div "Save" at bounding box center [934, 60] width 18 height 7
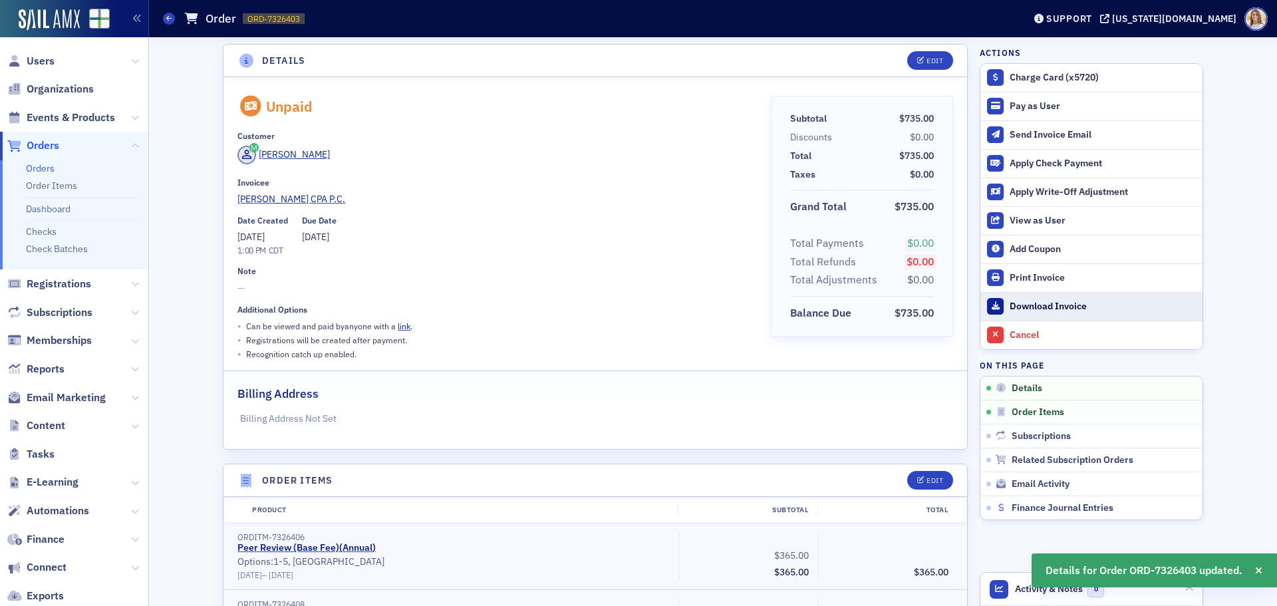
click at [1025, 308] on div "Download Invoice" at bounding box center [1102, 307] width 186 height 12
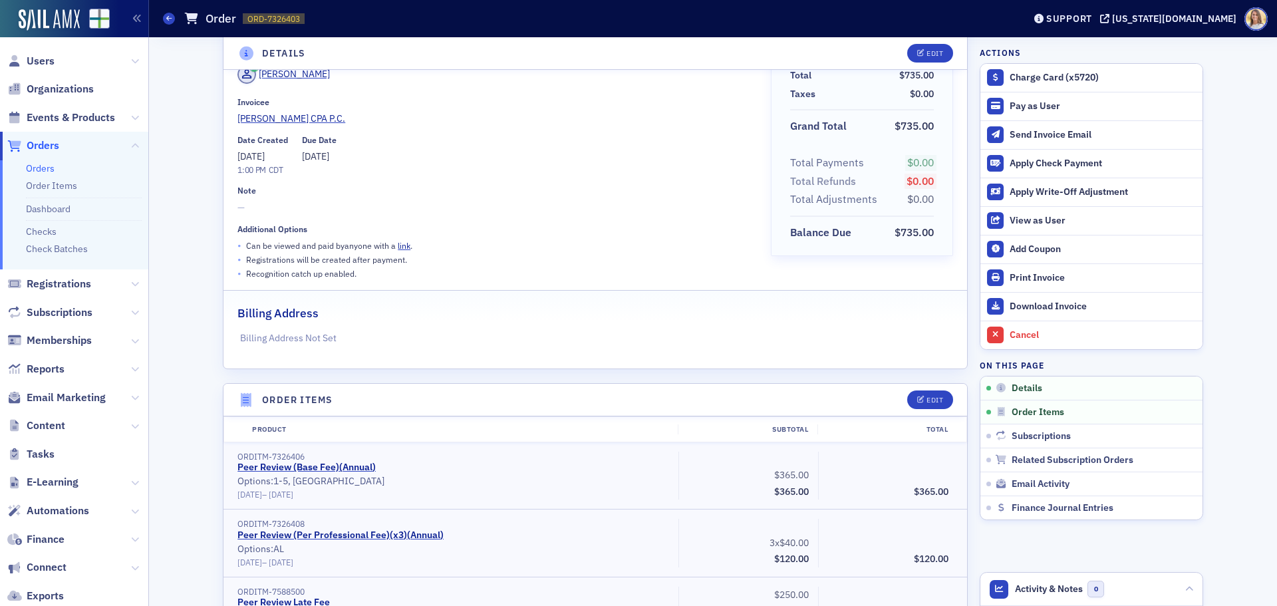
scroll to position [402, 0]
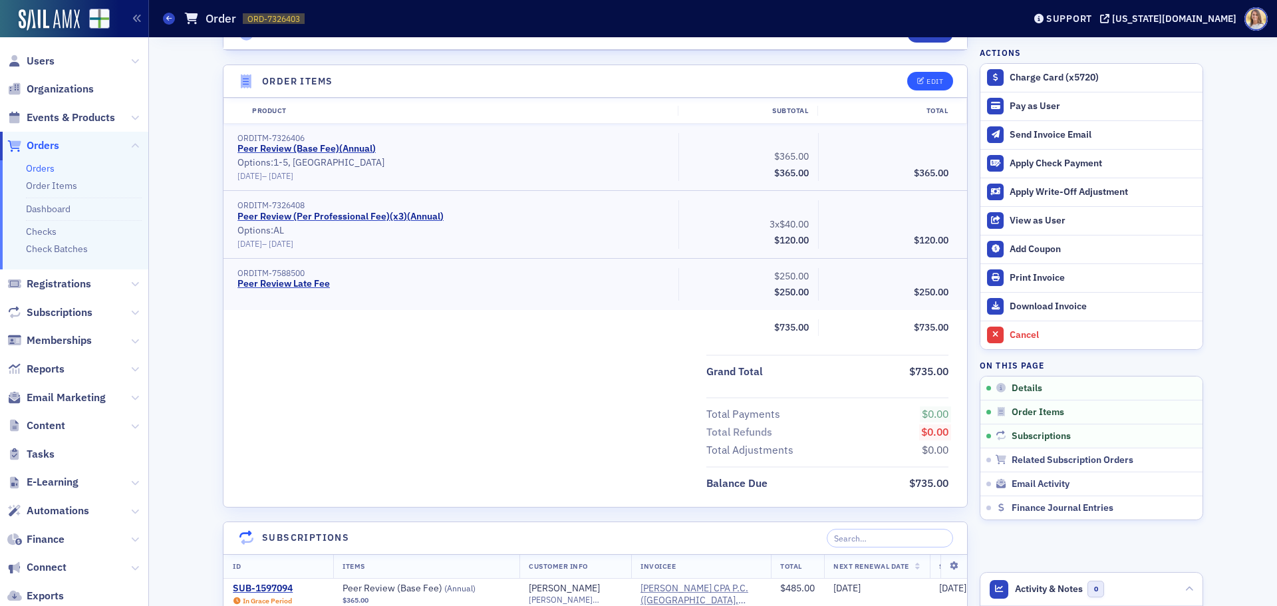
click at [938, 79] on div "Edit" at bounding box center [934, 81] width 17 height 7
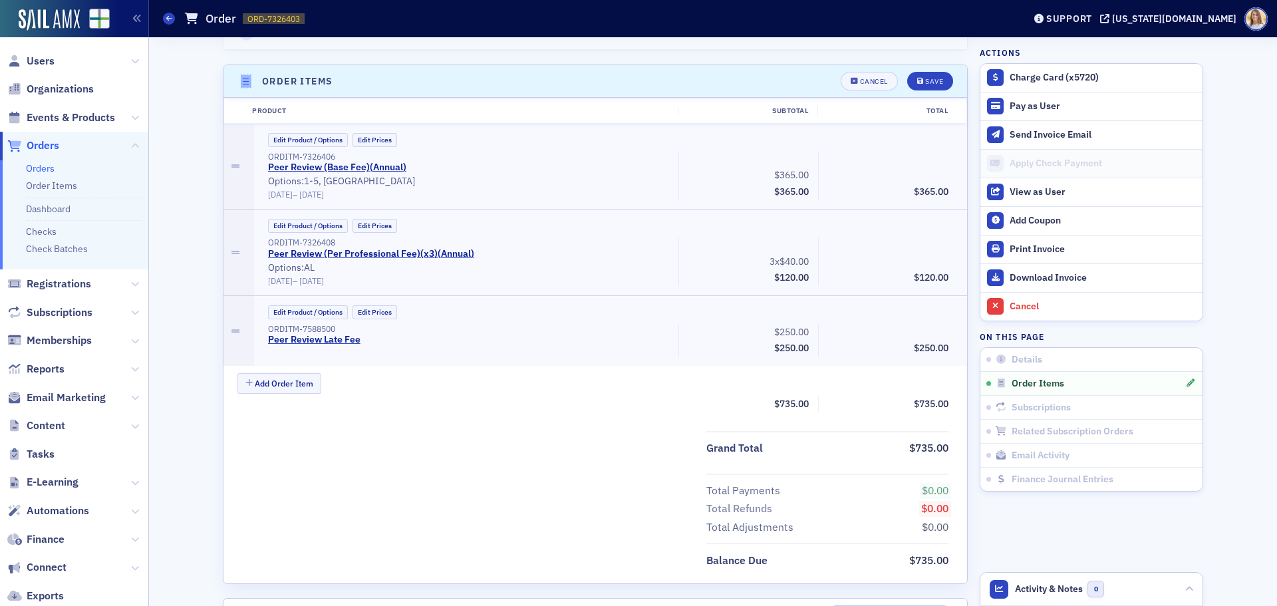
scroll to position [422, 0]
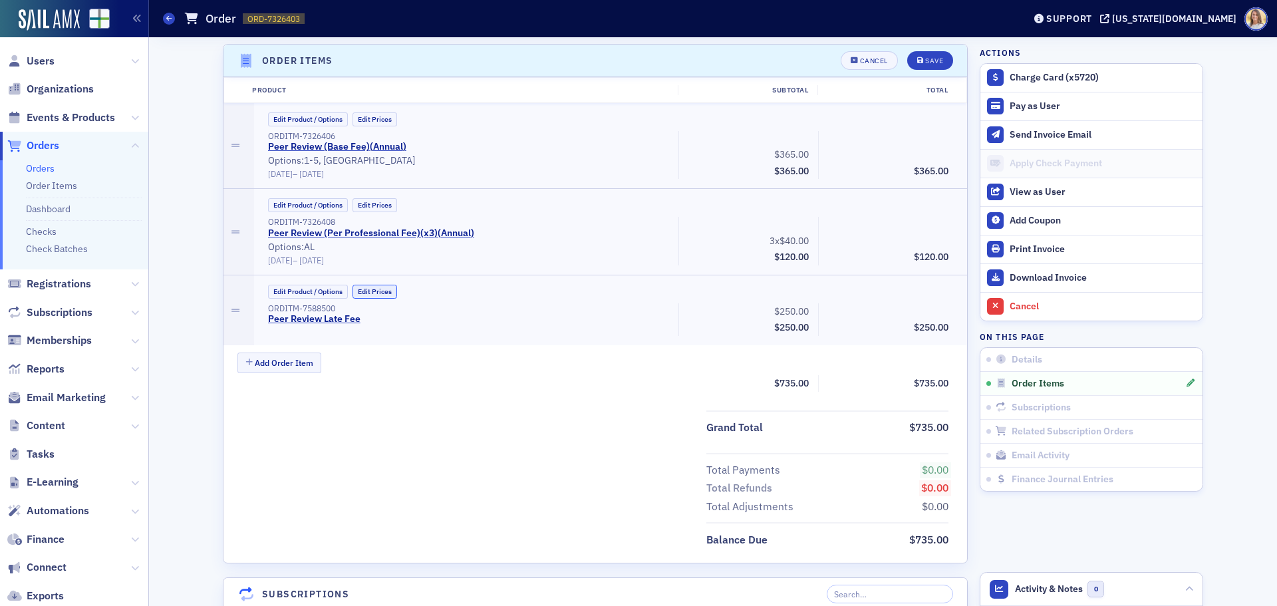
click at [372, 293] on button "Edit Prices" at bounding box center [374, 292] width 45 height 14
drag, startPoint x: 902, startPoint y: 305, endPoint x: 936, endPoint y: 316, distance: 36.4
click at [941, 317] on input "0.00" at bounding box center [920, 311] width 65 height 19
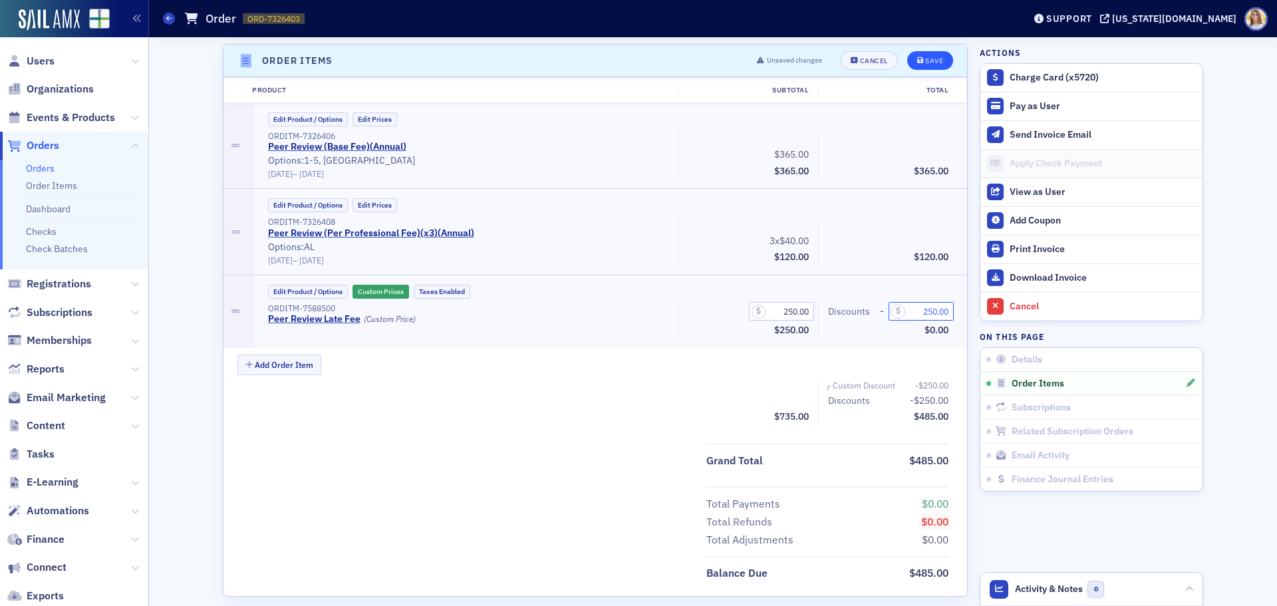
type input "250.00"
click at [938, 63] on button "Save" at bounding box center [930, 60] width 46 height 19
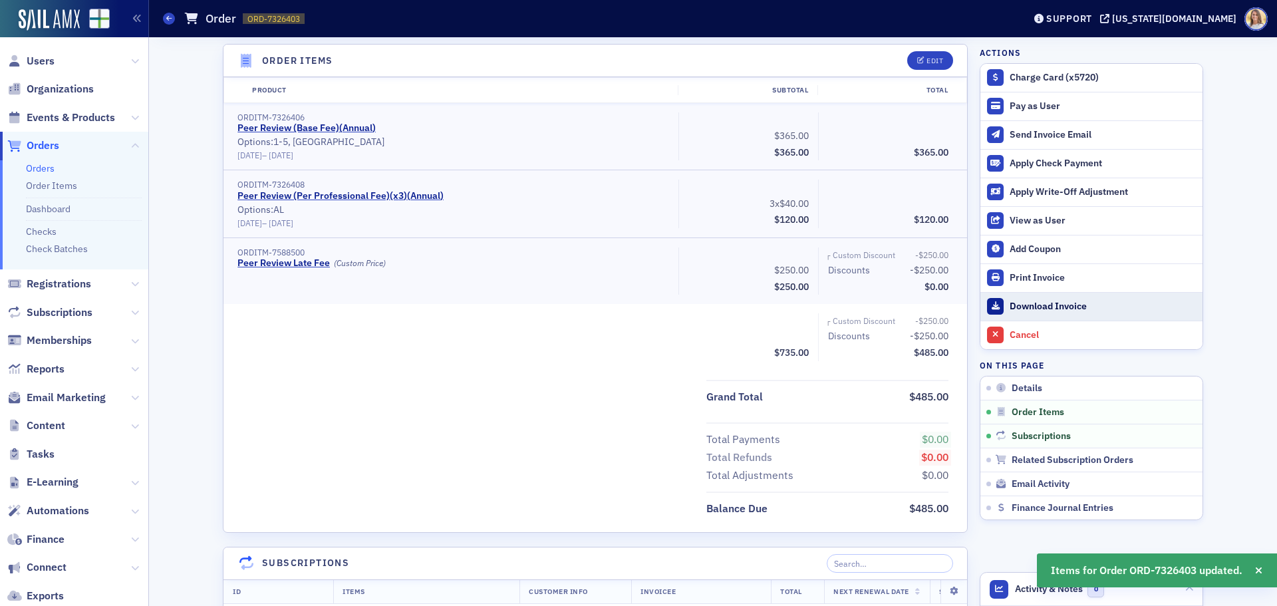
click at [1049, 301] on div "Download Invoice" at bounding box center [1102, 307] width 186 height 12
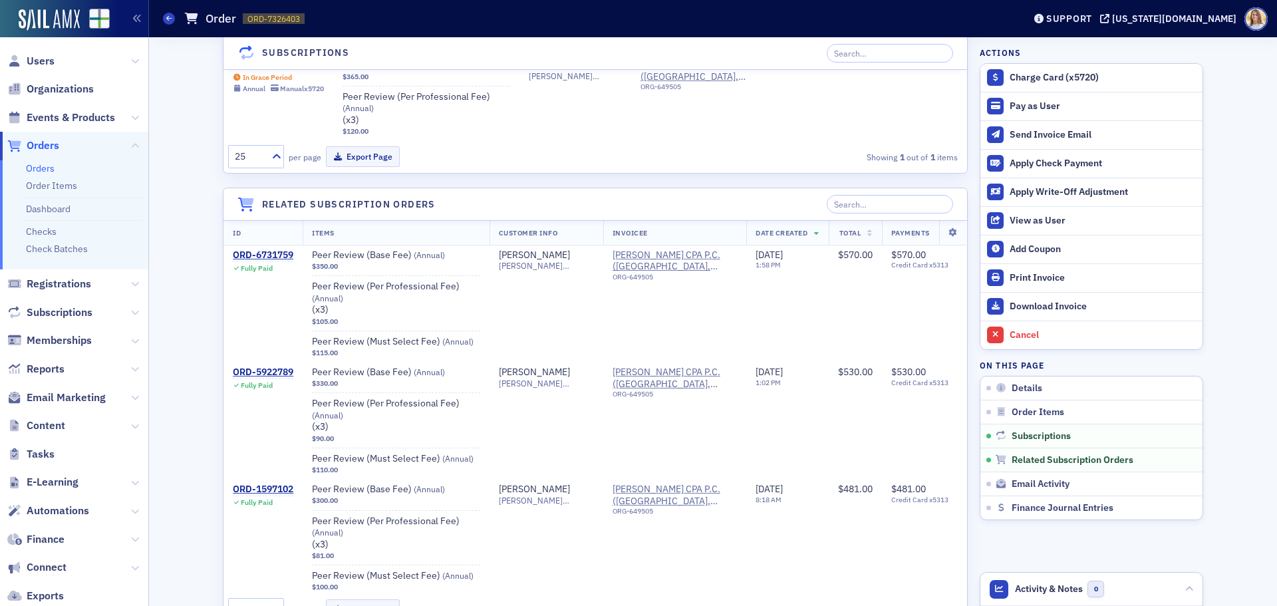
scroll to position [923, 0]
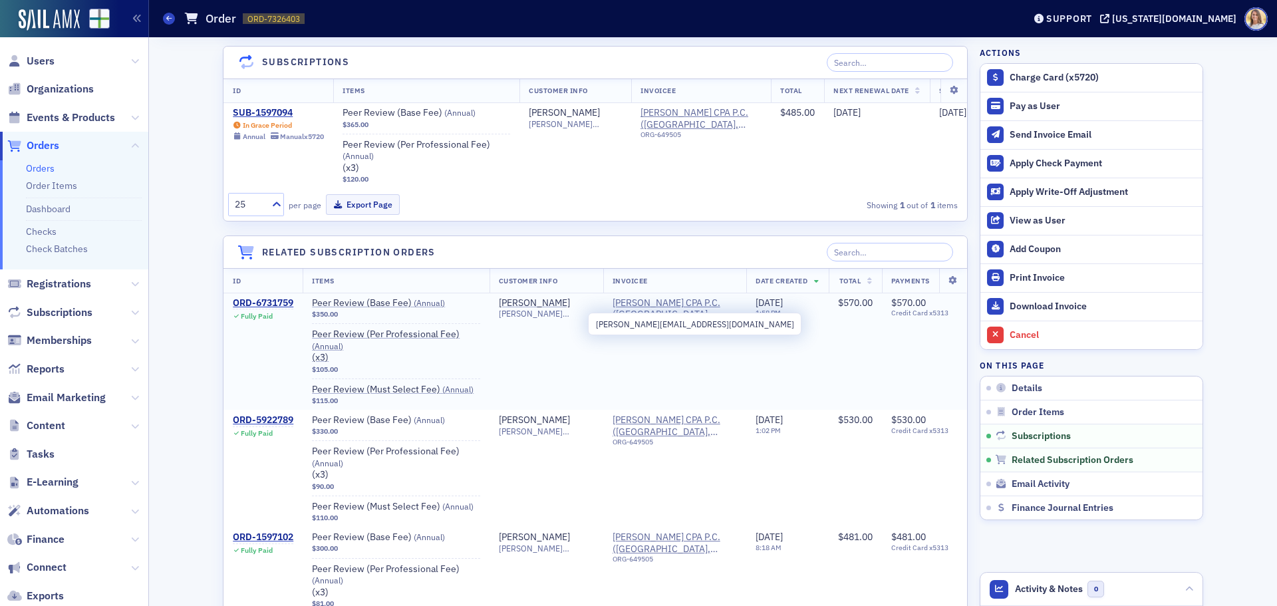
click at [573, 319] on span "[PERSON_NAME][EMAIL_ADDRESS][DOMAIN_NAME]" at bounding box center [546, 314] width 95 height 10
copy span "[PERSON_NAME][EMAIL_ADDRESS][DOMAIN_NAME]"
click at [584, 329] on td "Janice Hull janice@hullandrussell.com" at bounding box center [546, 351] width 114 height 117
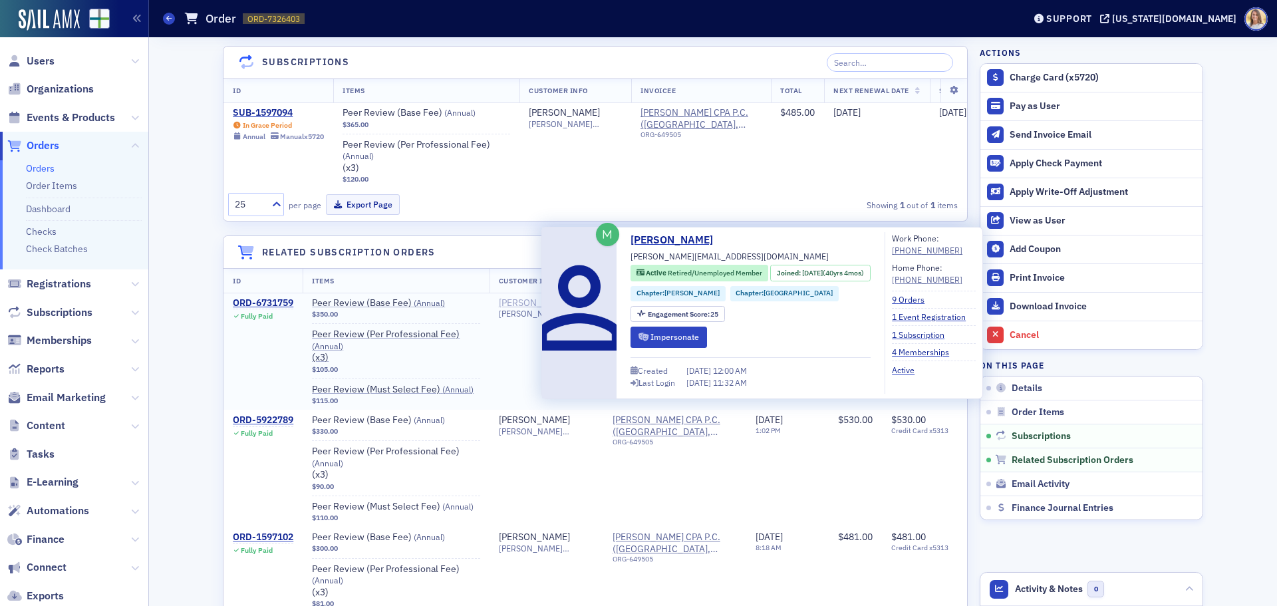
click at [523, 309] on div "[PERSON_NAME]" at bounding box center [534, 303] width 71 height 12
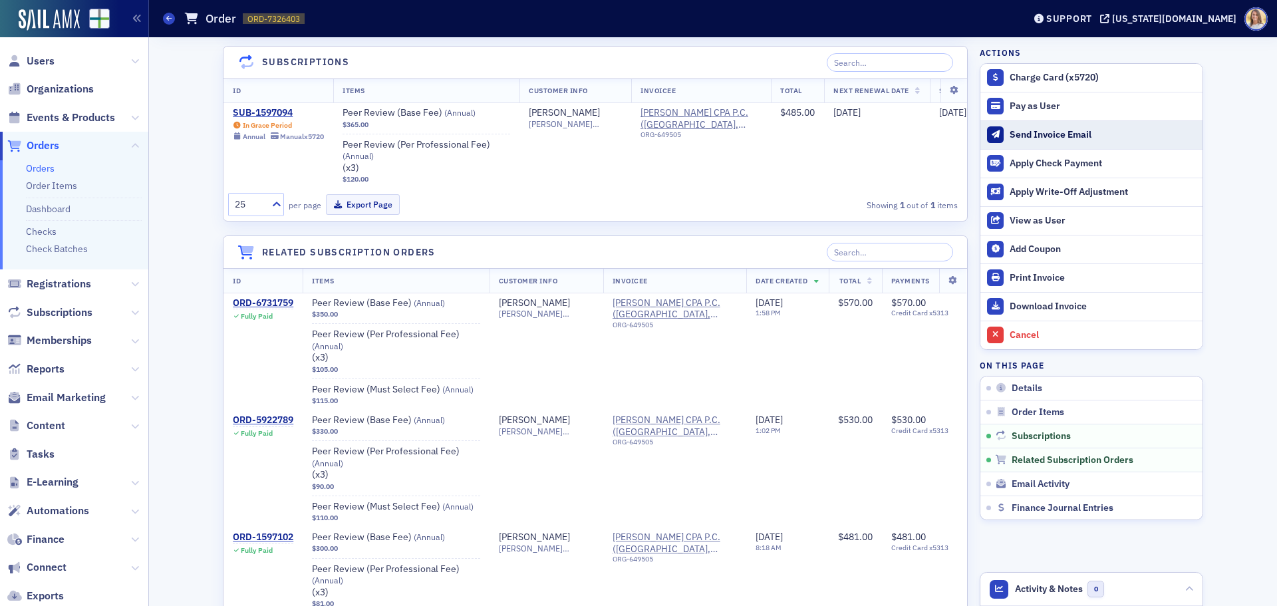
click at [1085, 135] on div "Send Invoice Email" at bounding box center [1102, 135] width 186 height 12
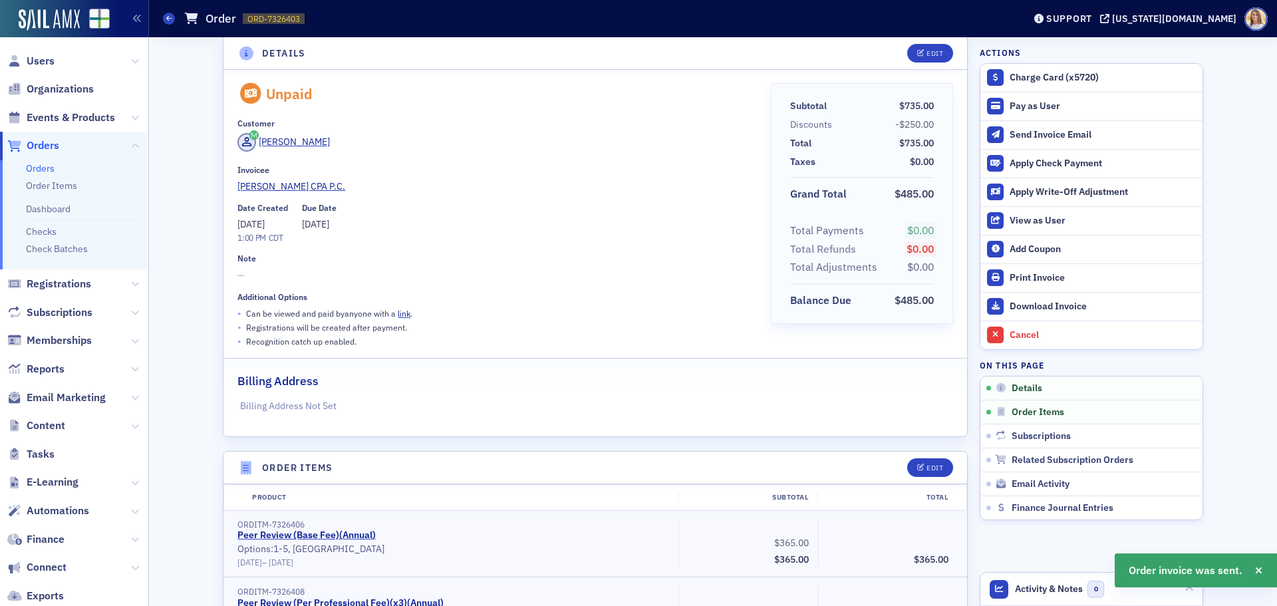
scroll to position [0, 0]
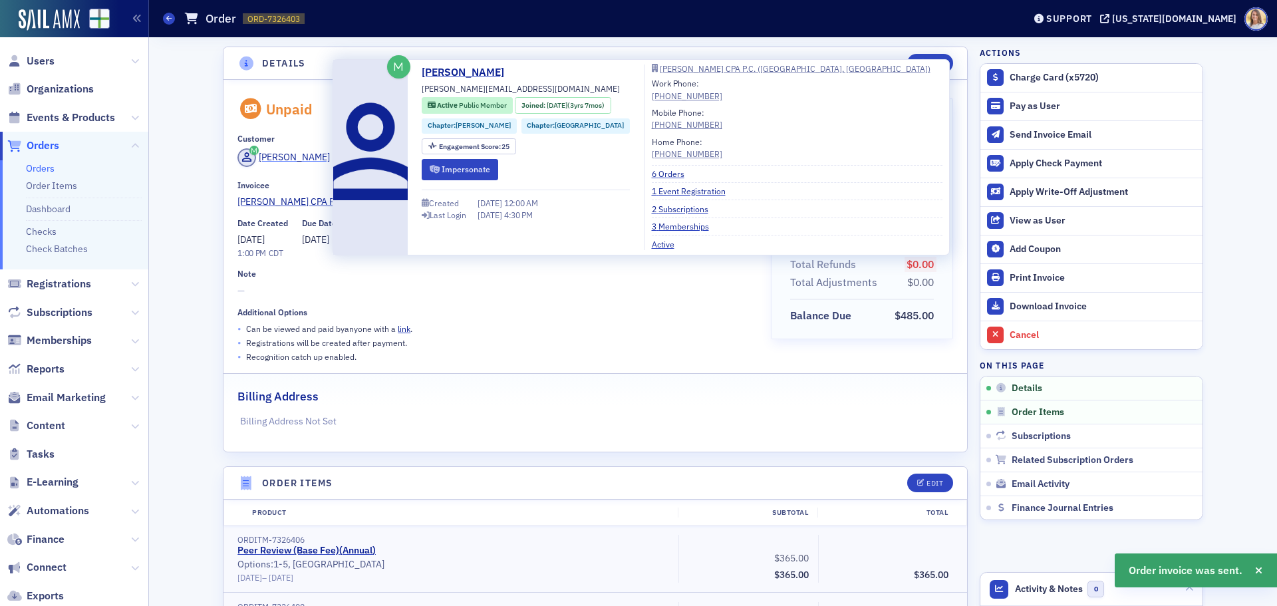
click at [309, 150] on div "[PERSON_NAME]" at bounding box center [294, 157] width 71 height 14
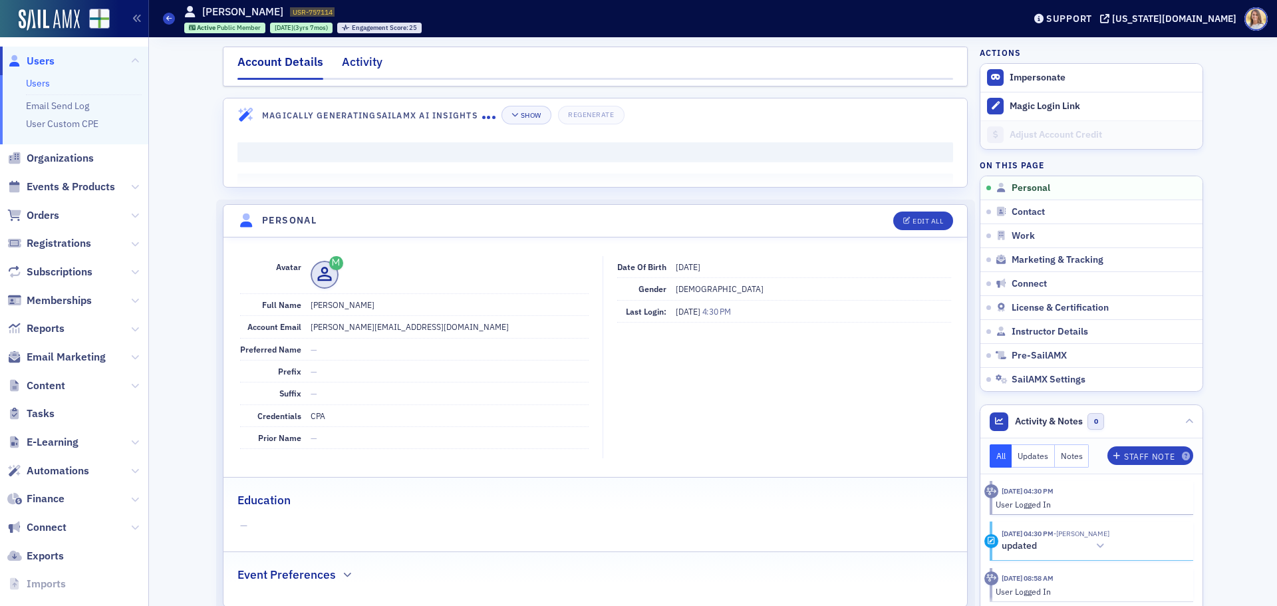
click at [362, 55] on div "Activity" at bounding box center [362, 65] width 41 height 25
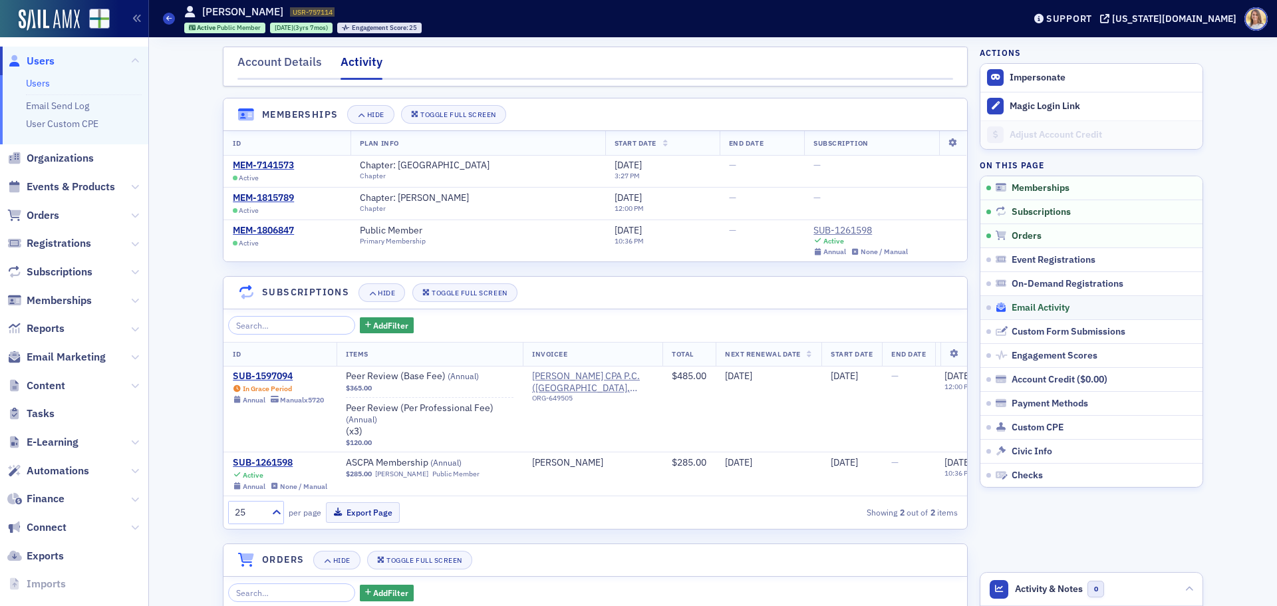
click at [1030, 308] on span "Email Activity" at bounding box center [1040, 308] width 58 height 12
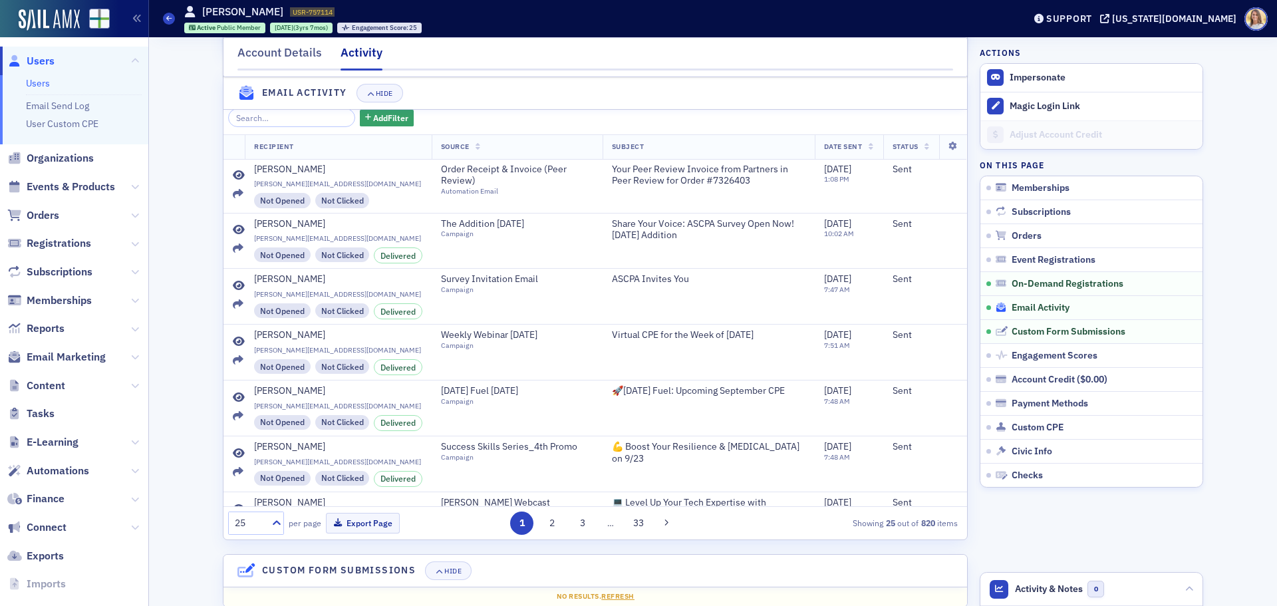
scroll to position [1180, 0]
click at [233, 180] on icon at bounding box center [239, 174] width 12 height 11
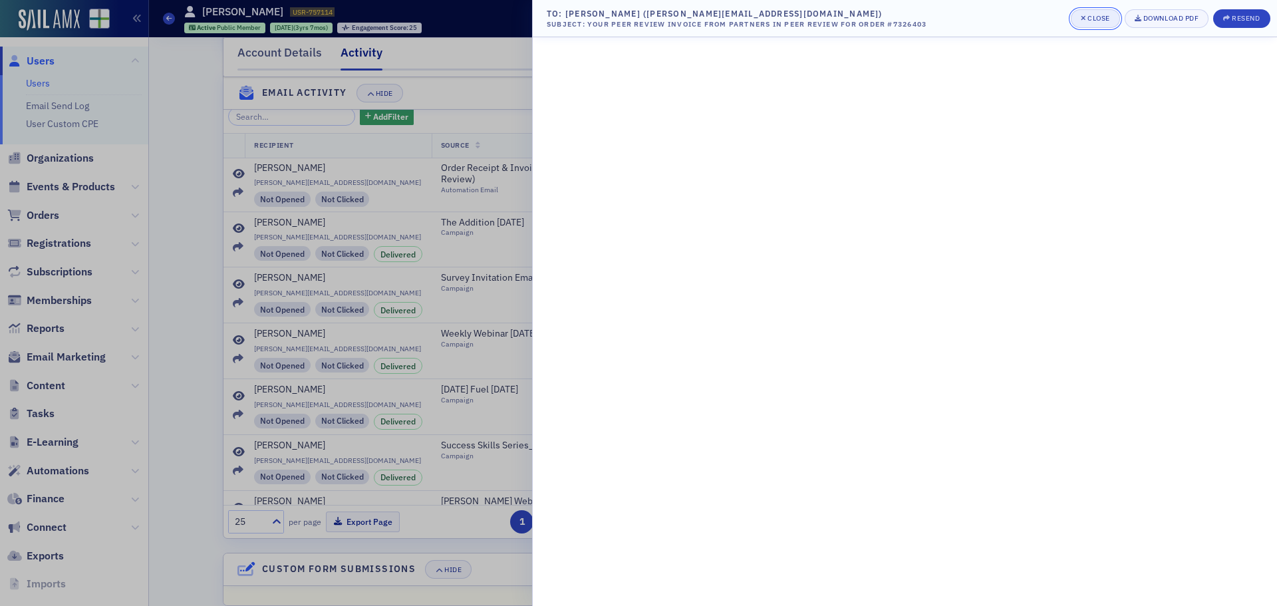
click at [1103, 25] on button "Close" at bounding box center [1095, 18] width 49 height 19
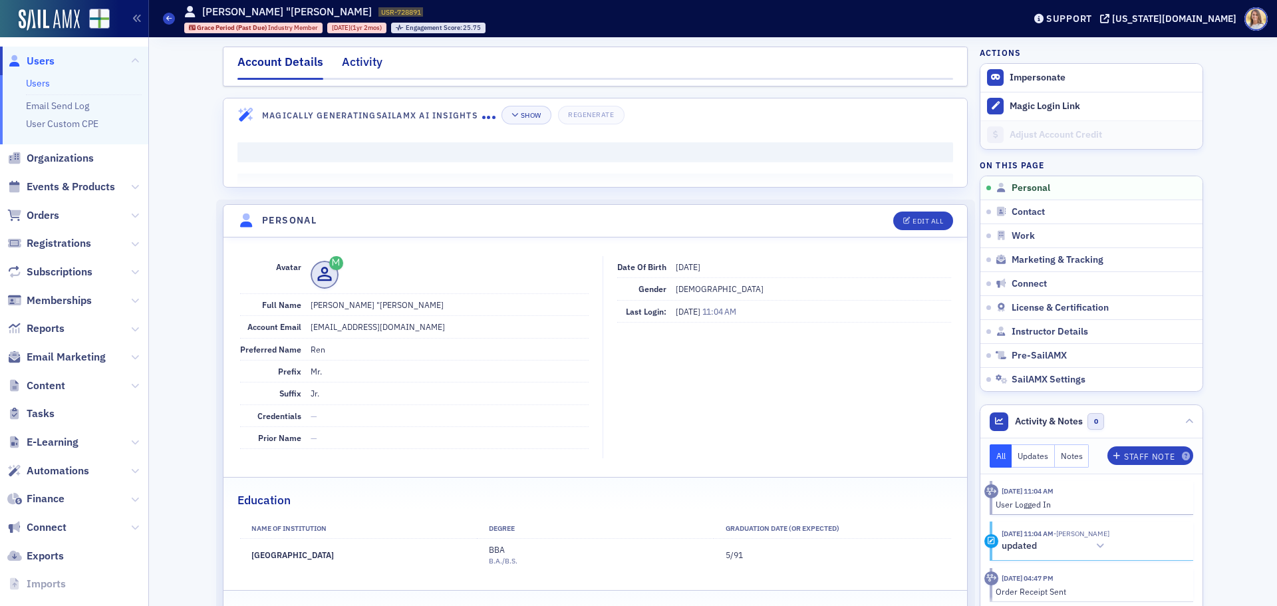
click at [370, 57] on div "Activity" at bounding box center [362, 65] width 41 height 25
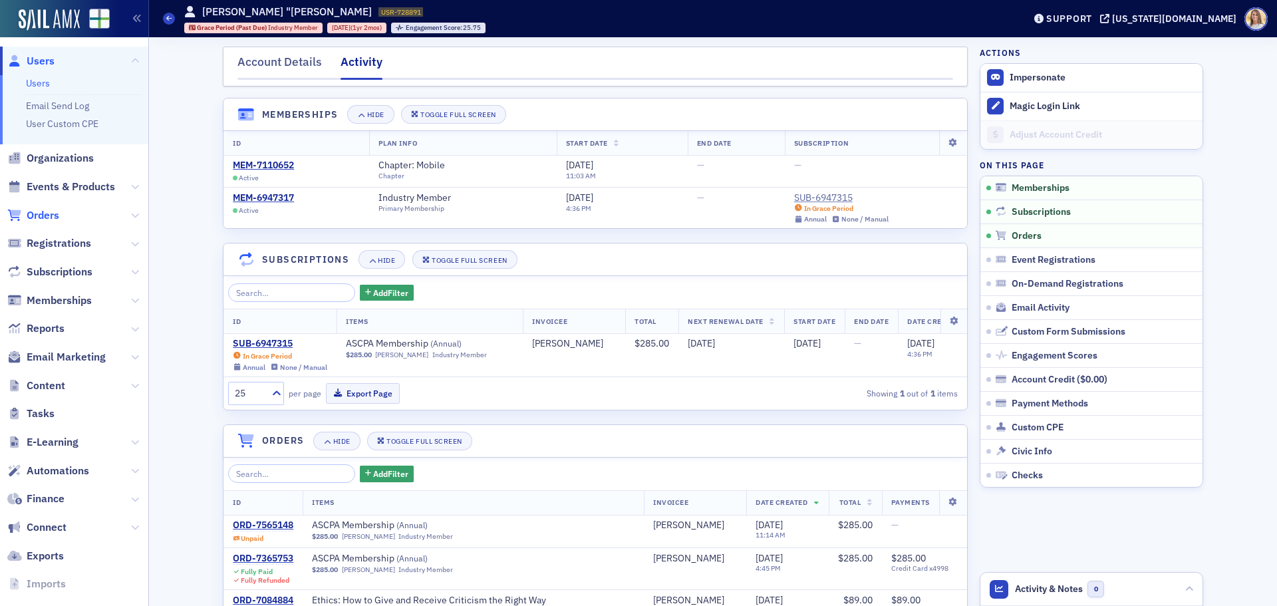
click at [51, 211] on span "Orders" at bounding box center [43, 215] width 33 height 15
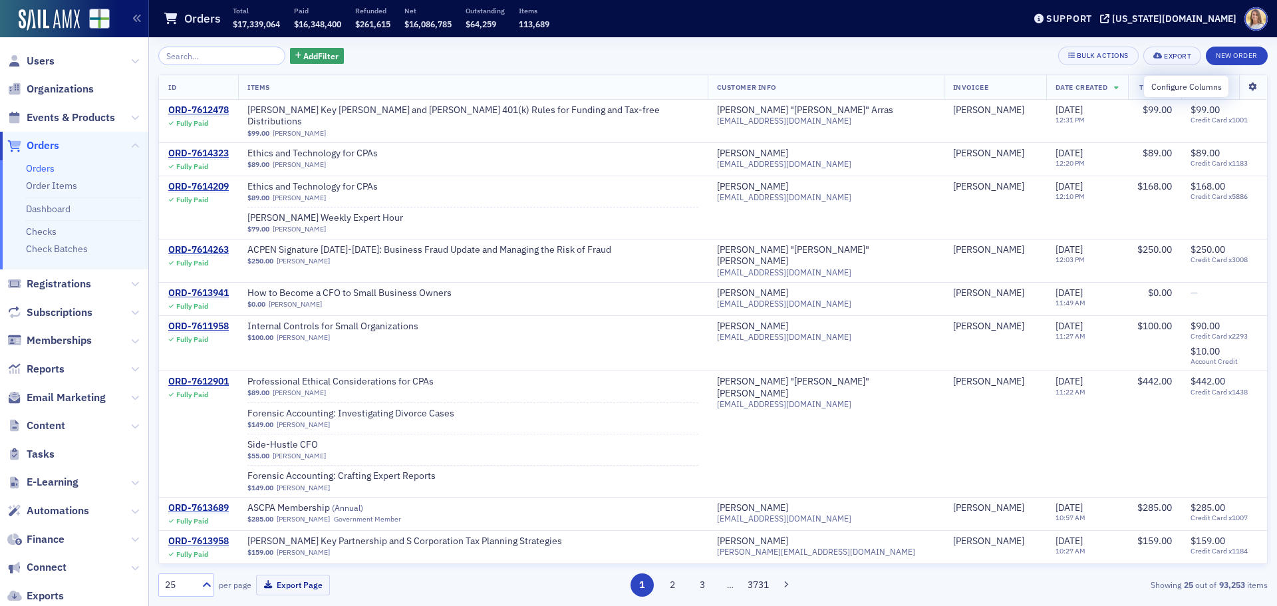
click at [1241, 86] on icon at bounding box center [1252, 87] width 27 height 8
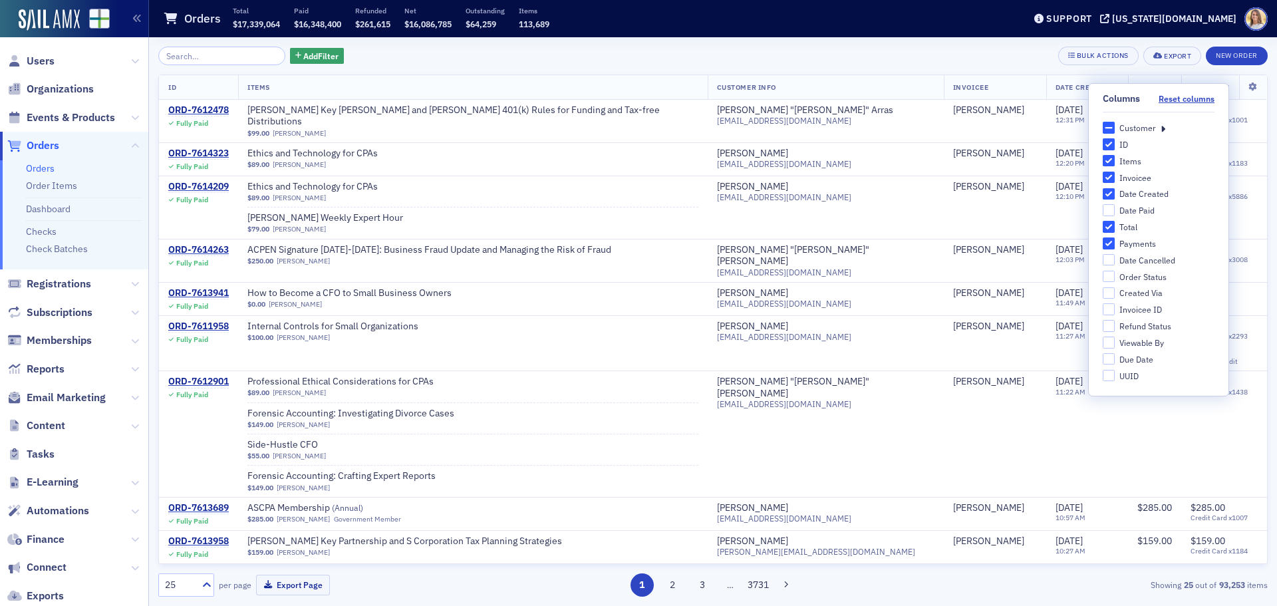
click at [845, 46] on div "Add Filter Bulk Actions Export New Order ID Items Customer Info Invoicee Date C…" at bounding box center [712, 321] width 1109 height 569
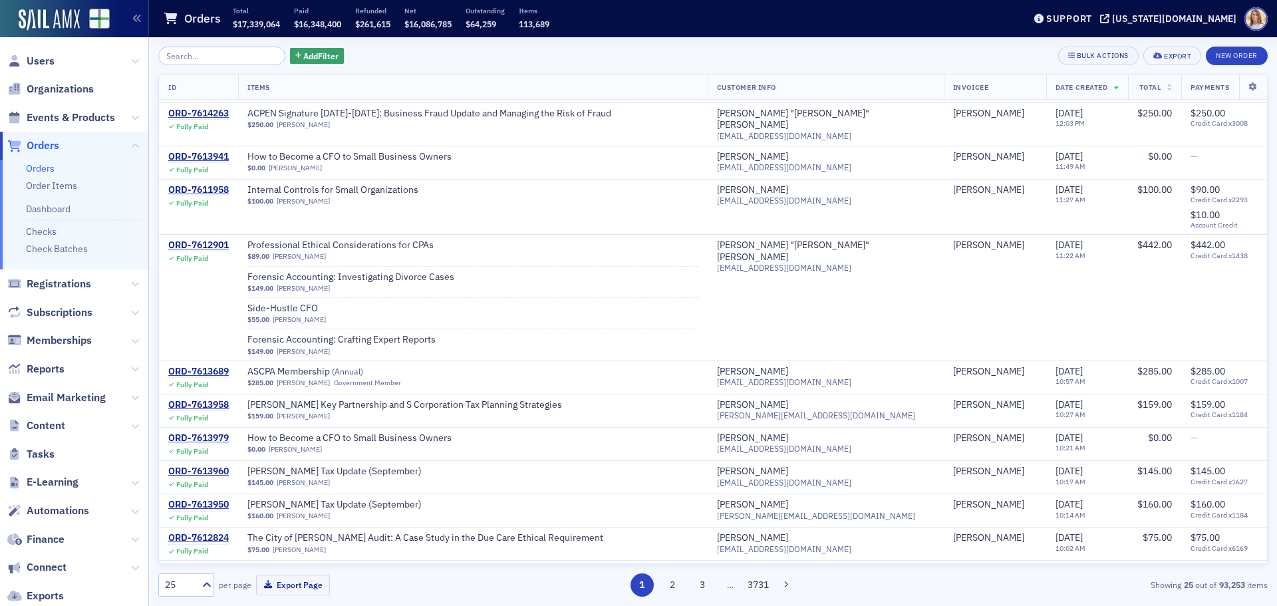
scroll to position [136, 0]
click at [40, 59] on span "Users" at bounding box center [41, 61] width 28 height 15
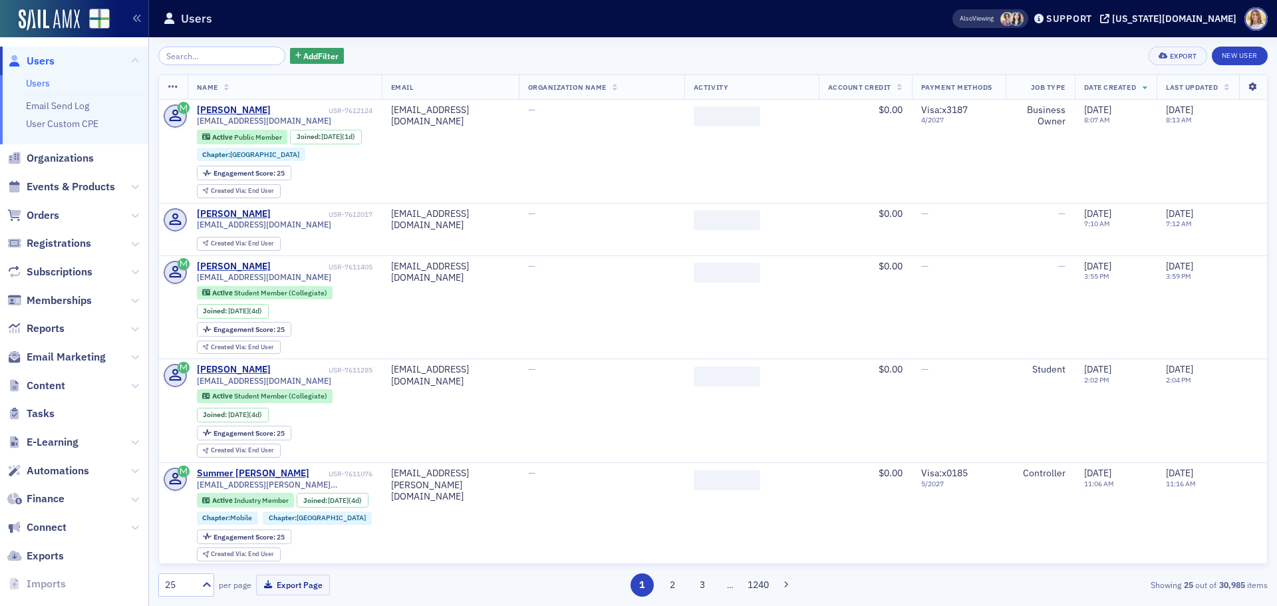
click at [1243, 86] on icon at bounding box center [1252, 87] width 27 height 8
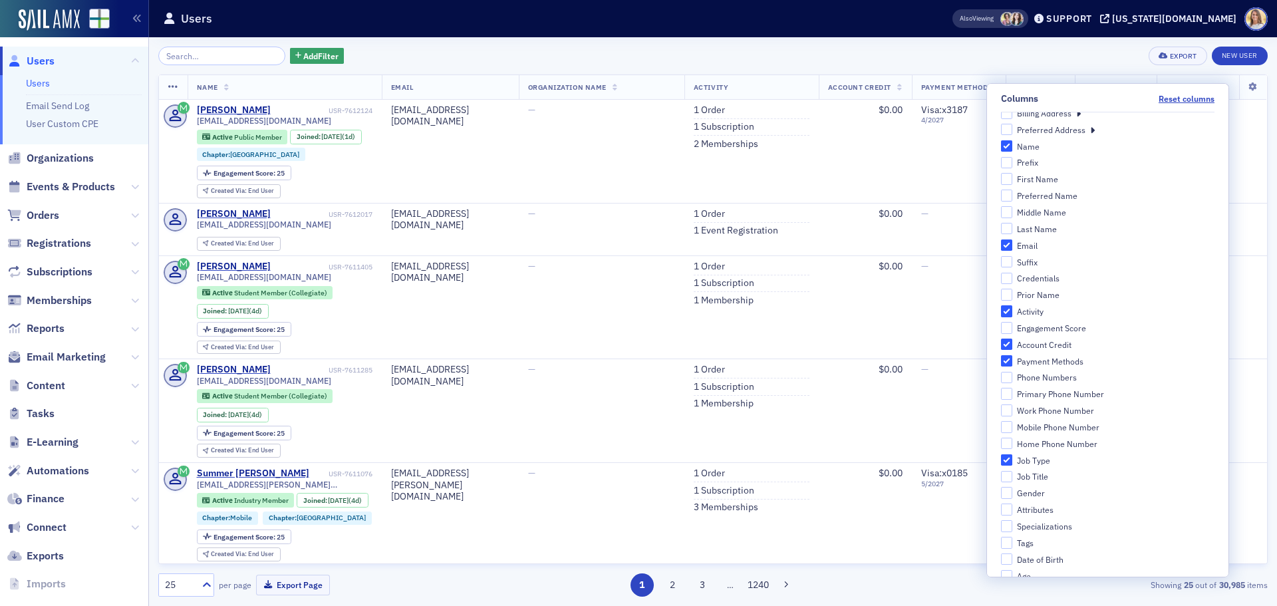
scroll to position [132, 0]
click at [1013, 376] on input "Phone Numbers" at bounding box center [1007, 376] width 12 height 12
checkbox input "true"
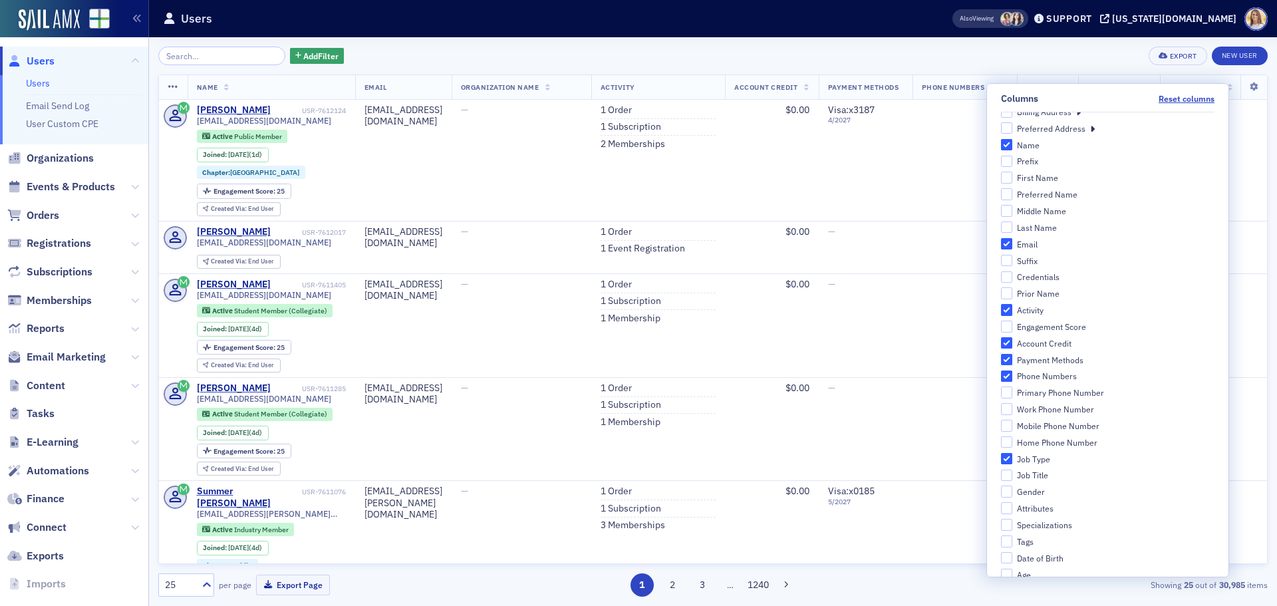
click at [1013, 359] on input "Payment Methods" at bounding box center [1007, 360] width 12 height 12
checkbox input "false"
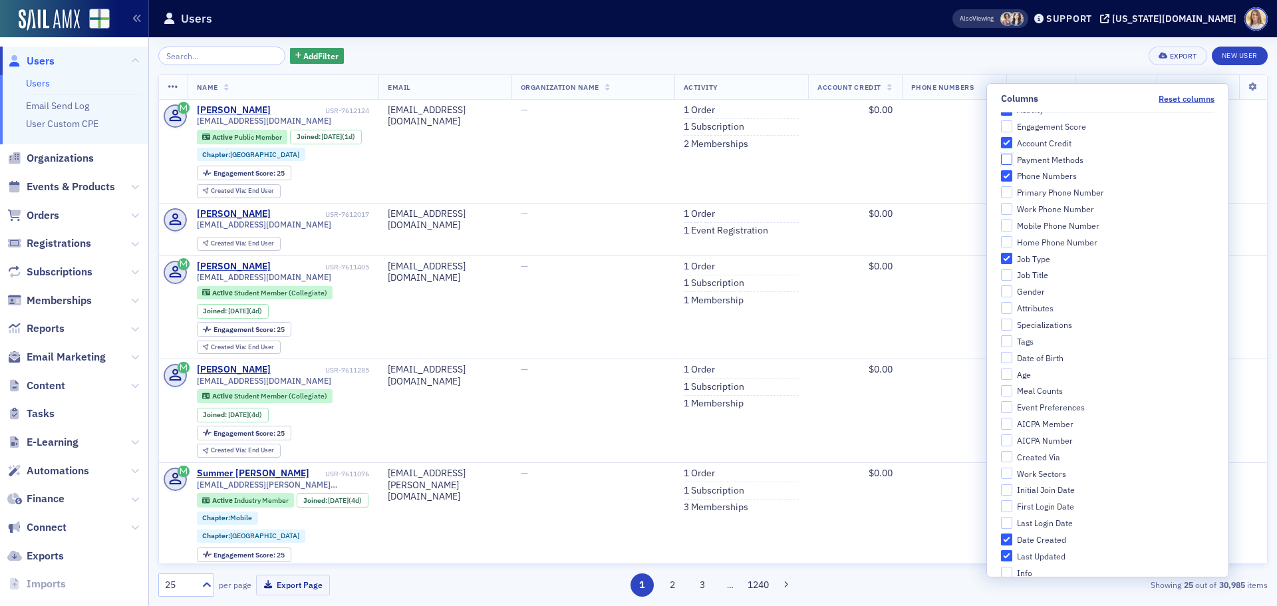
scroll to position [414, 0]
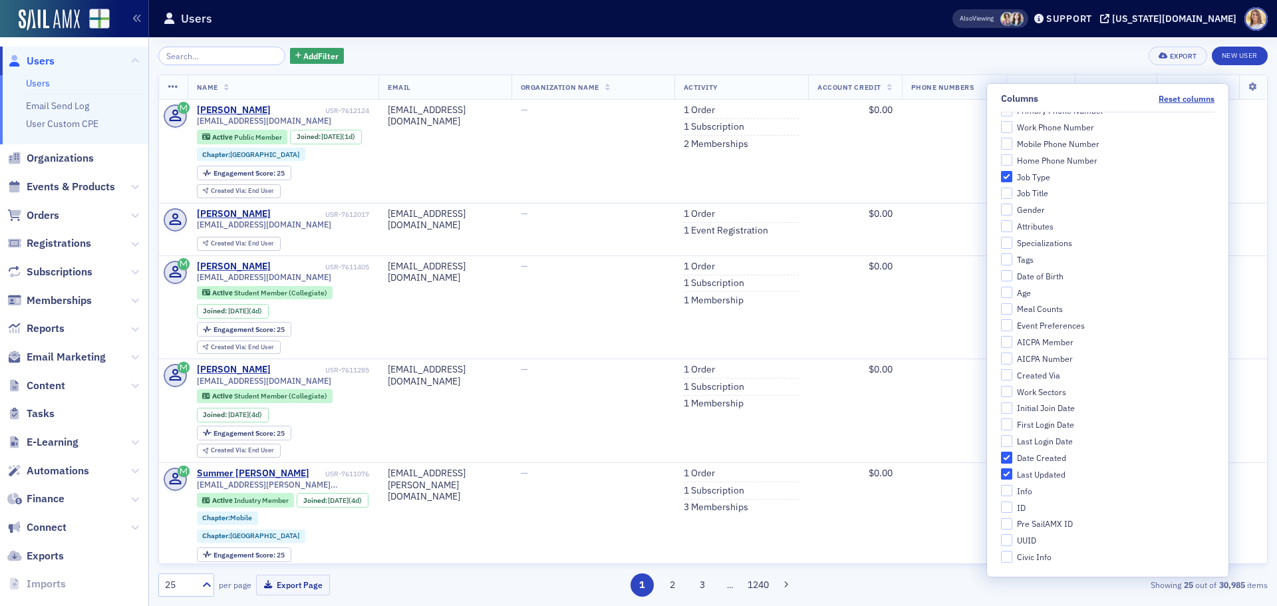
click at [1039, 602] on div "Add Filter Export New User Name Email Organization Name Activity Account Credit…" at bounding box center [712, 321] width 1109 height 569
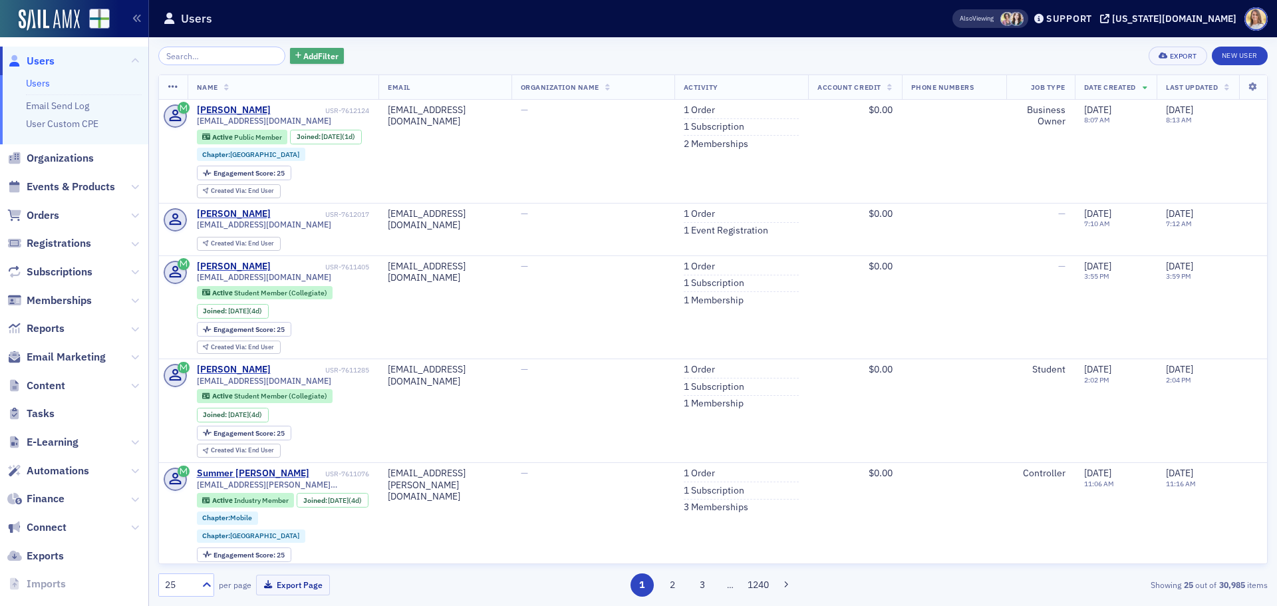
click at [306, 59] on span "Add Filter" at bounding box center [320, 56] width 35 height 12
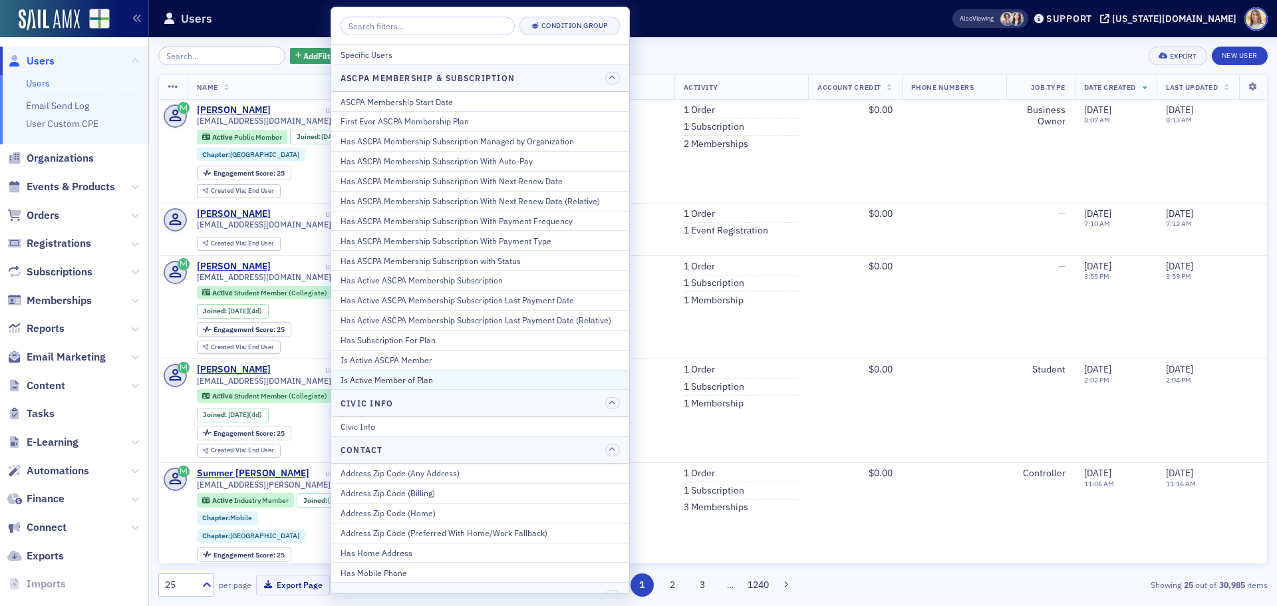
click at [441, 378] on div "Is Active Member of Plan" at bounding box center [479, 380] width 279 height 12
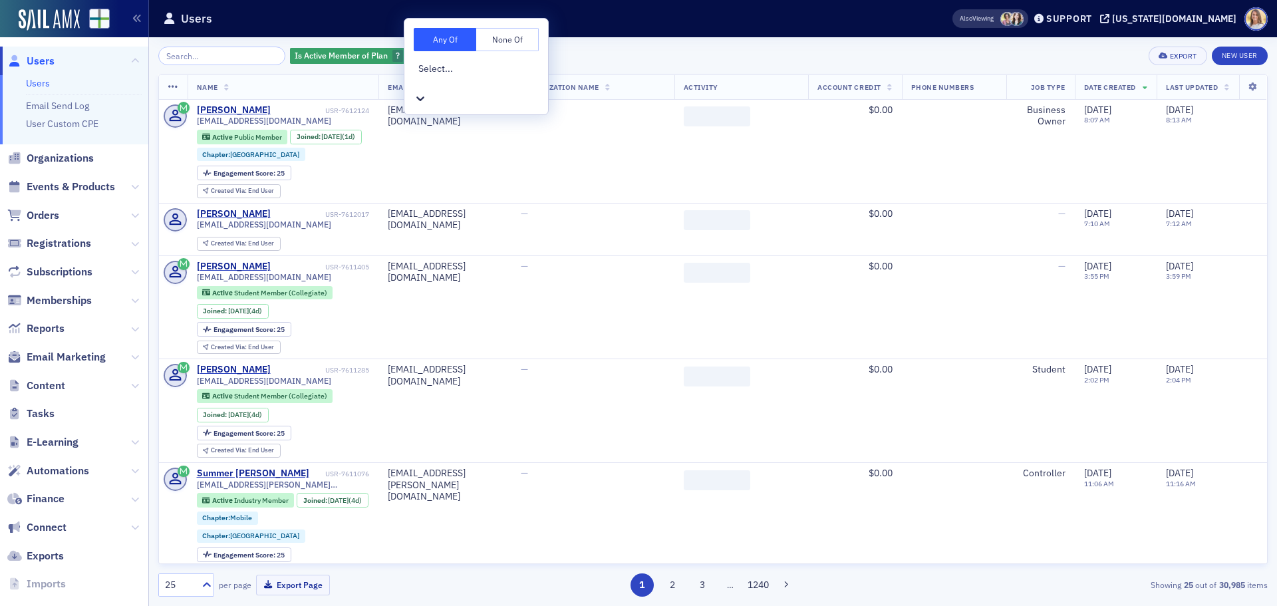
click at [475, 76] on div at bounding box center [477, 83] width 119 height 14
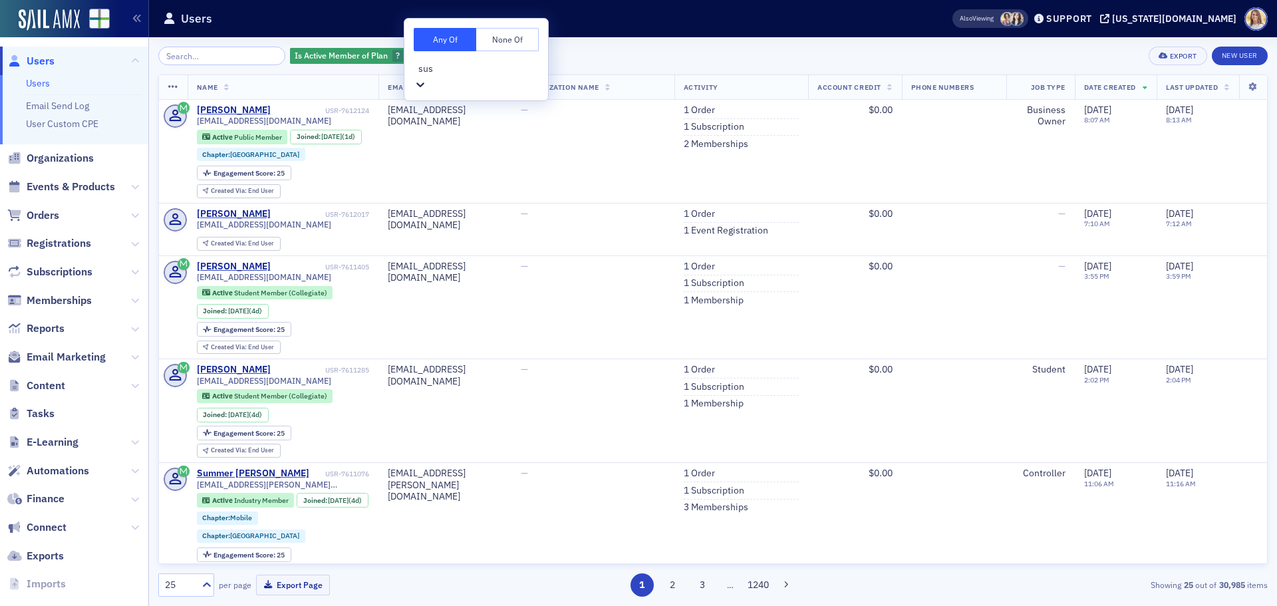
type input "sus"
drag, startPoint x: 592, startPoint y: 49, endPoint x: 578, endPoint y: 52, distance: 14.2
click at [591, 51] on div "Is Active Member of Plan ? Add Filter Export New User" at bounding box center [712, 56] width 1109 height 19
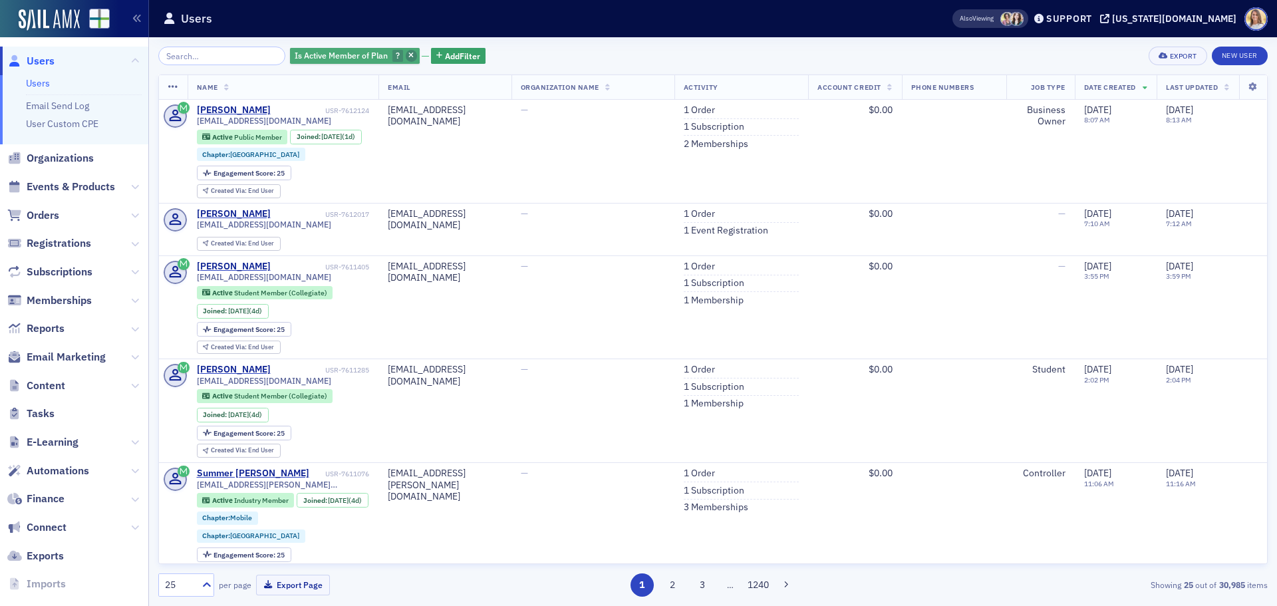
click at [408, 57] on icon "button" at bounding box center [410, 56] width 5 height 7
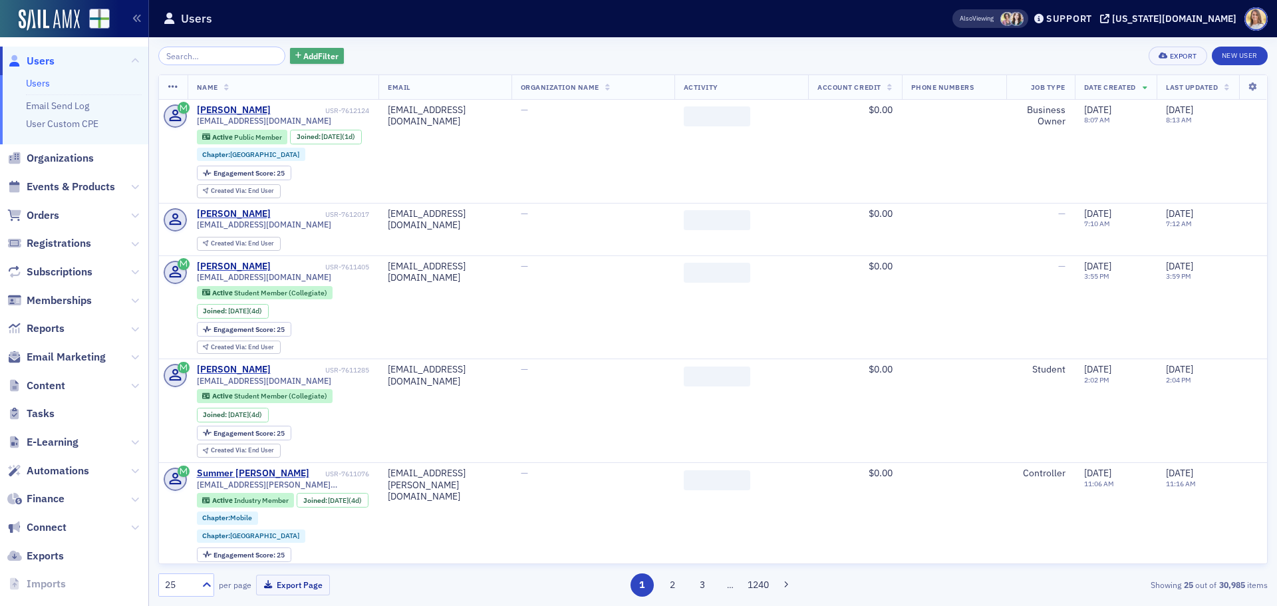
click at [323, 59] on span "Add Filter" at bounding box center [320, 56] width 35 height 12
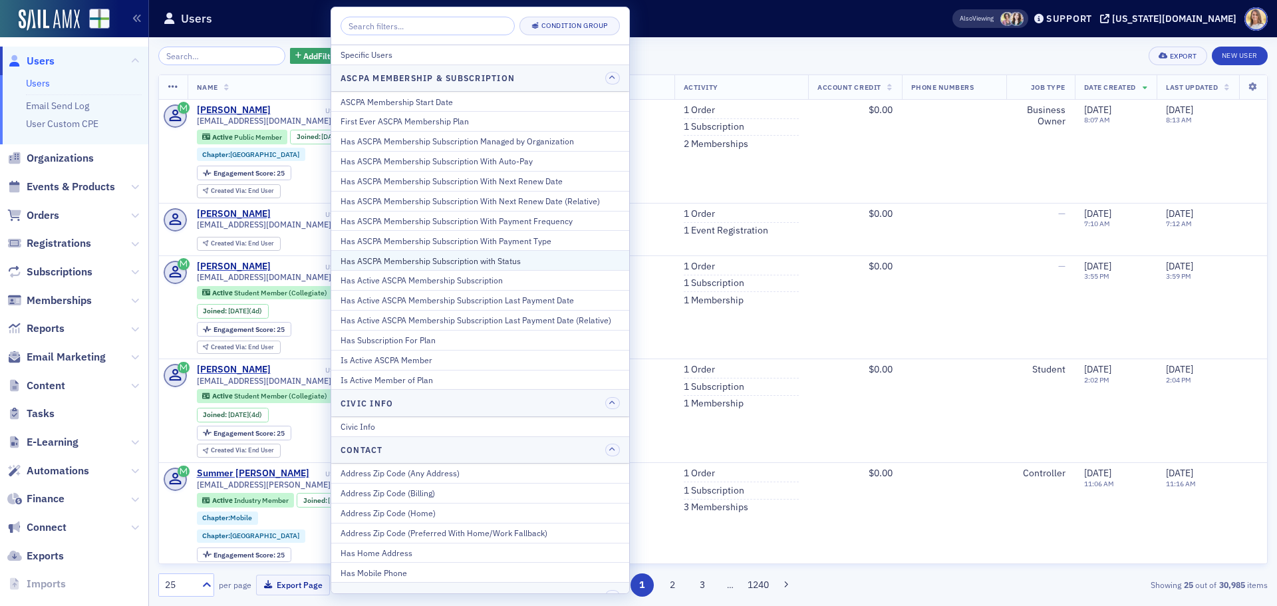
click at [453, 260] on div "Has ASCPA Membership Subscription with Status" at bounding box center [479, 261] width 279 height 12
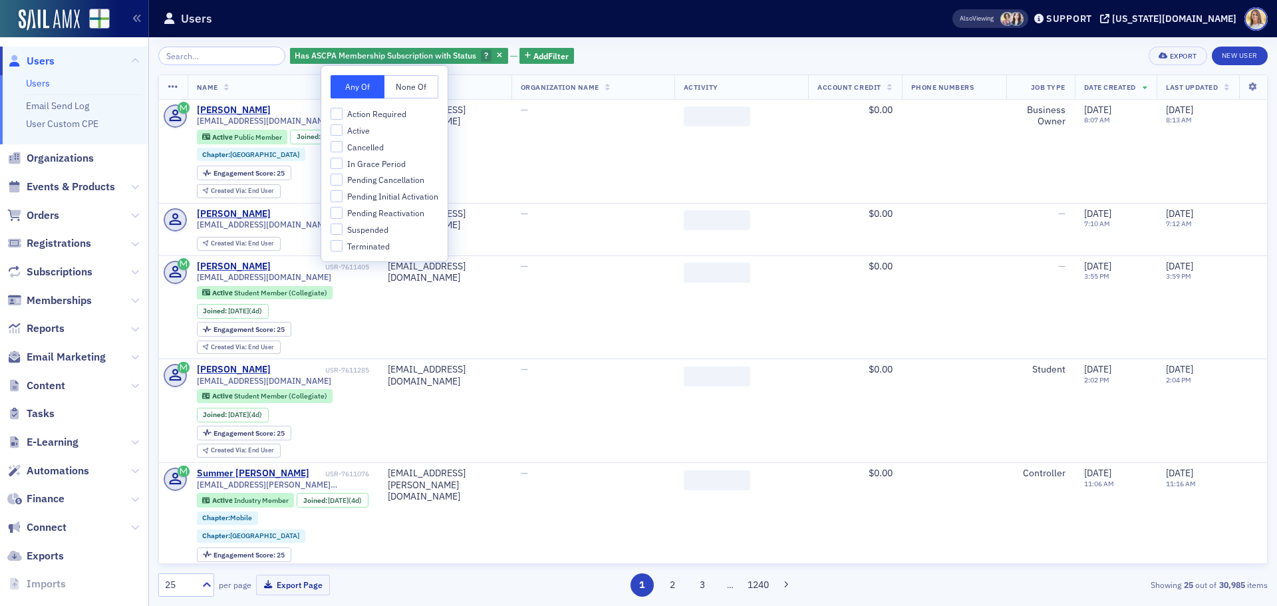
click at [343, 230] on label "Suspended" at bounding box center [384, 229] width 108 height 12
click at [342, 230] on input "Suspended" at bounding box center [336, 229] width 12 height 12
checkbox input "true"
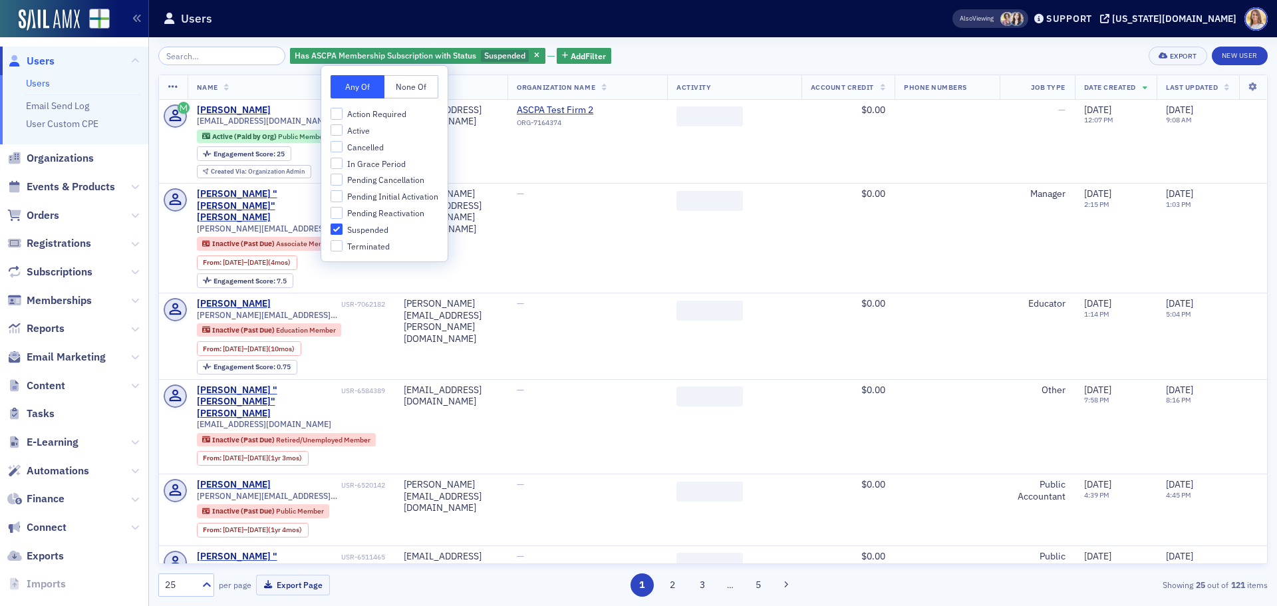
click at [769, 62] on div "Has ASCPA Membership Subscription with Status Suspended Add Filter Export New U…" at bounding box center [712, 56] width 1109 height 19
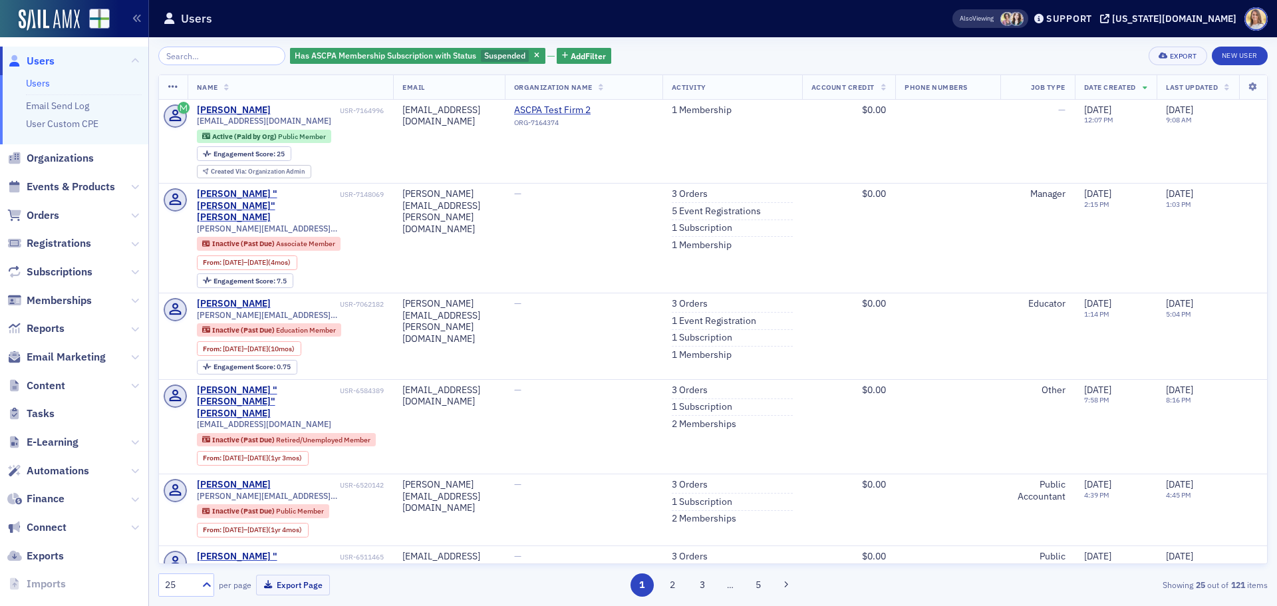
scroll to position [0, 16]
click at [1242, 90] on icon at bounding box center [1252, 87] width 27 height 8
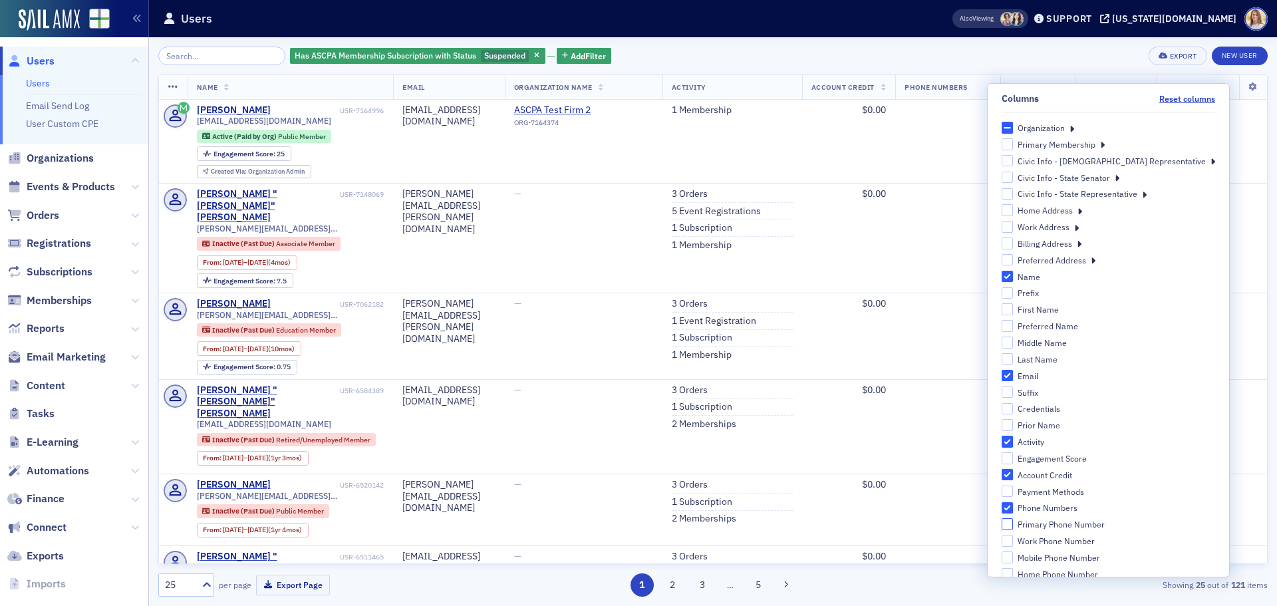
click at [1013, 527] on input "Primary Phone Number" at bounding box center [1007, 524] width 12 height 12
checkbox input "true"
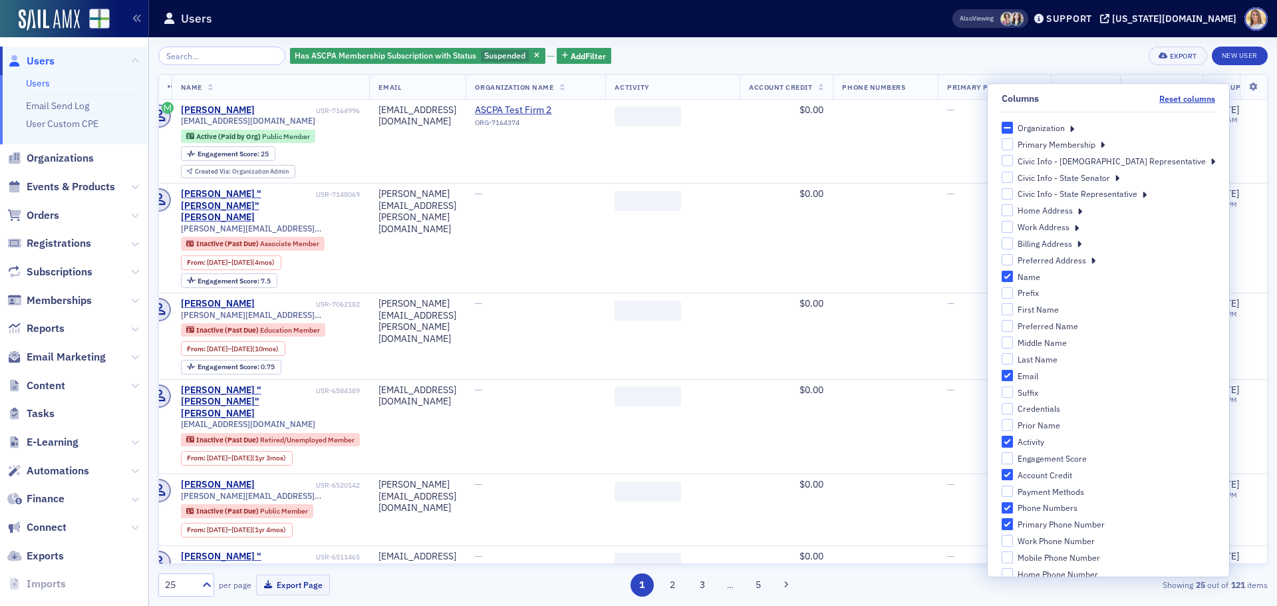
scroll to position [0, 123]
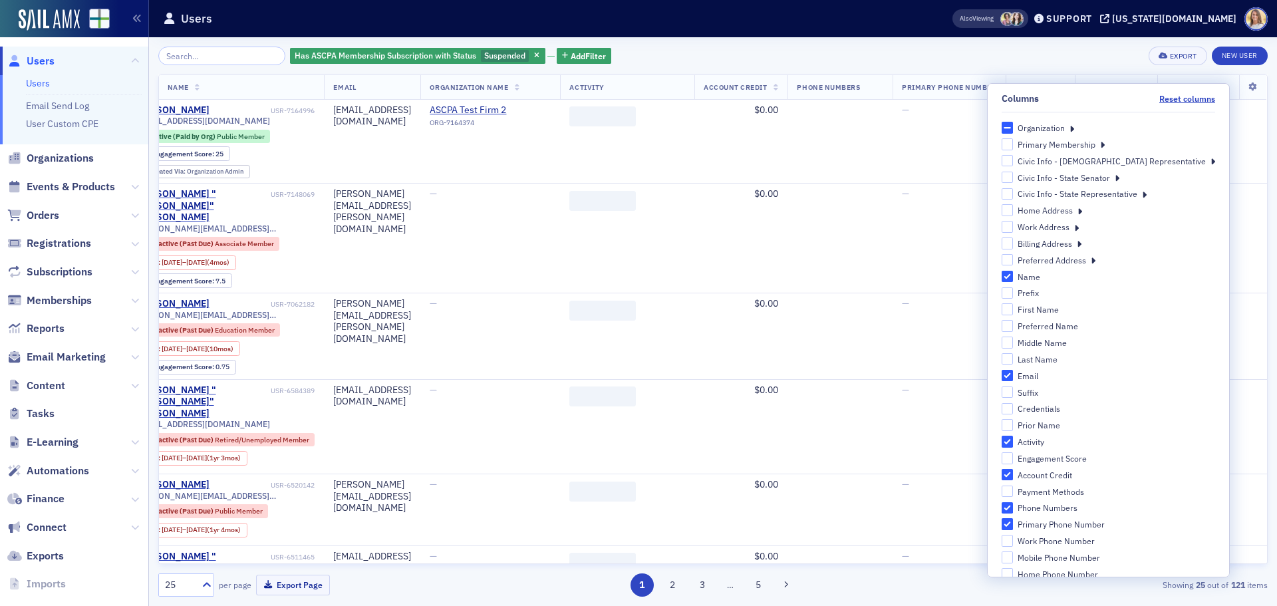
click at [1017, 40] on div "Has ASCPA Membership Subscription with Status Suspended Add Filter Export New U…" at bounding box center [712, 321] width 1109 height 569
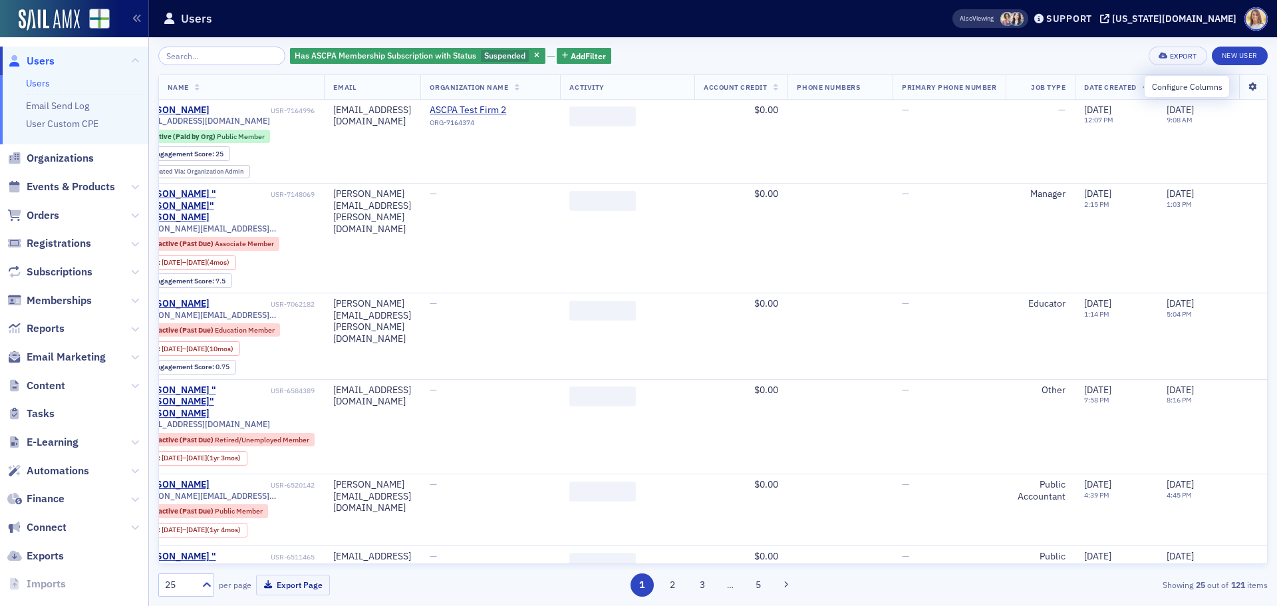
click at [1245, 84] on icon at bounding box center [1252, 87] width 27 height 8
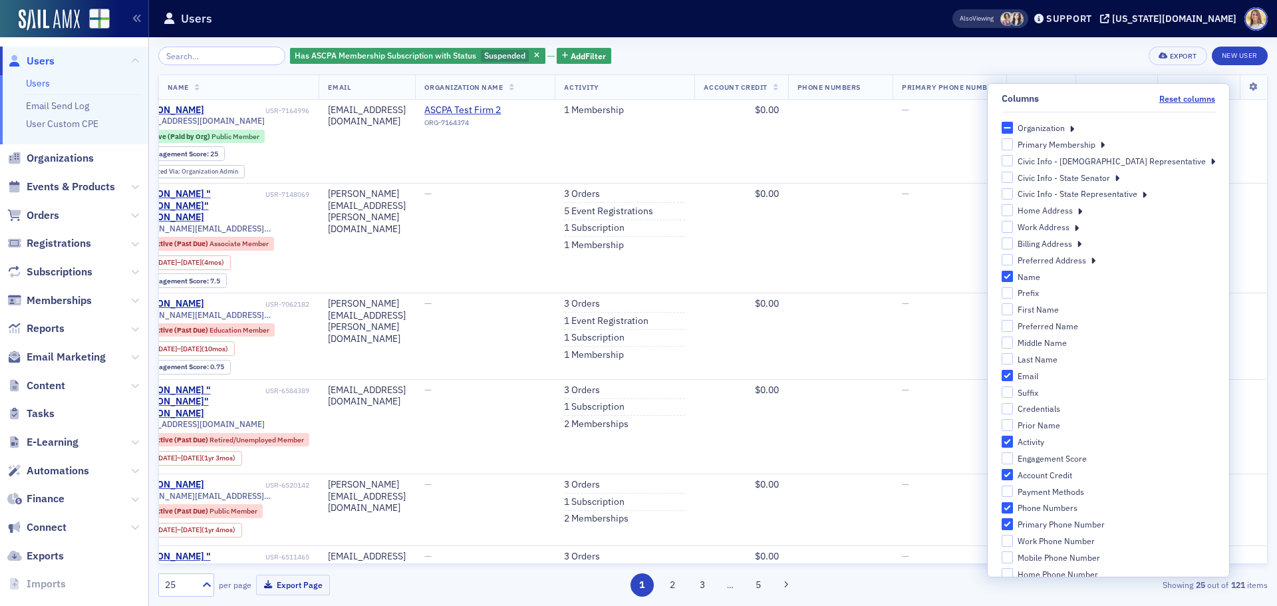
click at [1065, 129] on label "Organization" at bounding box center [1033, 128] width 64 height 12
click at [1013, 129] on input "Organization" at bounding box center [1007, 128] width 12 height 12
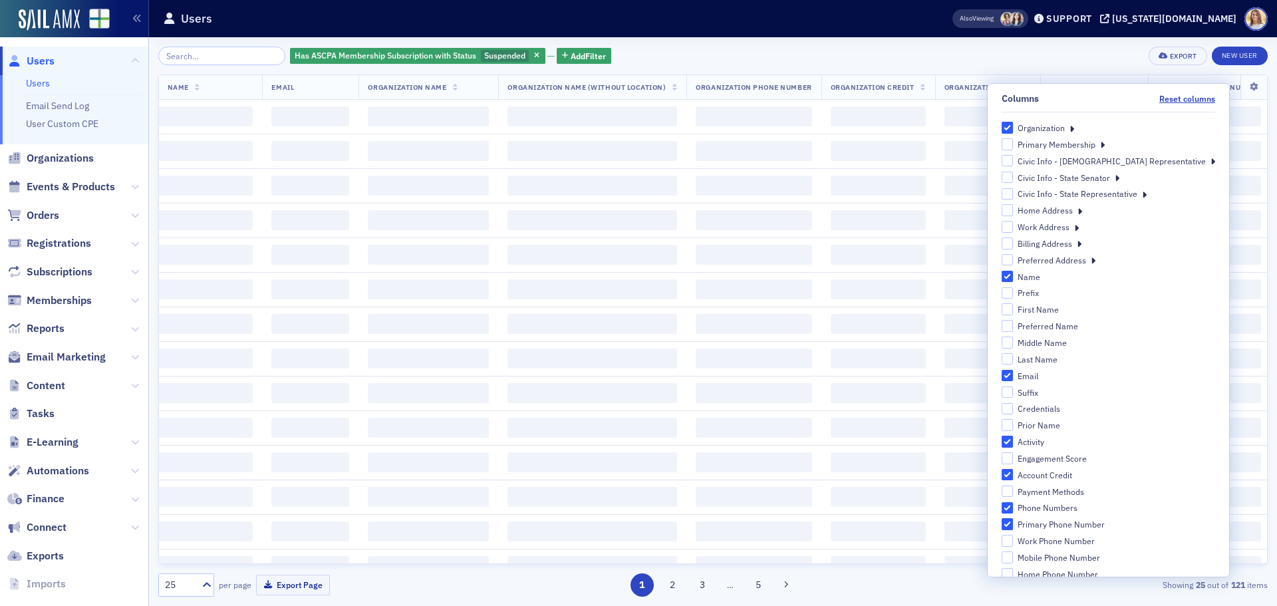
click at [1013, 129] on input "Organization" at bounding box center [1007, 128] width 12 height 12
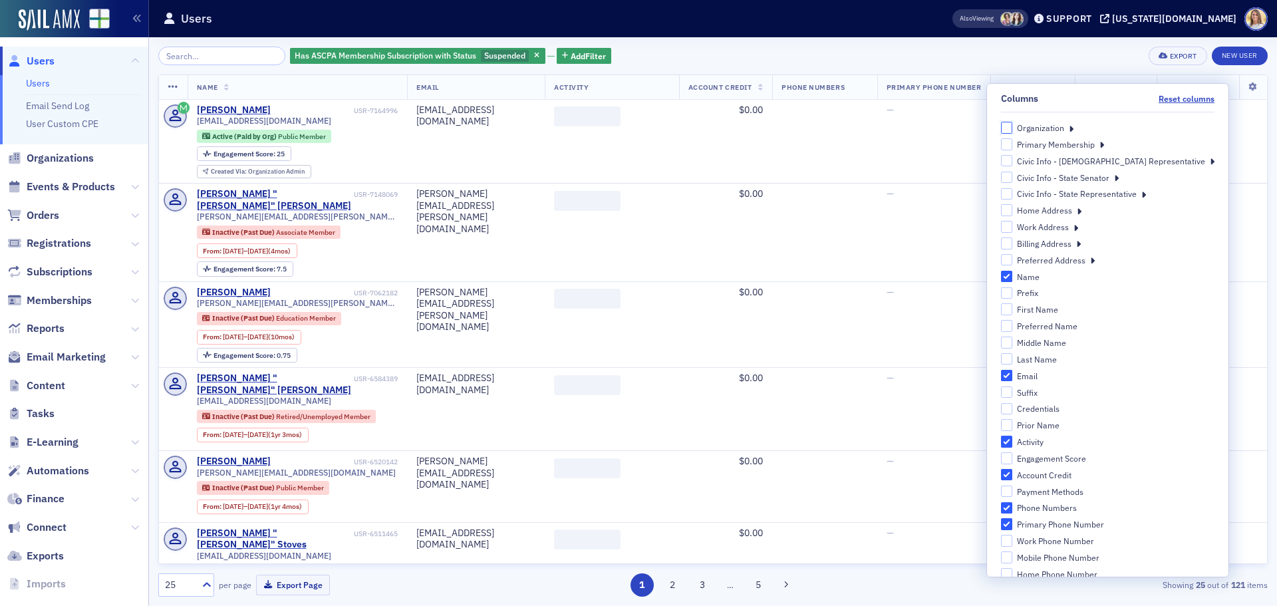
click at [1013, 129] on input "Organization" at bounding box center [1007, 128] width 12 height 12
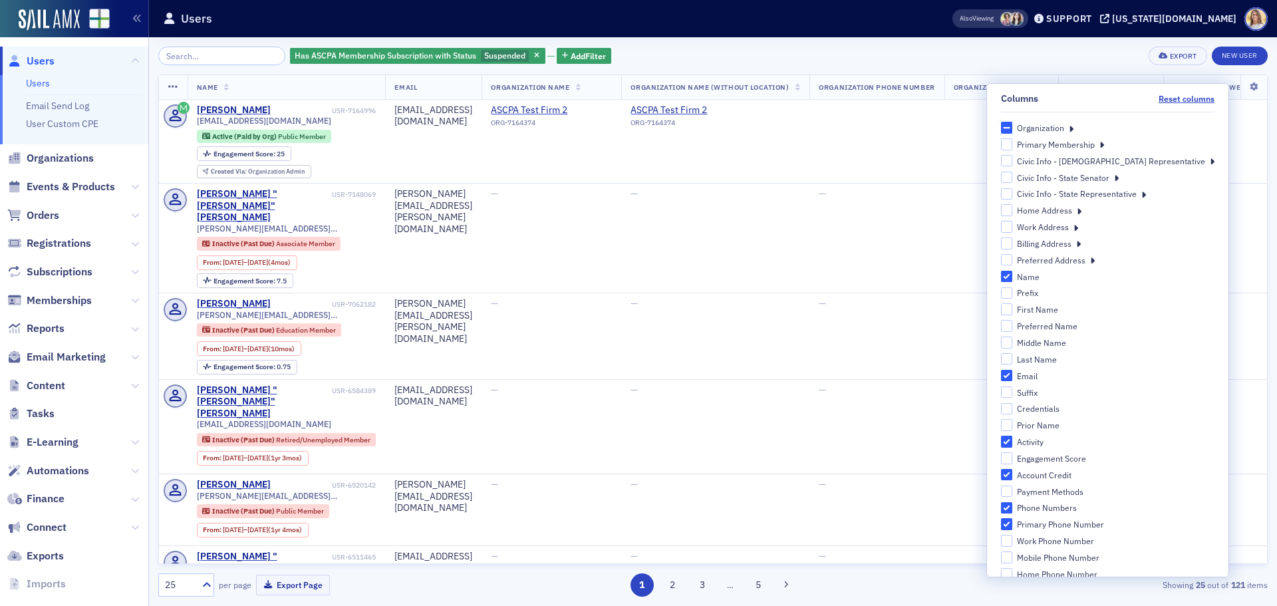
click at [1013, 129] on input "Organization" at bounding box center [1007, 128] width 12 height 12
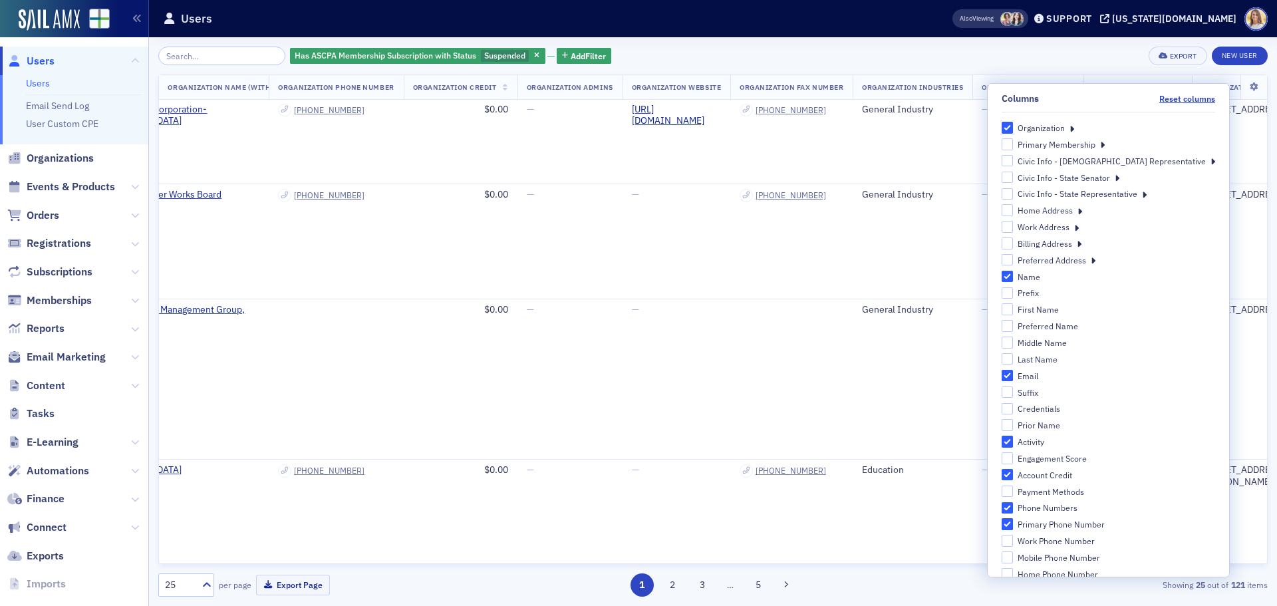
scroll to position [1397, 541]
click at [1013, 127] on input "Organization" at bounding box center [1007, 128] width 12 height 12
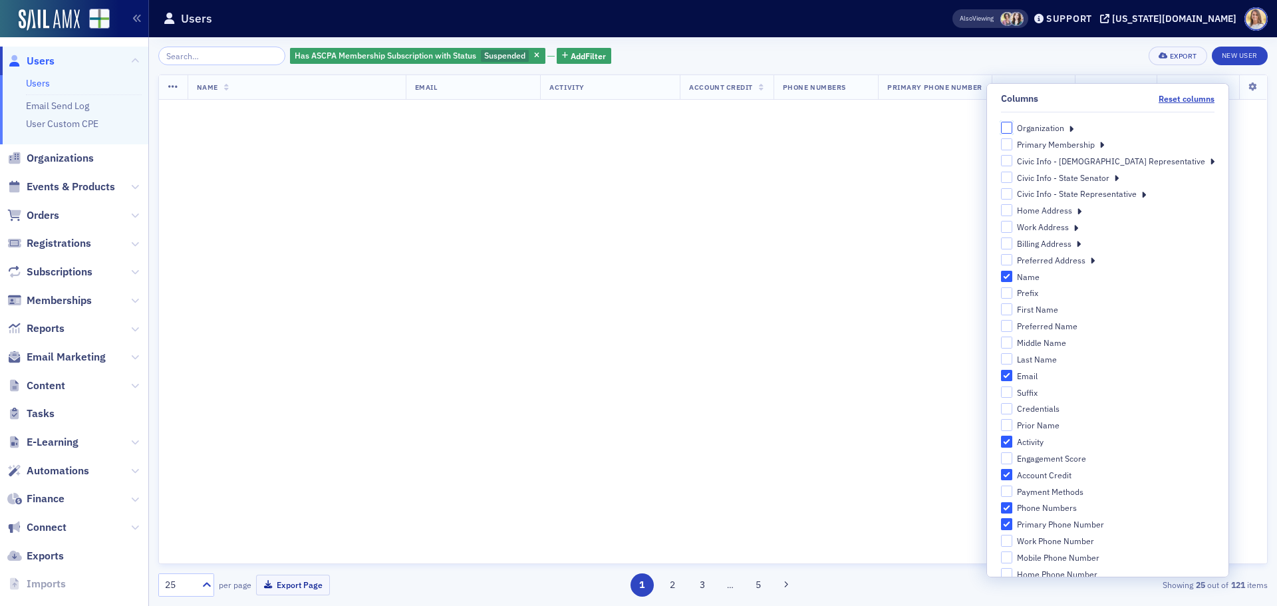
scroll to position [1397, 0]
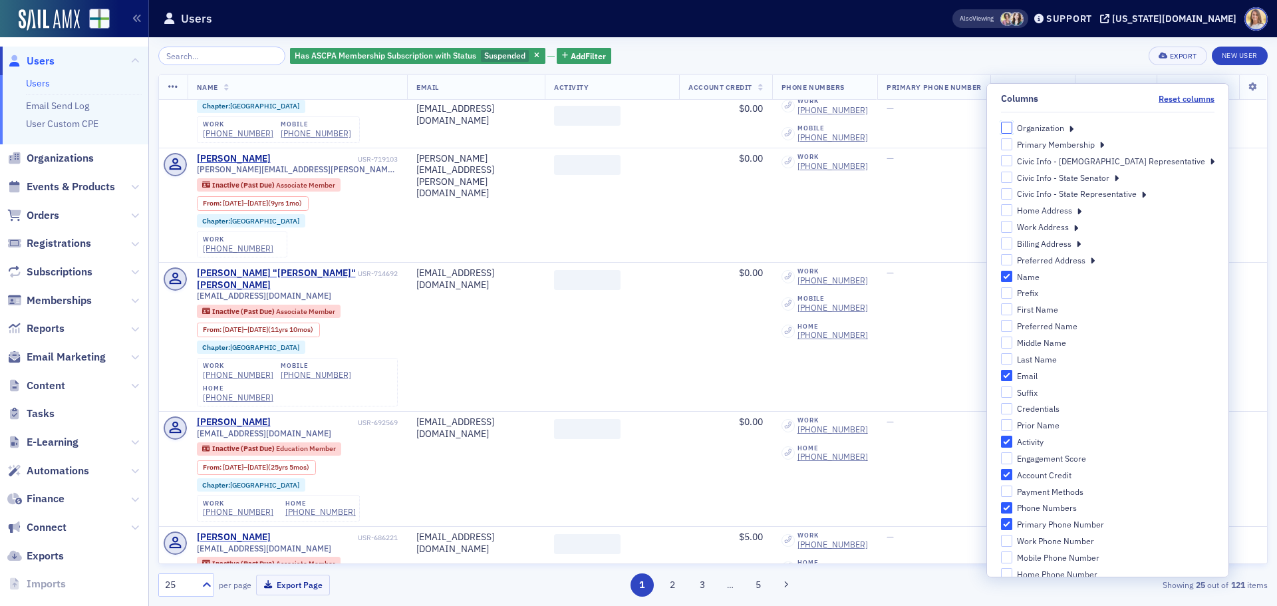
click at [1013, 127] on input "Organization" at bounding box center [1007, 128] width 12 height 12
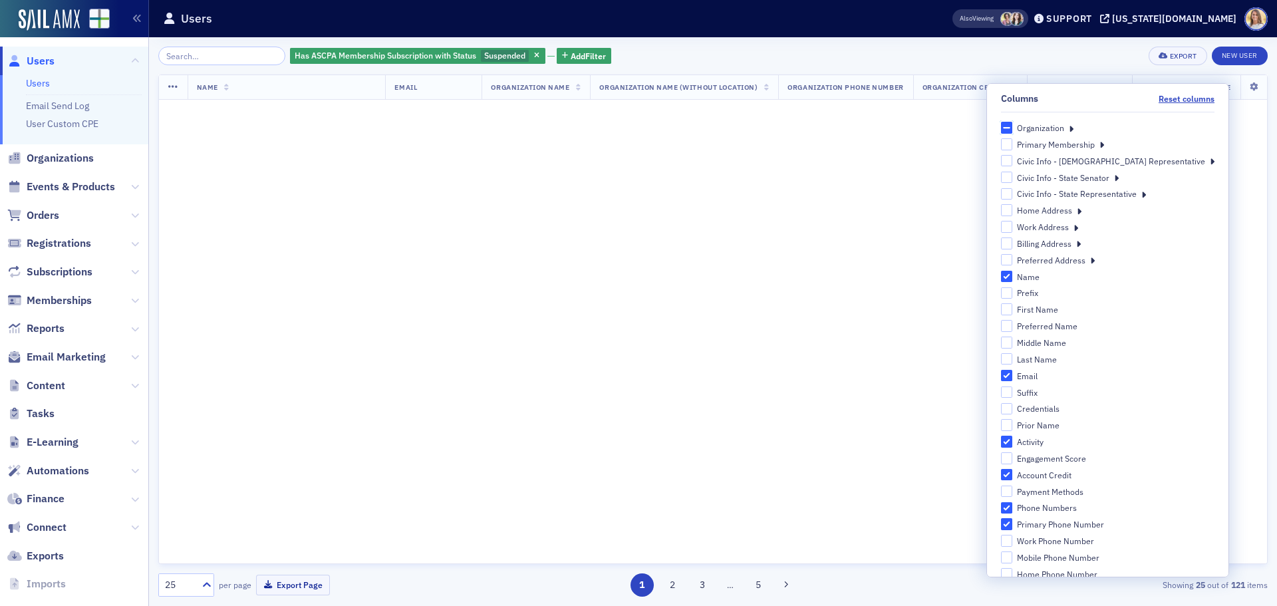
click at [1013, 127] on input "Organization" at bounding box center [1007, 128] width 12 height 12
checkbox input "true"
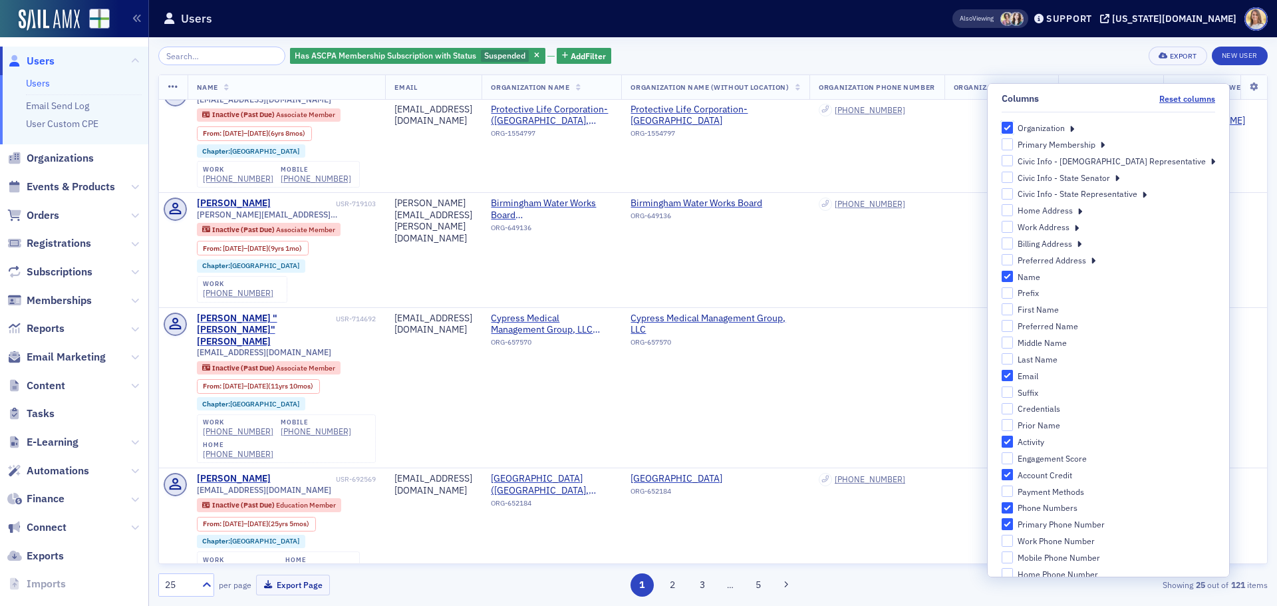
scroll to position [1386, 0]
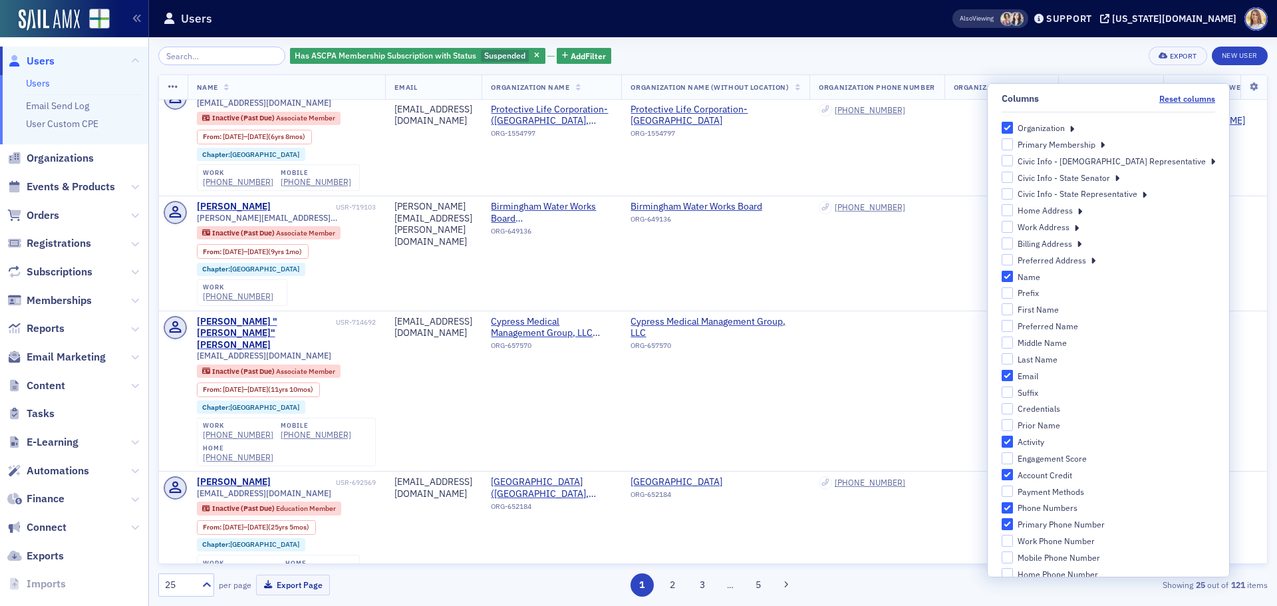
click at [1043, 59] on div "Has ASCPA Membership Subscription with Status Suspended Add Filter Export New U…" at bounding box center [712, 56] width 1109 height 19
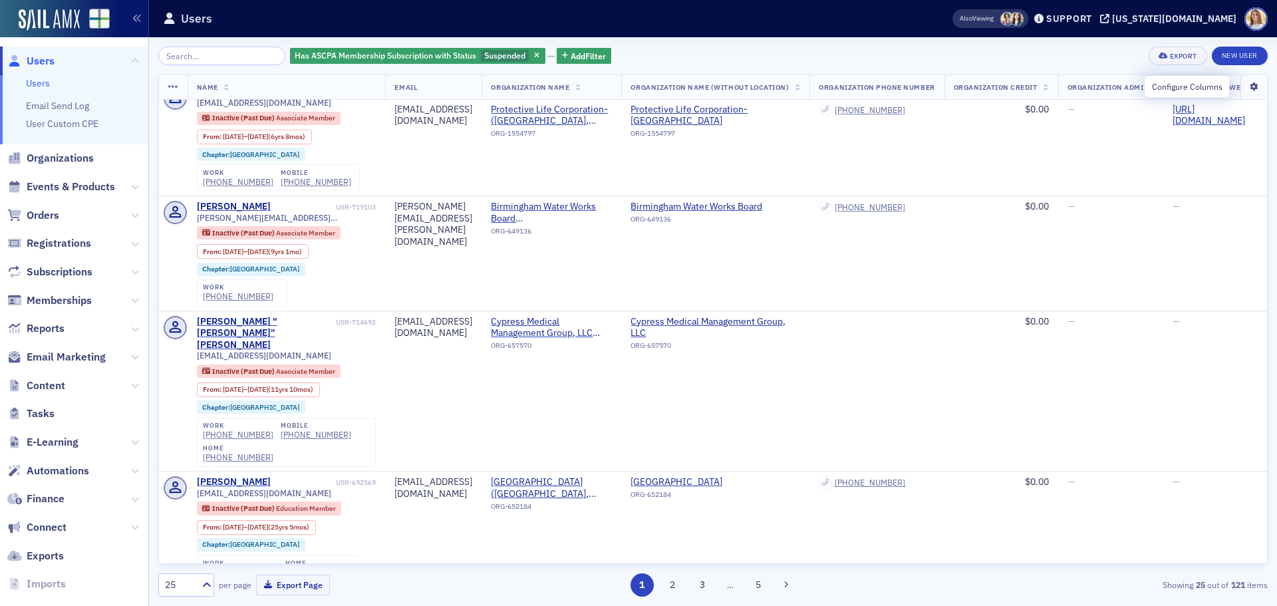
click at [1242, 87] on icon at bounding box center [1252, 87] width 27 height 8
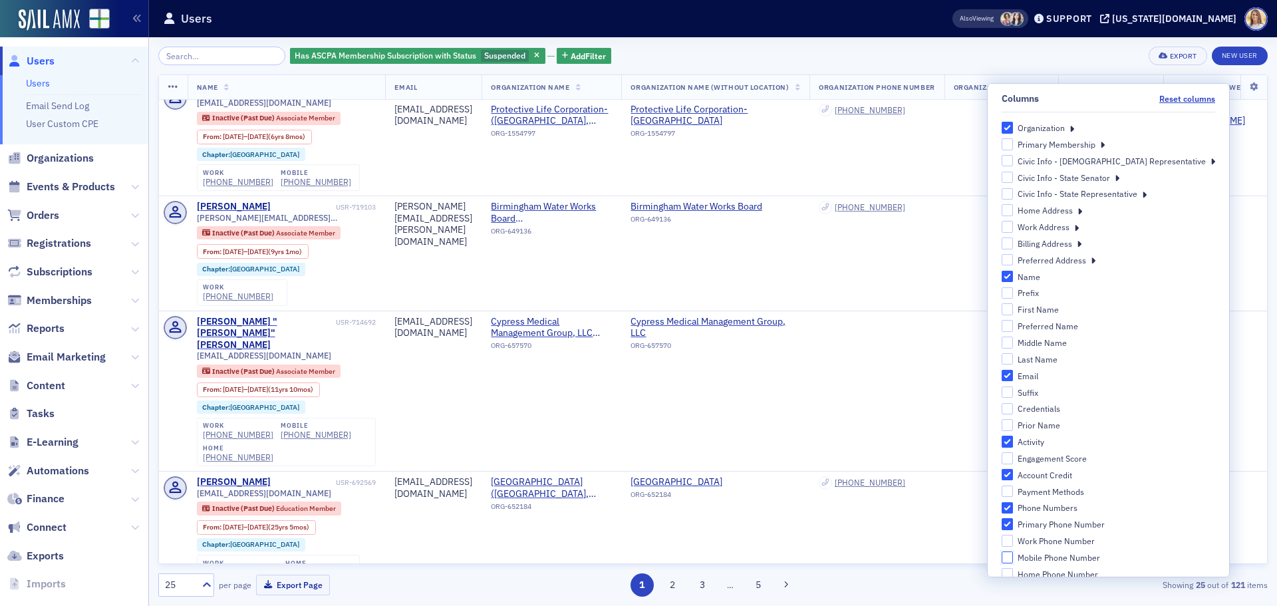
click at [1013, 560] on input "Mobile Phone Number" at bounding box center [1007, 557] width 12 height 12
checkbox input "true"
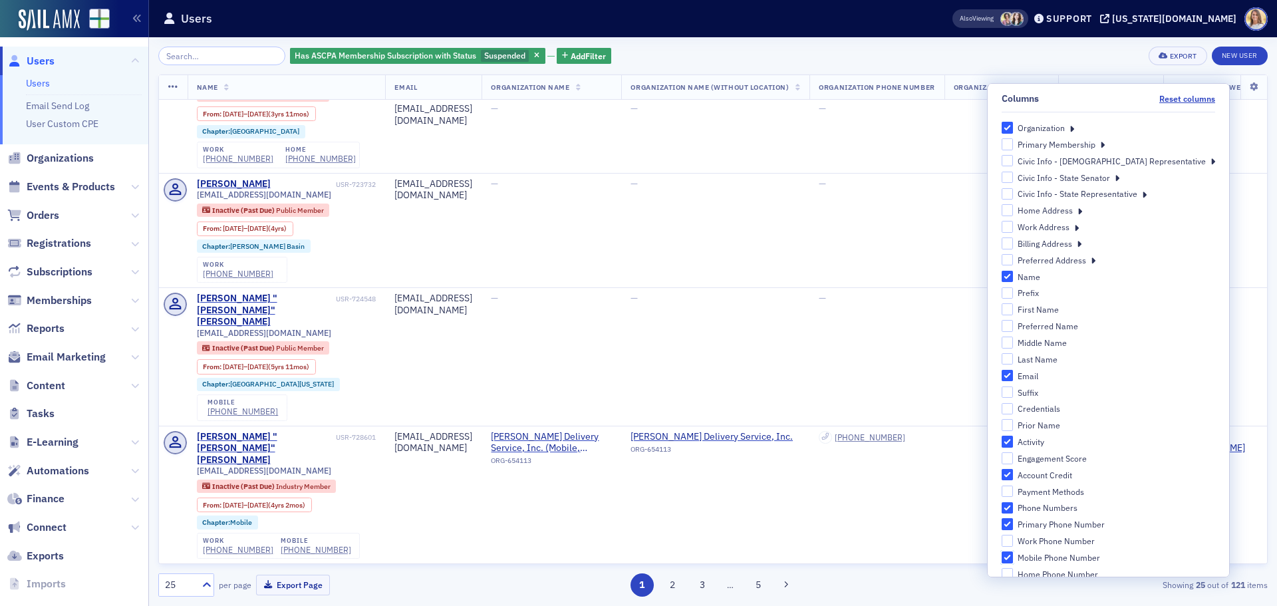
scroll to position [2000, 0]
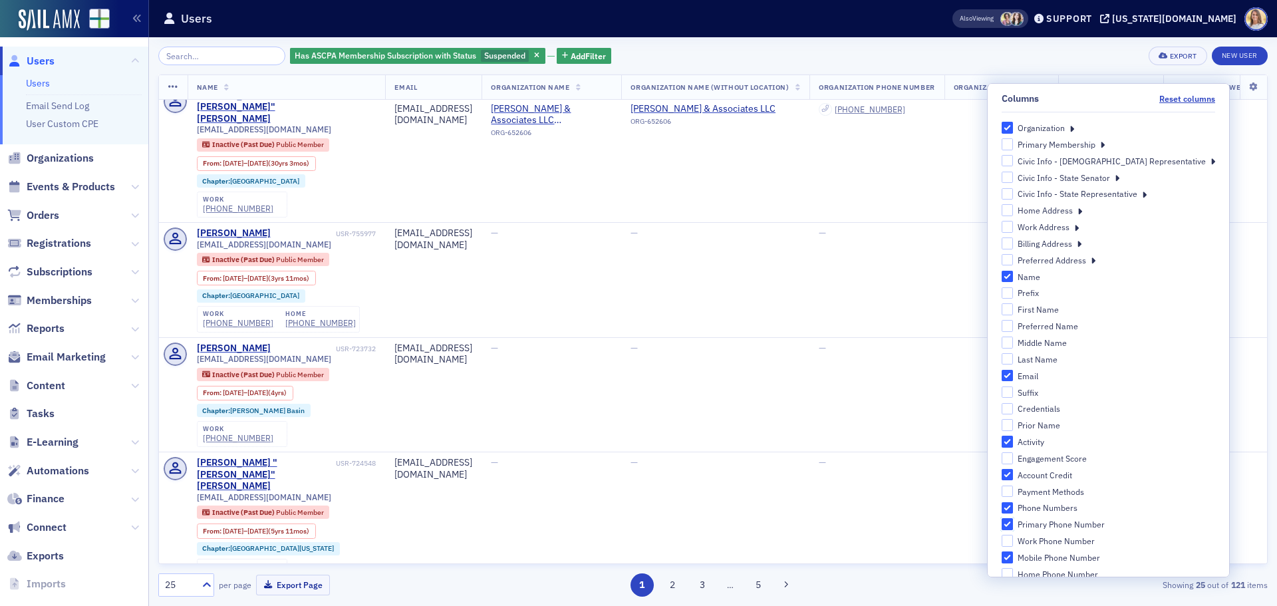
click at [1013, 523] on input "Primary Phone Number" at bounding box center [1007, 524] width 12 height 12
checkbox input "false"
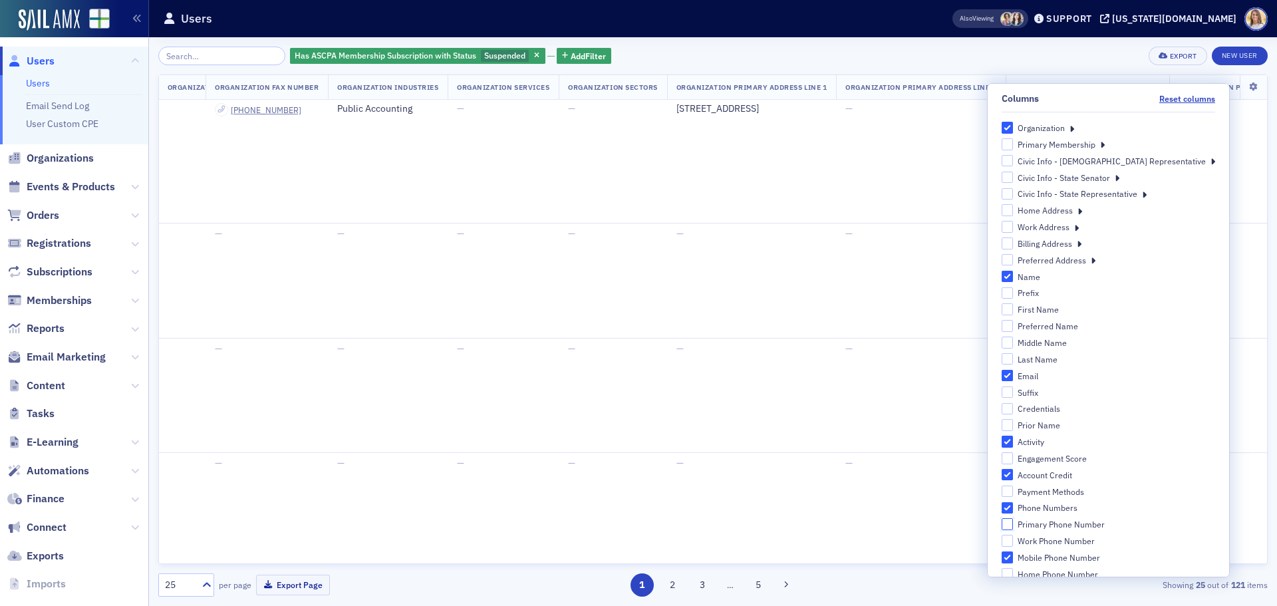
scroll to position [2001, 0]
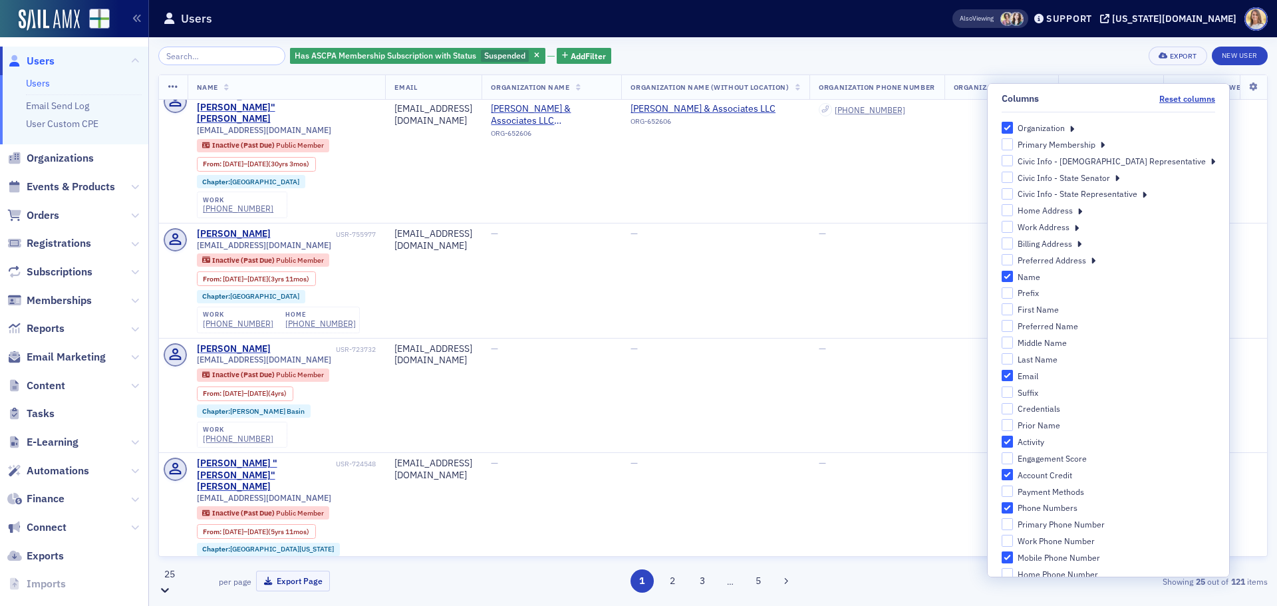
click at [172, 583] on icon at bounding box center [164, 589] width 13 height 13
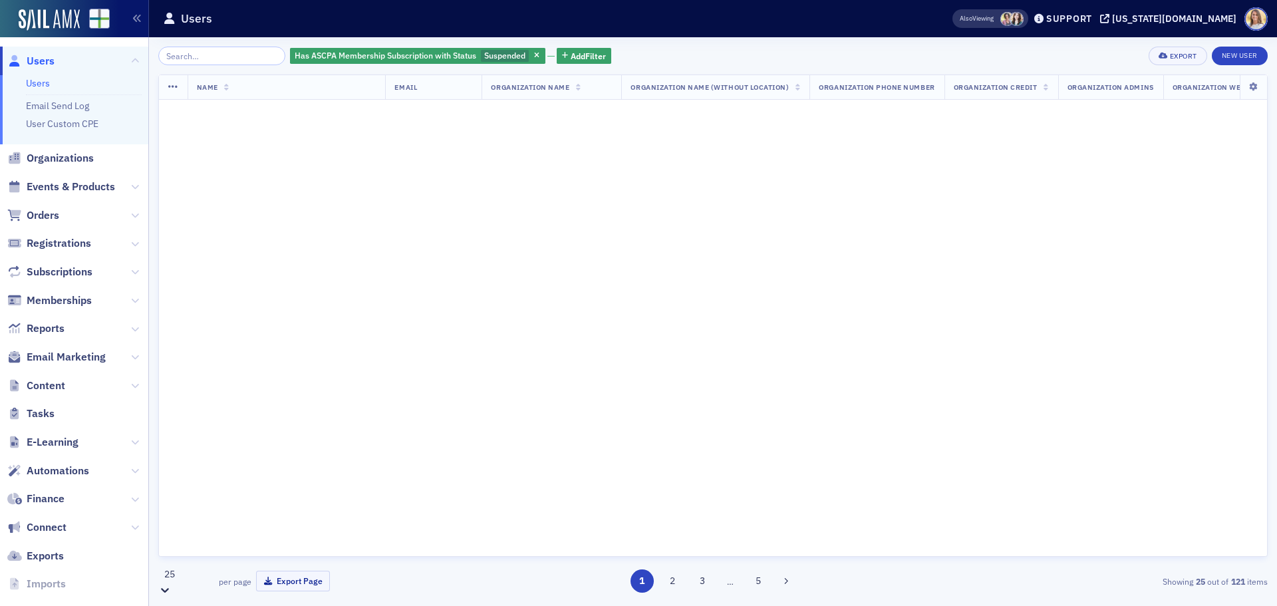
scroll to position [0, 0]
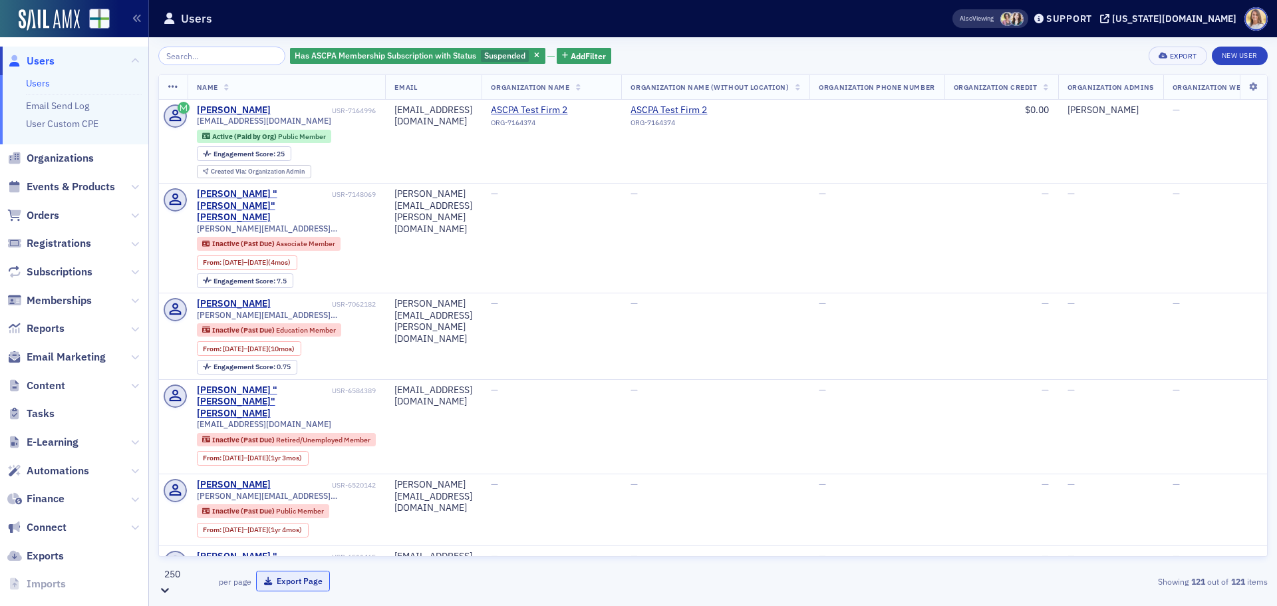
click at [285, 589] on button "Export Page" at bounding box center [293, 581] width 74 height 21
click at [1243, 84] on icon at bounding box center [1252, 87] width 27 height 8
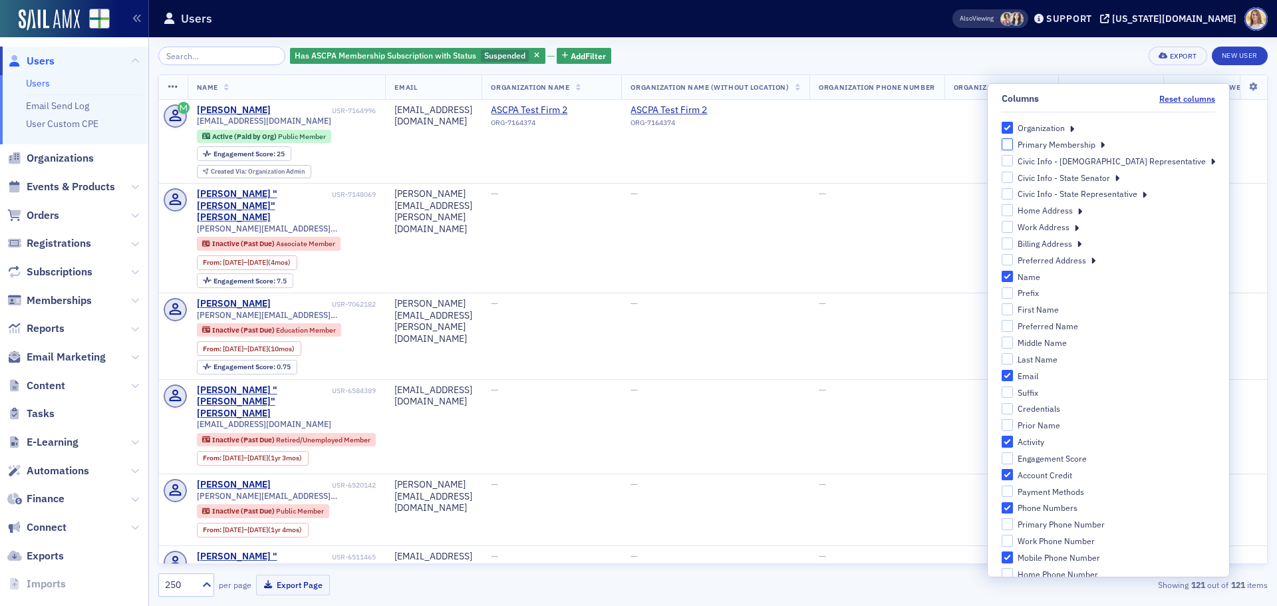
click at [1013, 142] on input "Primary Membership" at bounding box center [1007, 144] width 12 height 12
click at [1013, 144] on input "Primary Membership" at bounding box center [1007, 144] width 12 height 12
checkbox input "true"
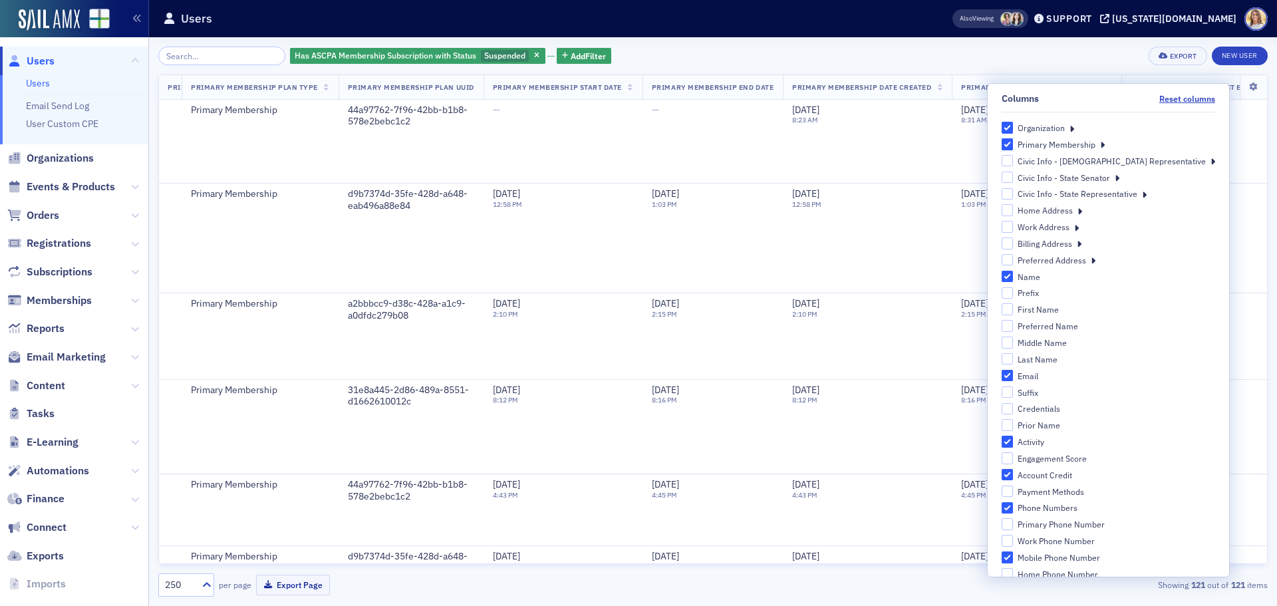
scroll to position [0, 5232]
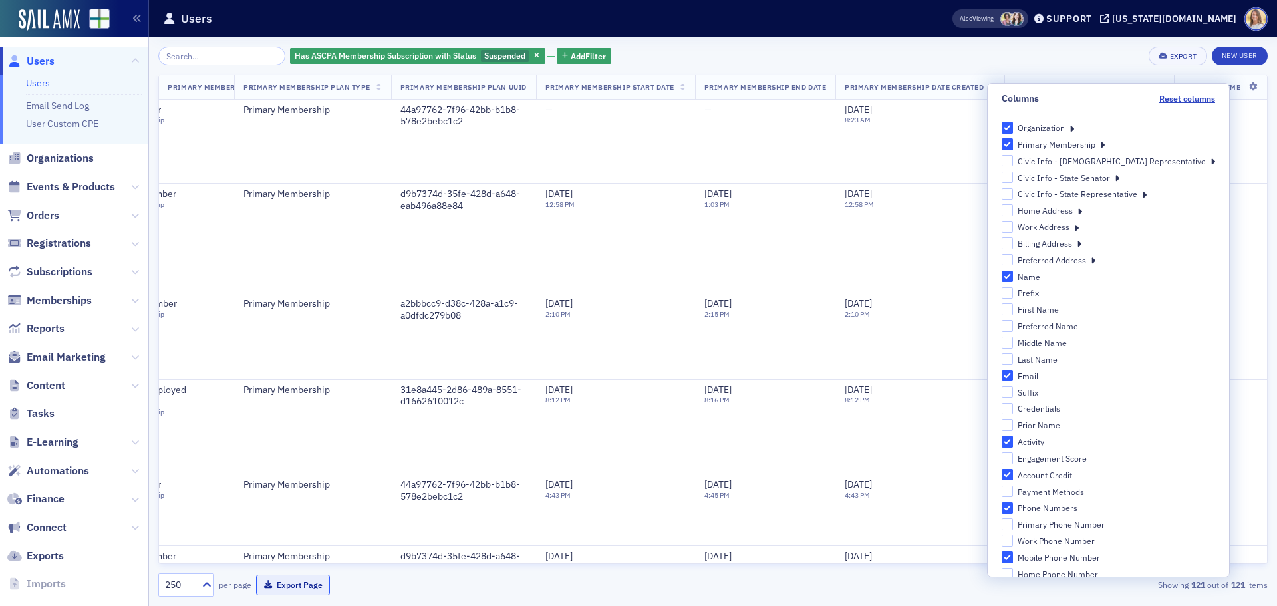
click at [281, 580] on button "Export Page" at bounding box center [293, 585] width 74 height 21
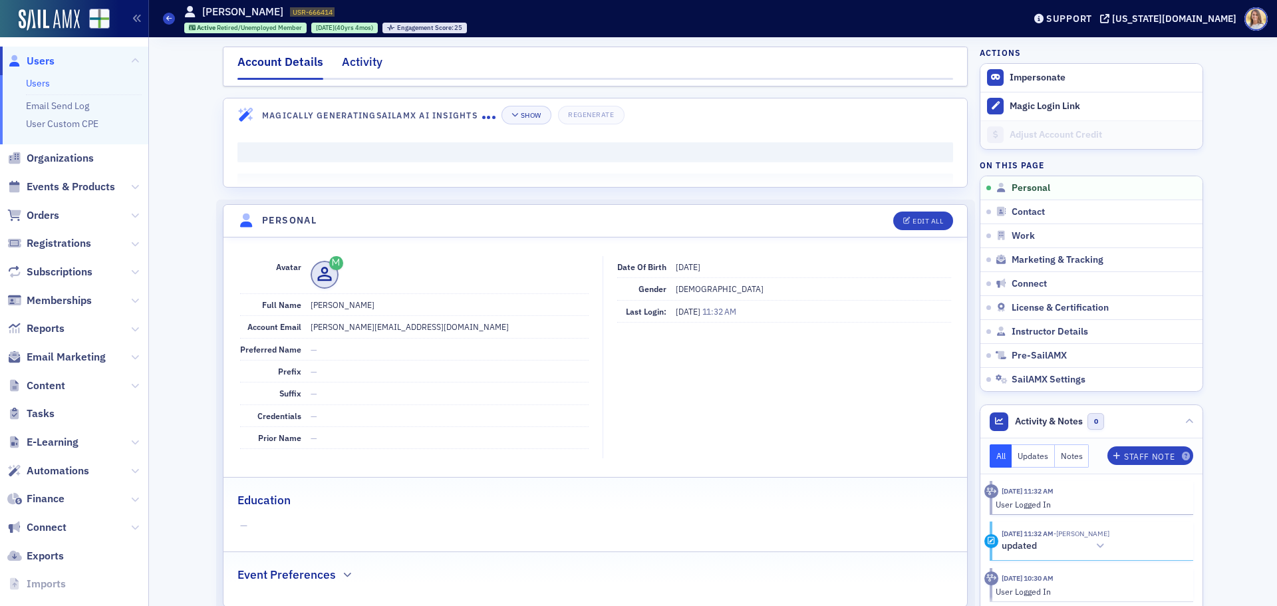
click at [352, 59] on div "Activity" at bounding box center [362, 65] width 41 height 25
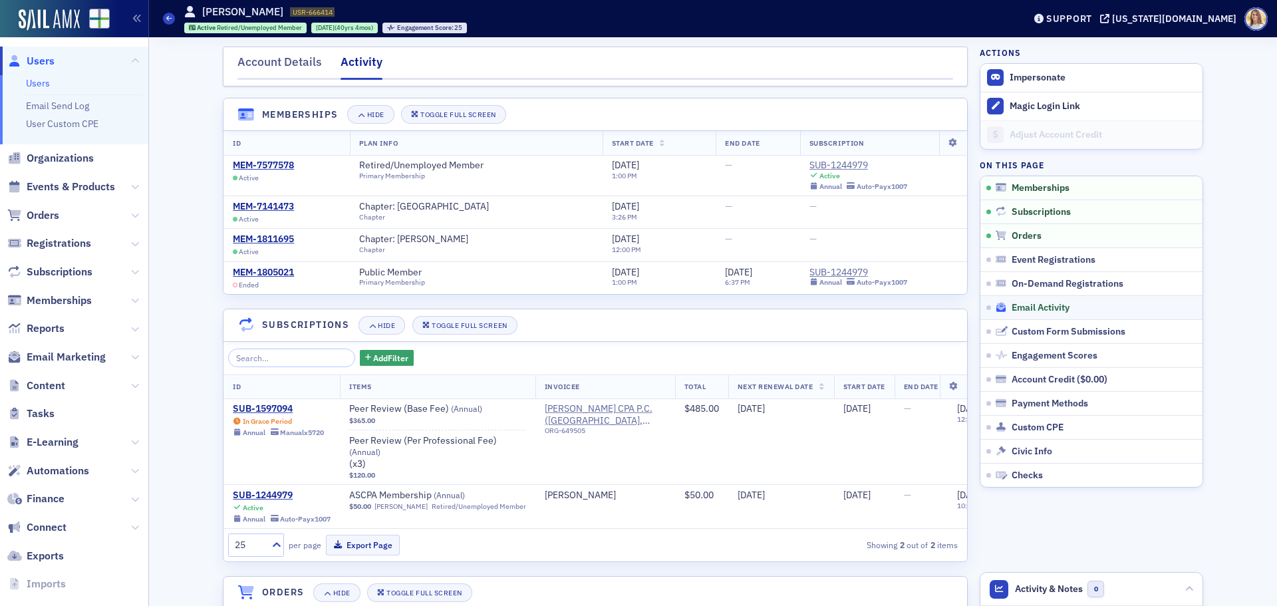
click at [1057, 304] on span "Email Activity" at bounding box center [1040, 308] width 58 height 12
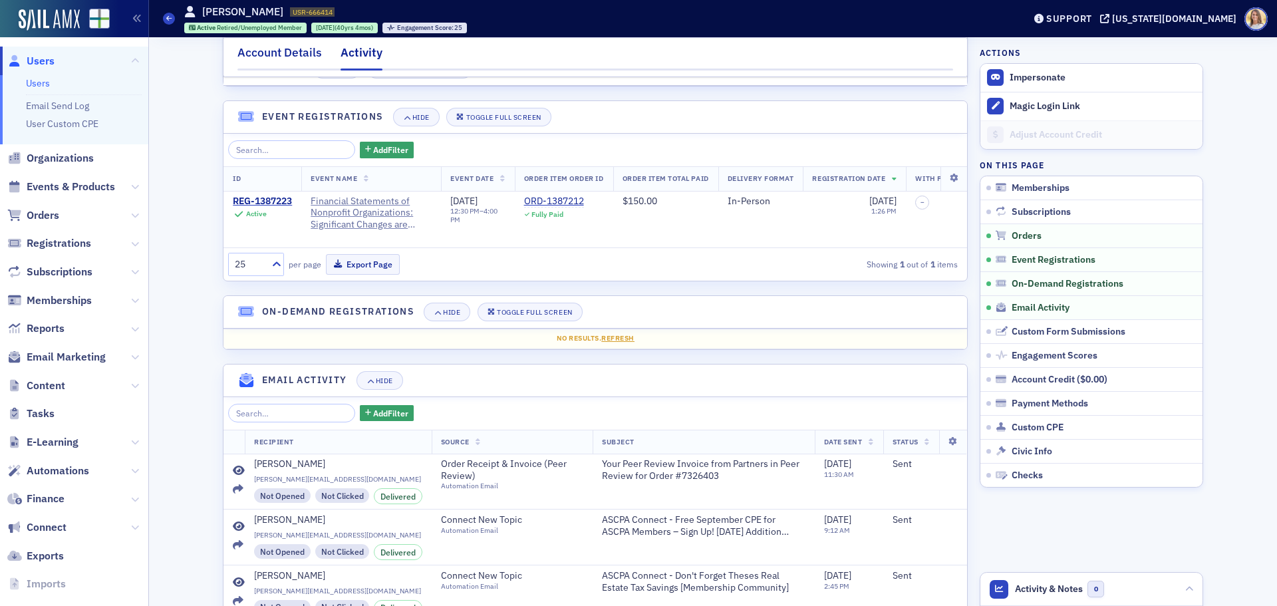
click at [285, 53] on div "Account Details" at bounding box center [279, 56] width 84 height 25
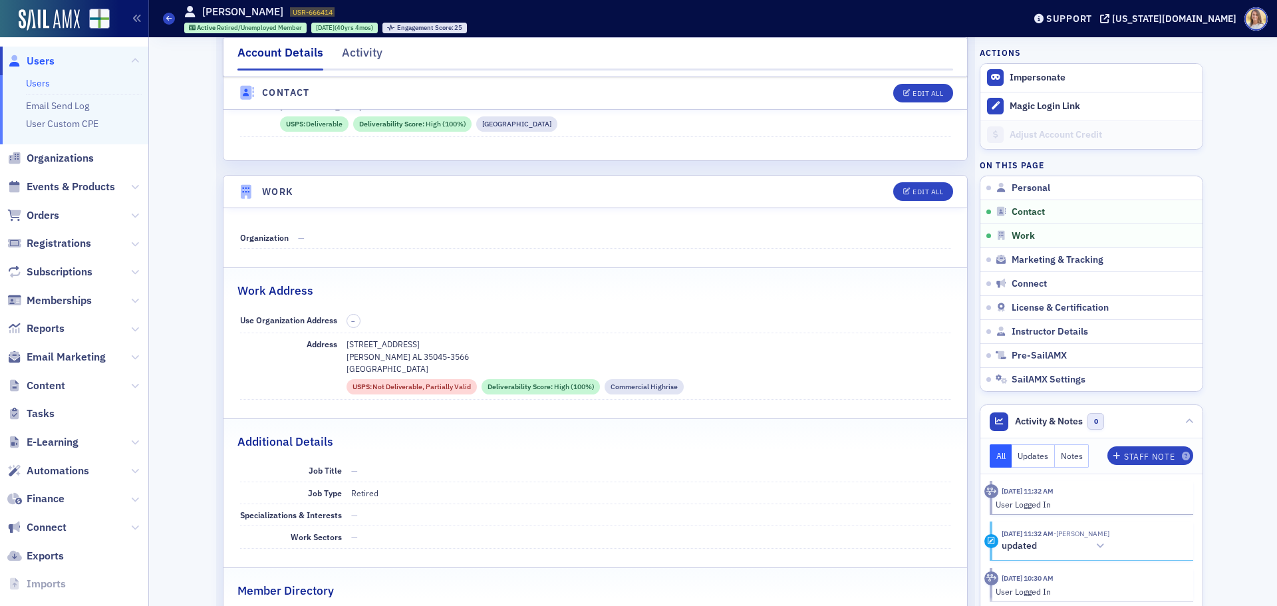
scroll to position [710, 0]
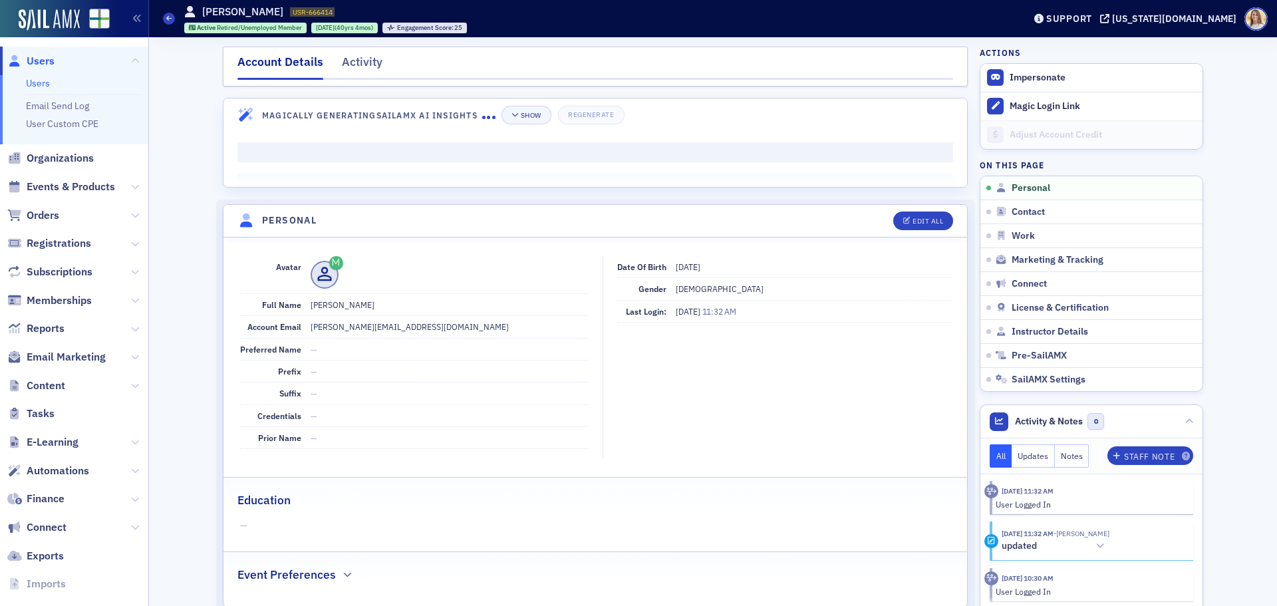
click at [350, 331] on dd "[PERSON_NAME][EMAIL_ADDRESS][DOMAIN_NAME]" at bounding box center [450, 326] width 278 height 21
copy dd "[PERSON_NAME][EMAIL_ADDRESS][DOMAIN_NAME]"
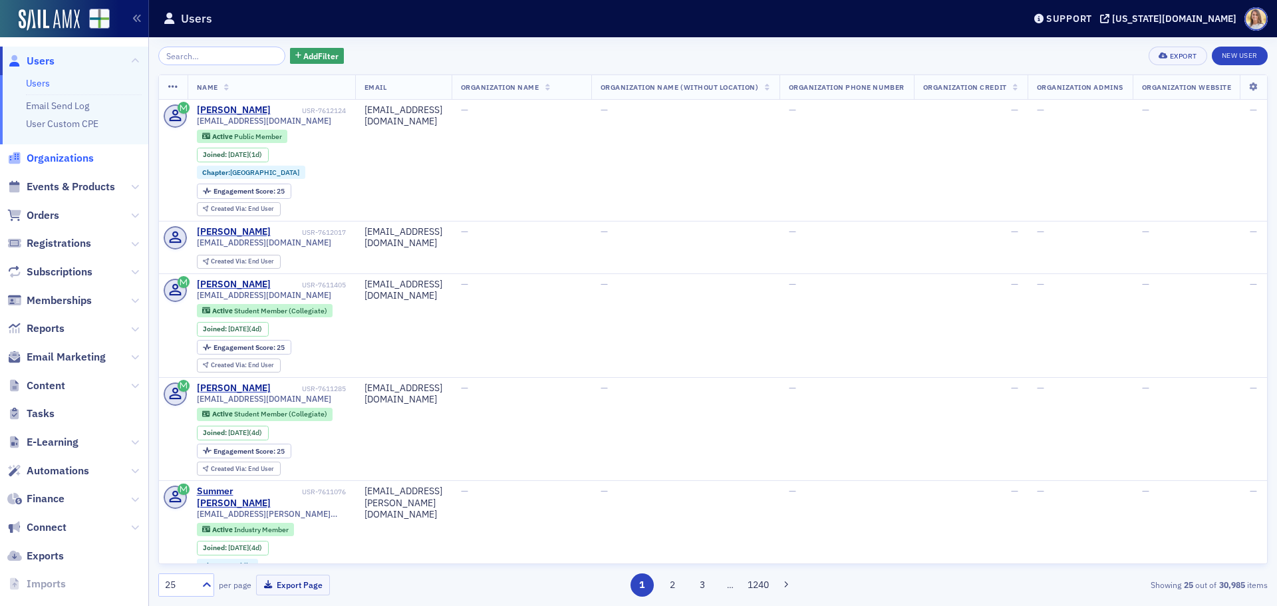
click at [41, 157] on span "Organizations" at bounding box center [60, 158] width 67 height 15
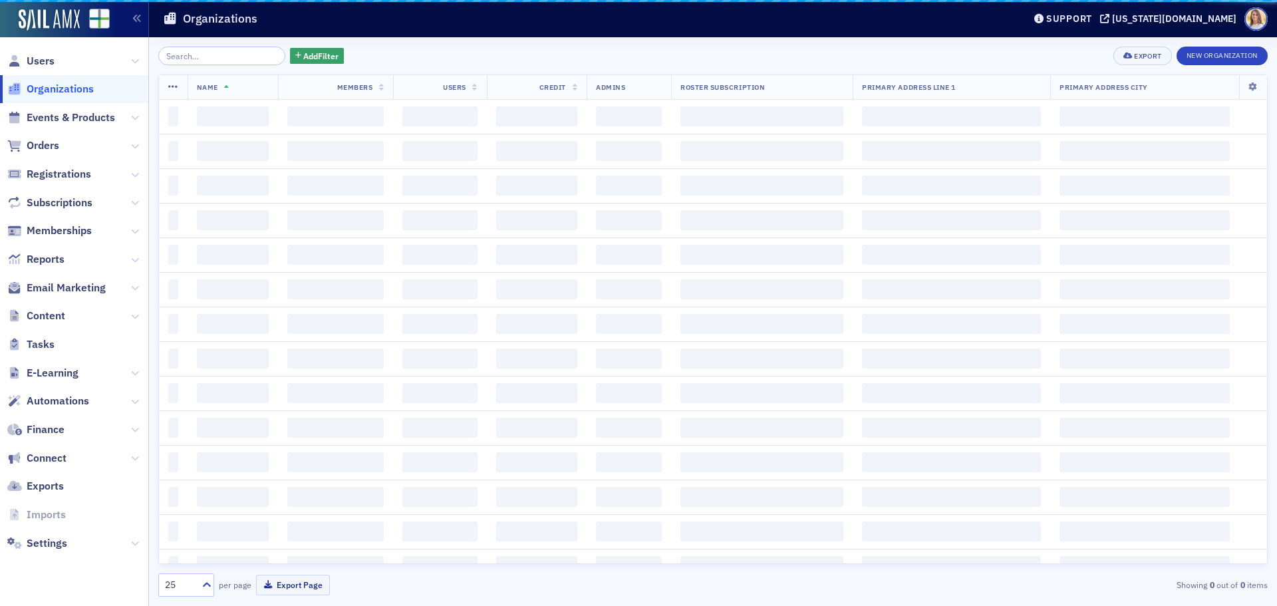
click at [213, 57] on input "search" at bounding box center [221, 56] width 127 height 19
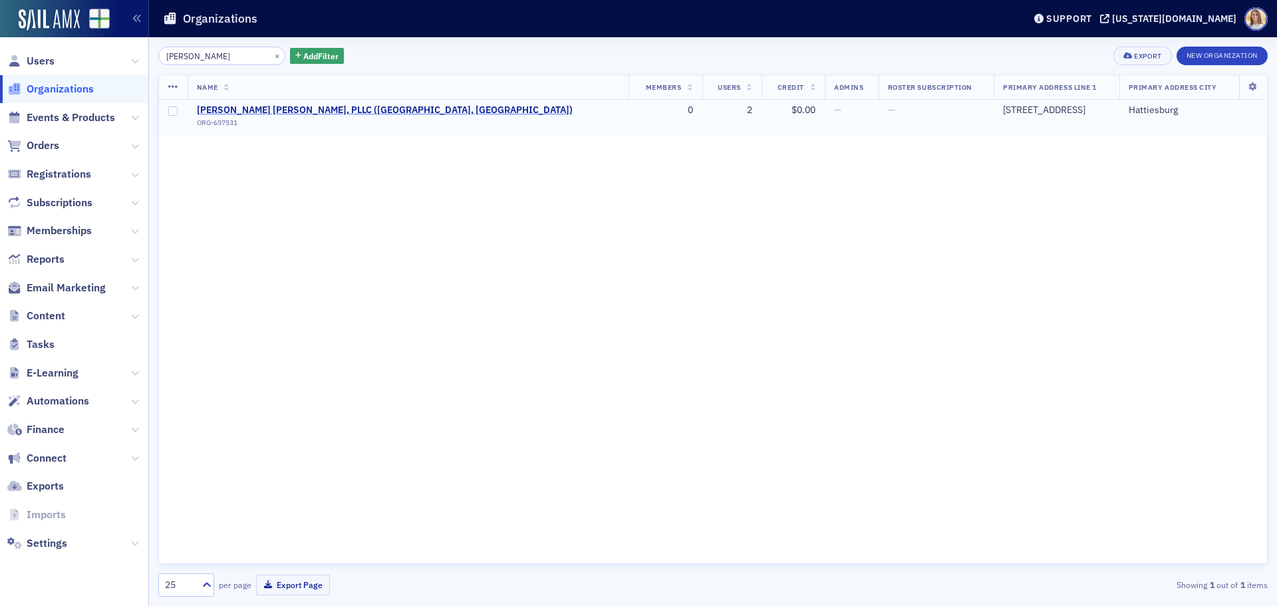
type input "[PERSON_NAME]"
click at [345, 107] on span "[PERSON_NAME] [PERSON_NAME], PLLC ([GEOGRAPHIC_DATA], [GEOGRAPHIC_DATA])" at bounding box center [385, 110] width 376 height 12
select select "US"
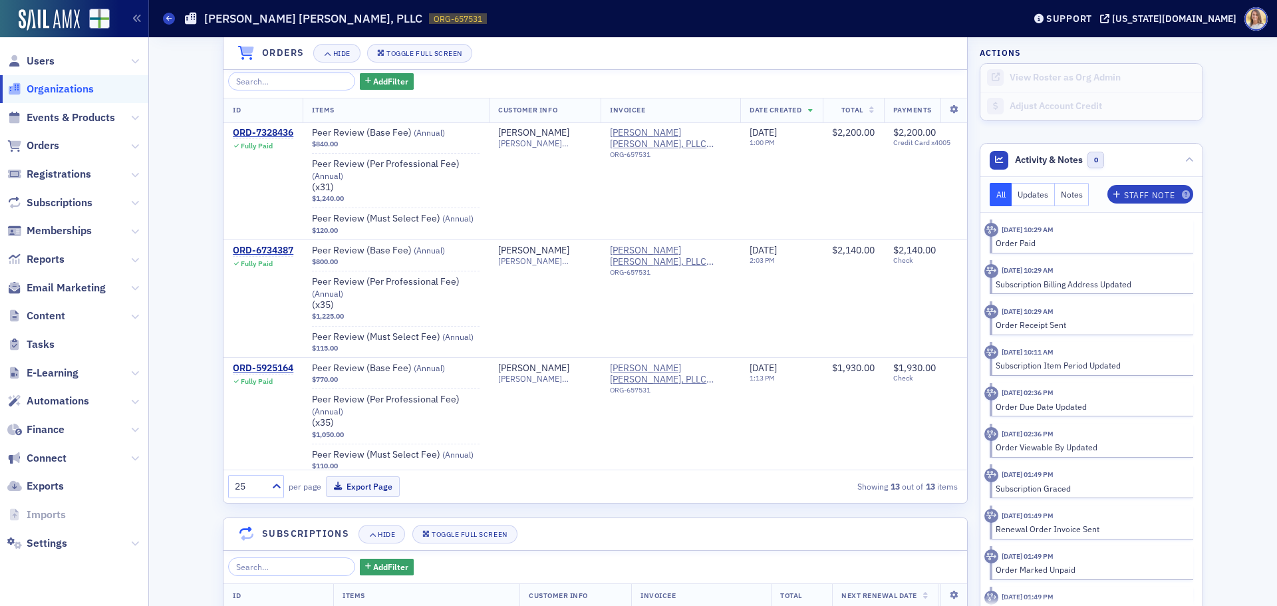
scroll to position [930, 0]
click at [44, 90] on span "Organizations" at bounding box center [60, 89] width 67 height 15
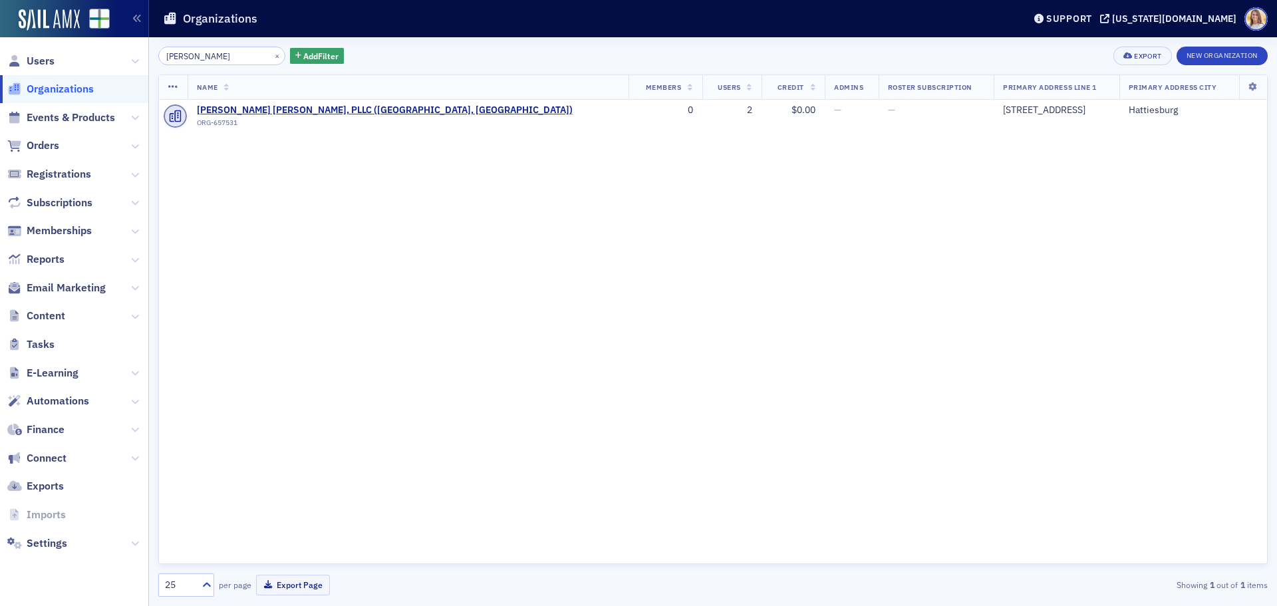
drag, startPoint x: 189, startPoint y: 59, endPoint x: 112, endPoint y: 57, distance: 77.2
click at [112, 57] on div "Users Organizations Events & Products Orders Registrations Subscriptions Member…" at bounding box center [638, 303] width 1277 height 606
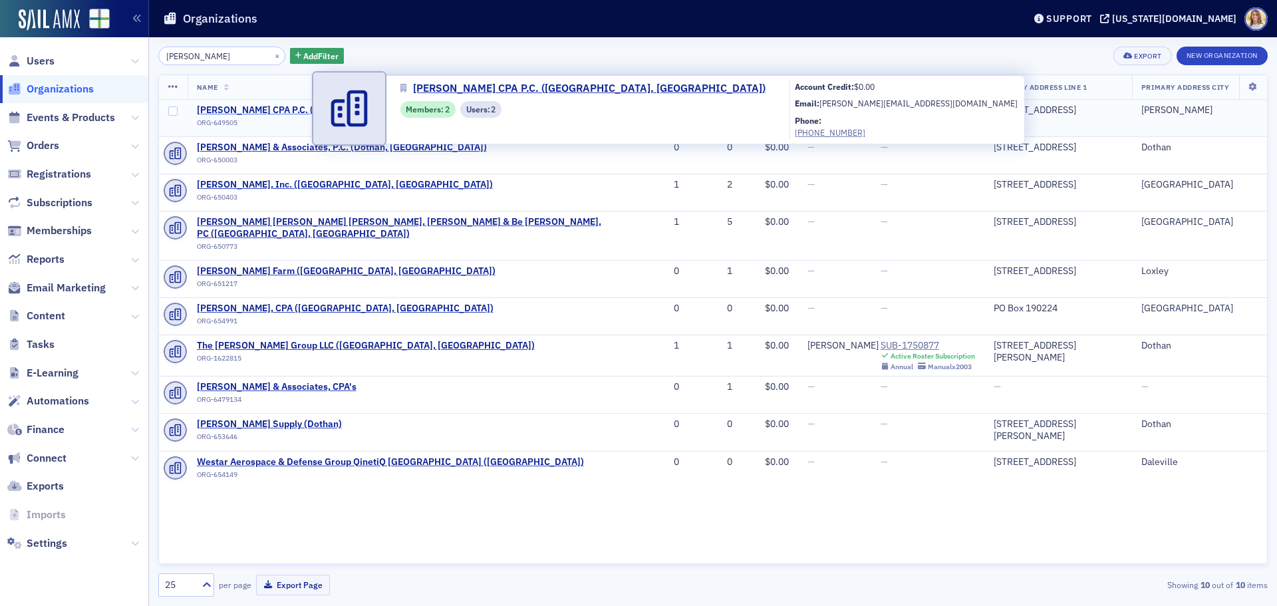
type input "[PERSON_NAME]"
click at [277, 110] on span "[PERSON_NAME] CPA P.C. ([GEOGRAPHIC_DATA], [GEOGRAPHIC_DATA])" at bounding box center [353, 110] width 312 height 12
select select "US"
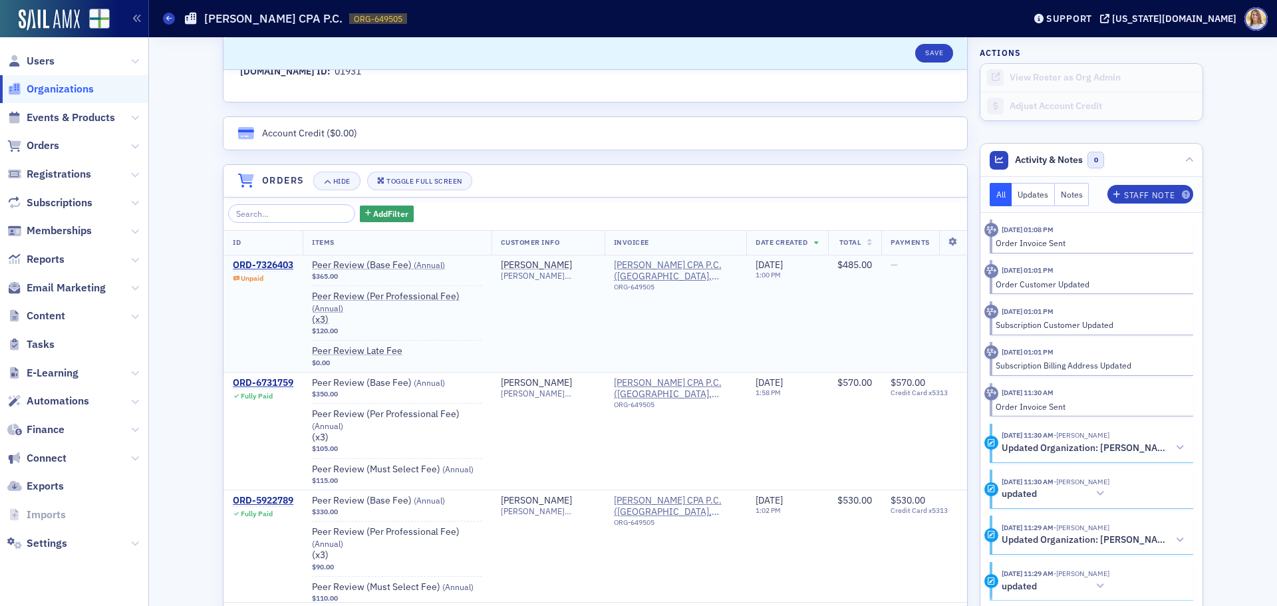
scroll to position [798, 0]
click at [275, 262] on div "ORD-7326403" at bounding box center [263, 265] width 61 height 12
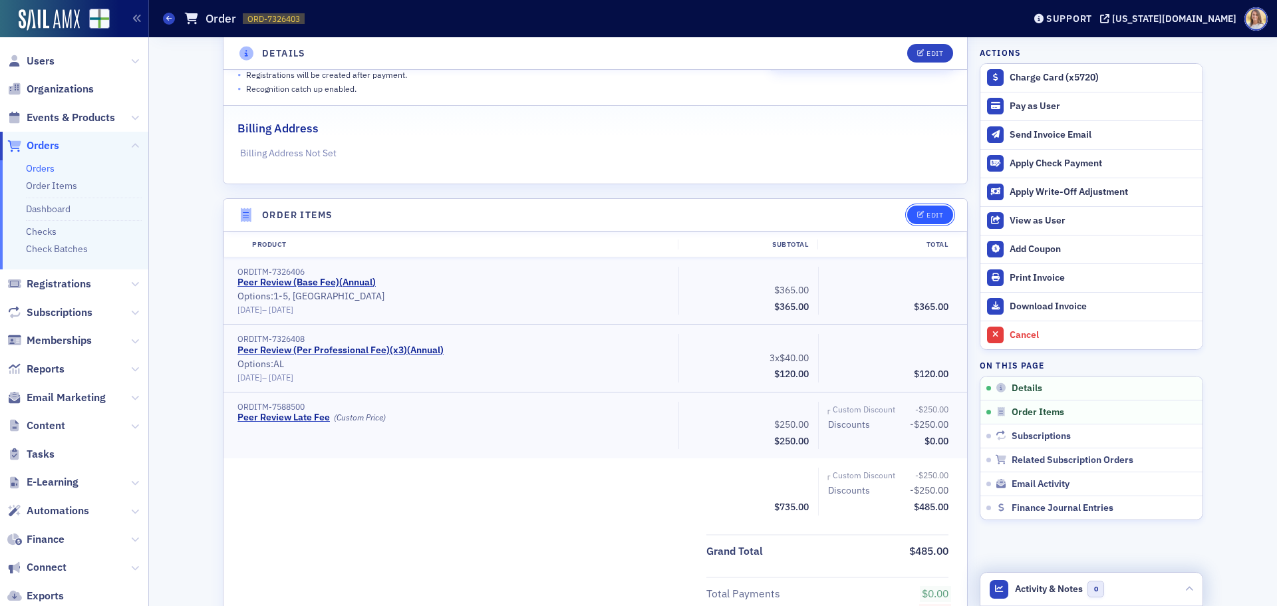
click at [934, 207] on button "Edit" at bounding box center [930, 214] width 46 height 19
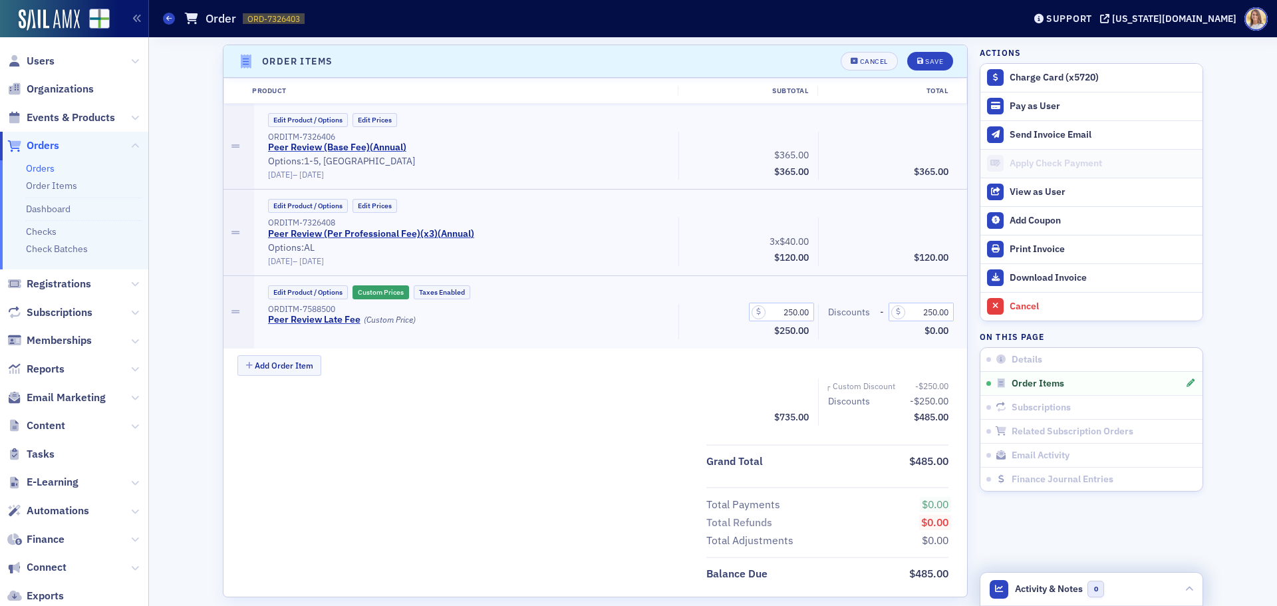
scroll to position [403, 0]
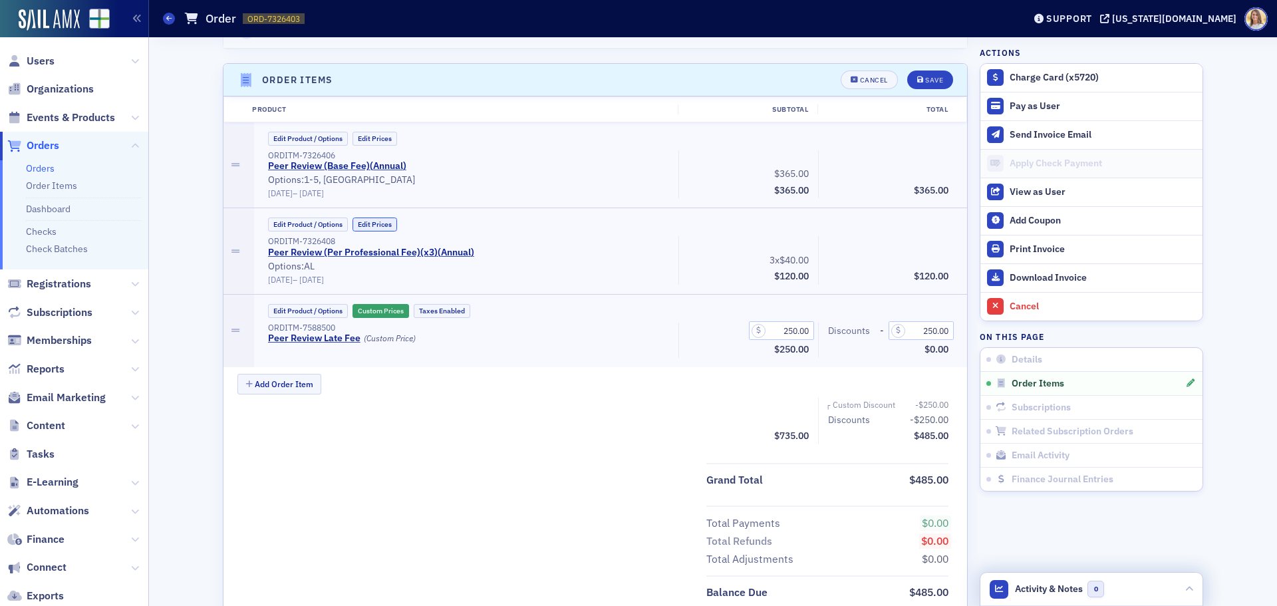
click at [354, 222] on button "Edit Prices" at bounding box center [374, 224] width 45 height 14
click at [863, 84] on div "Cancel" at bounding box center [874, 79] width 28 height 7
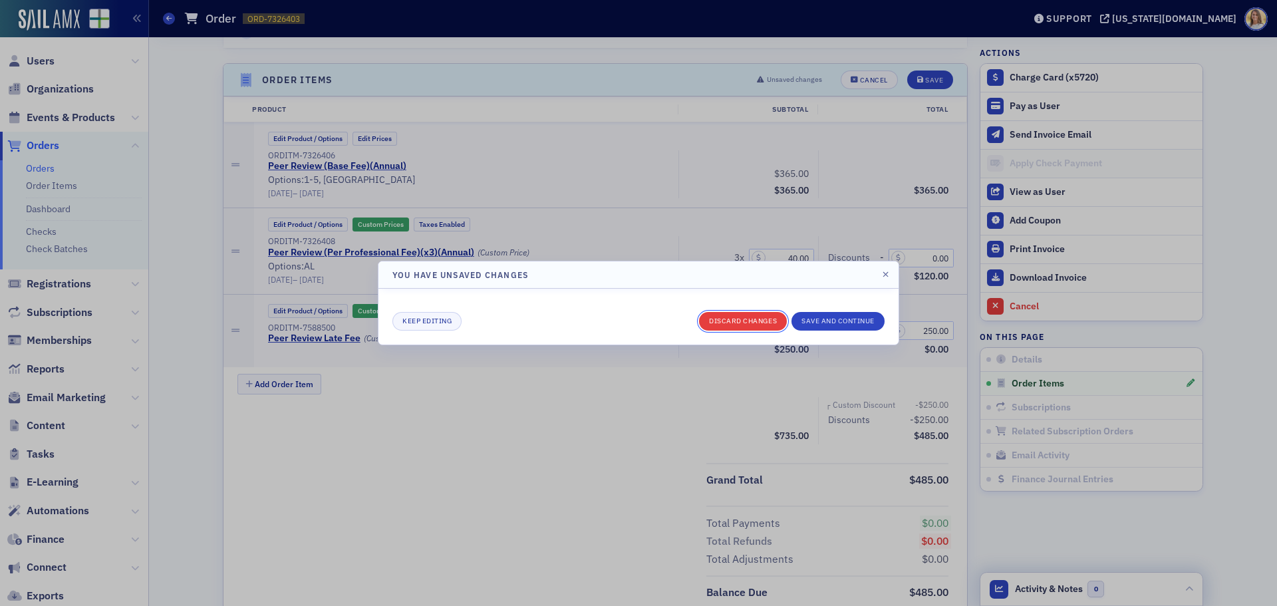
click at [751, 323] on button "Discard changes" at bounding box center [743, 321] width 88 height 19
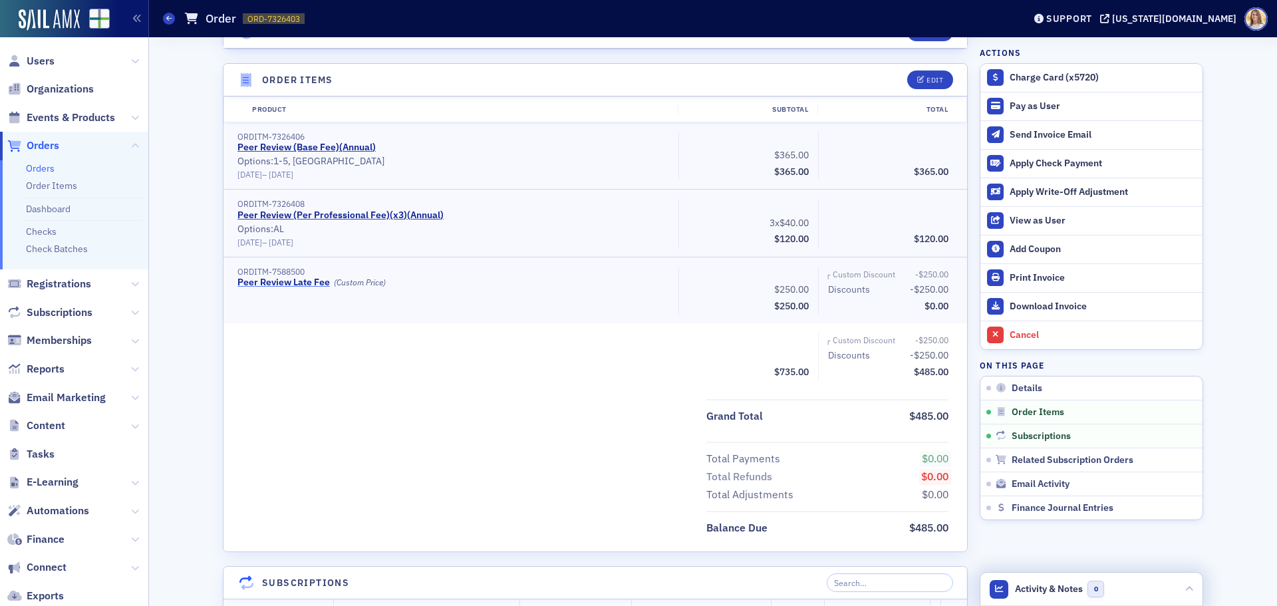
scroll to position [422, 0]
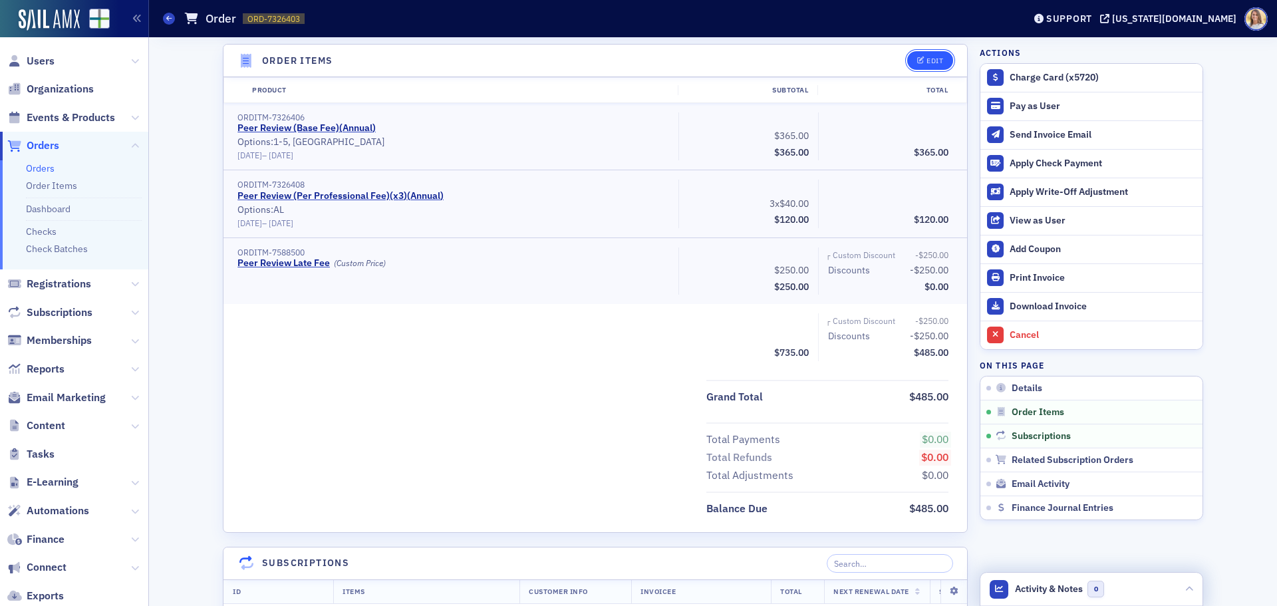
click at [926, 61] on div "Edit" at bounding box center [934, 60] width 17 height 7
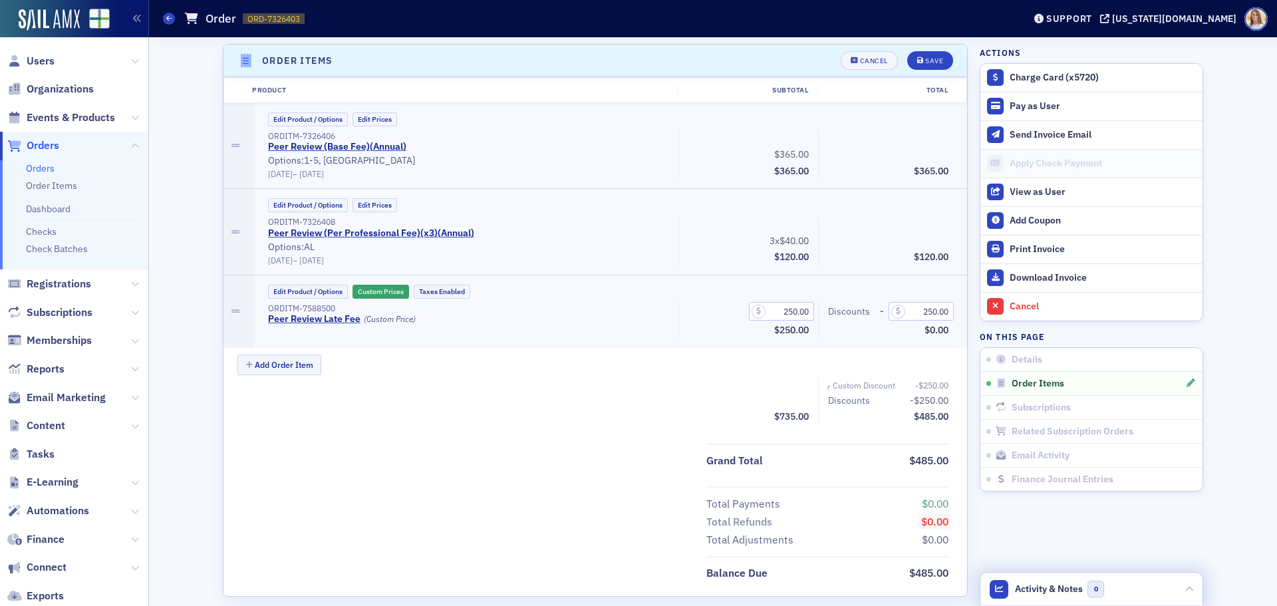
scroll to position [486, 0]
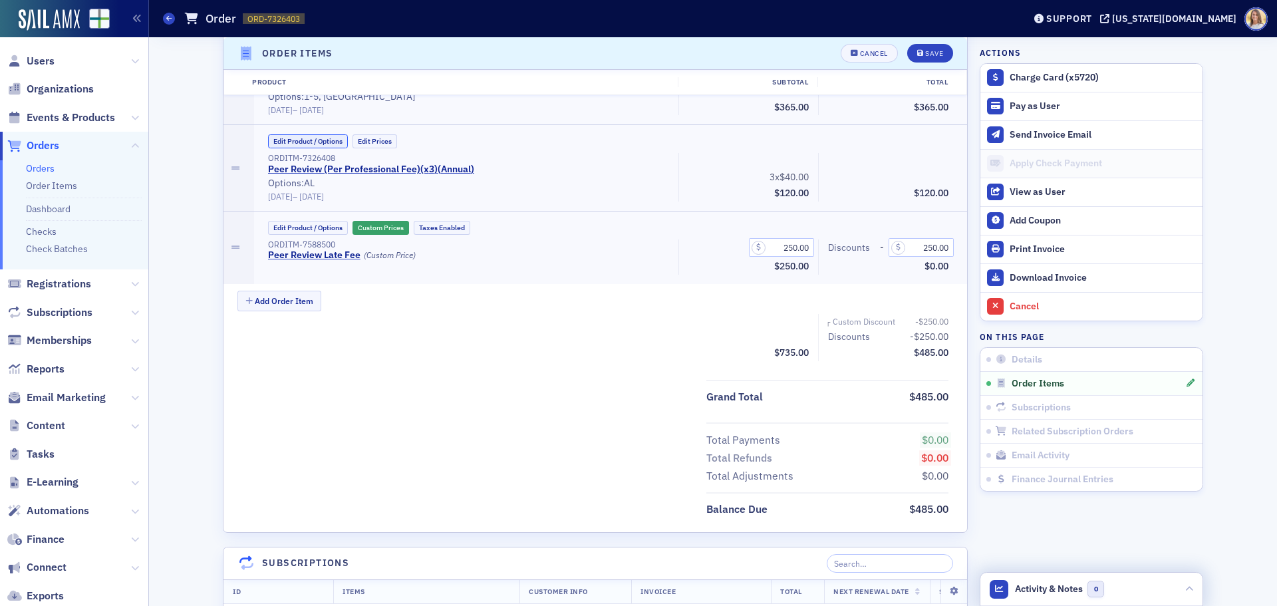
click at [331, 144] on button "Edit Product / Options" at bounding box center [308, 141] width 80 height 14
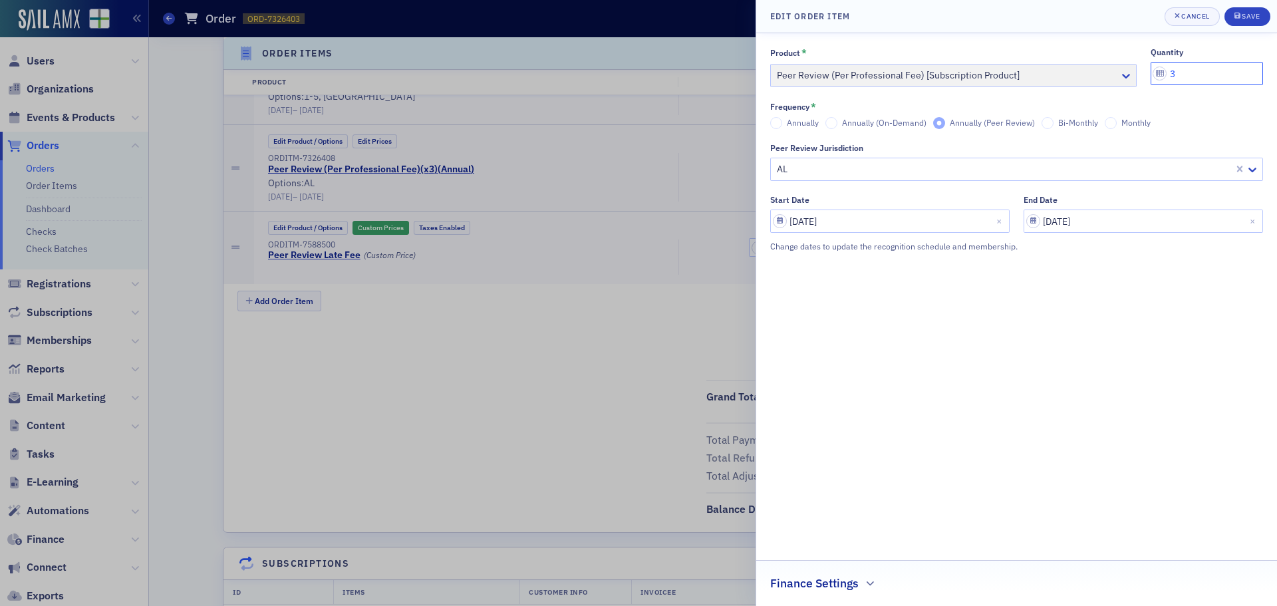
drag, startPoint x: 1227, startPoint y: 78, endPoint x: 1075, endPoint y: 70, distance: 153.1
click at [1068, 73] on div "Product * Peer Review (Per Professional Fee) [Subscription Product] quantity 3" at bounding box center [1016, 67] width 493 height 40
type input "2"
click at [1244, 13] on div "Save" at bounding box center [1250, 16] width 18 height 7
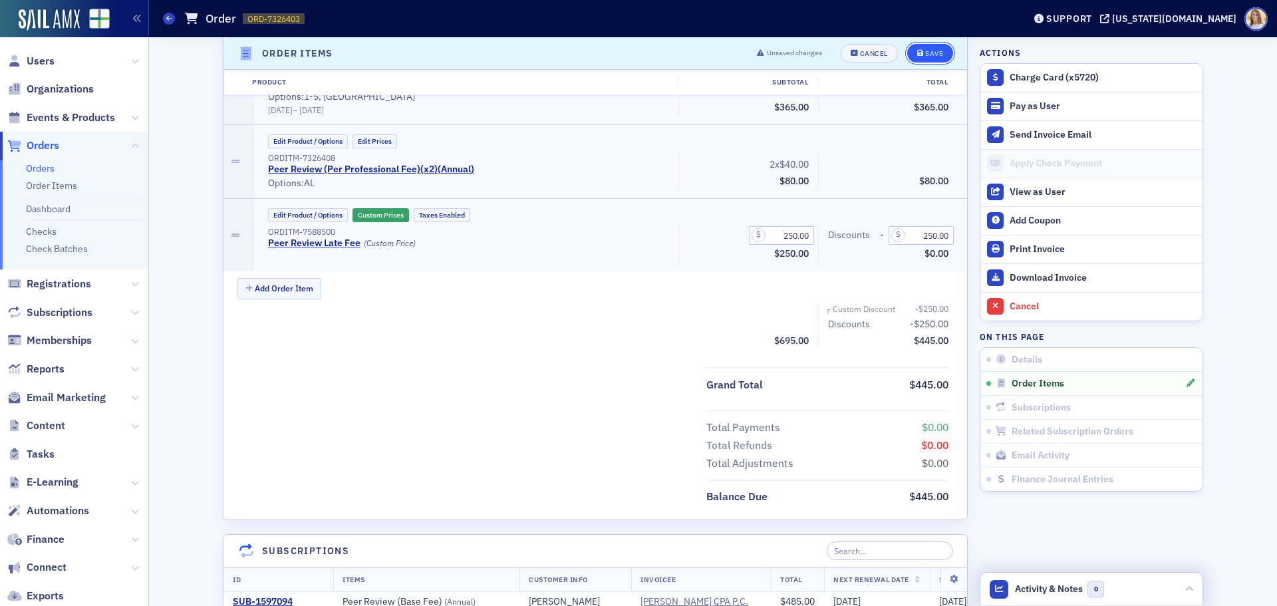
click at [934, 54] on div "Save" at bounding box center [934, 53] width 18 height 7
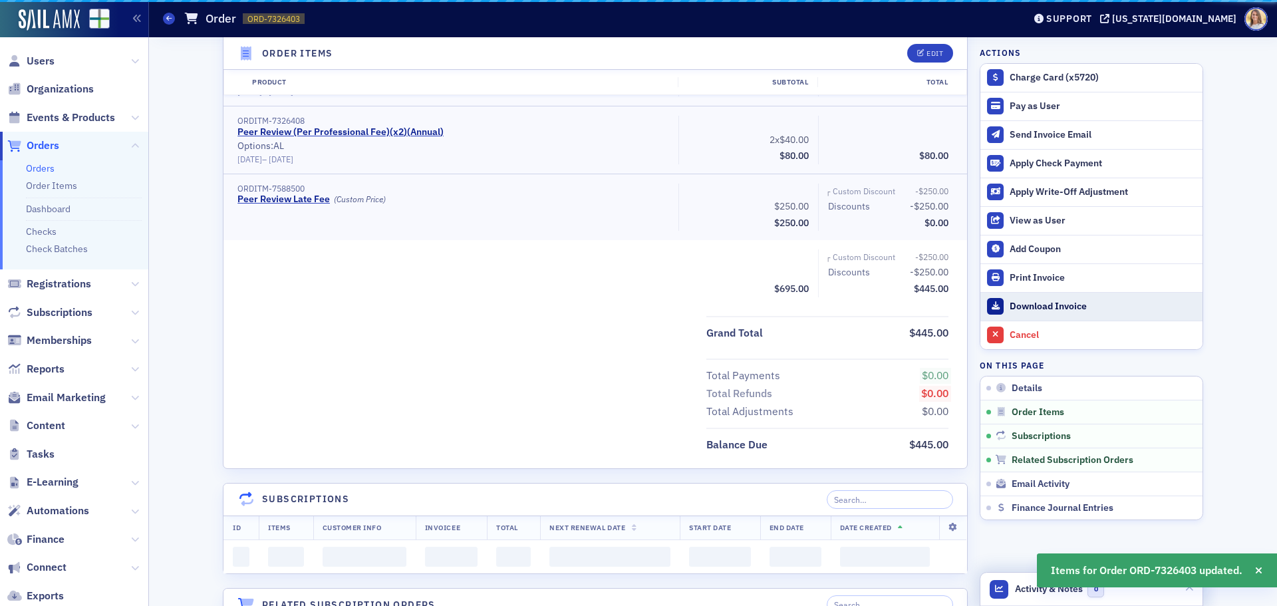
scroll to position [422, 0]
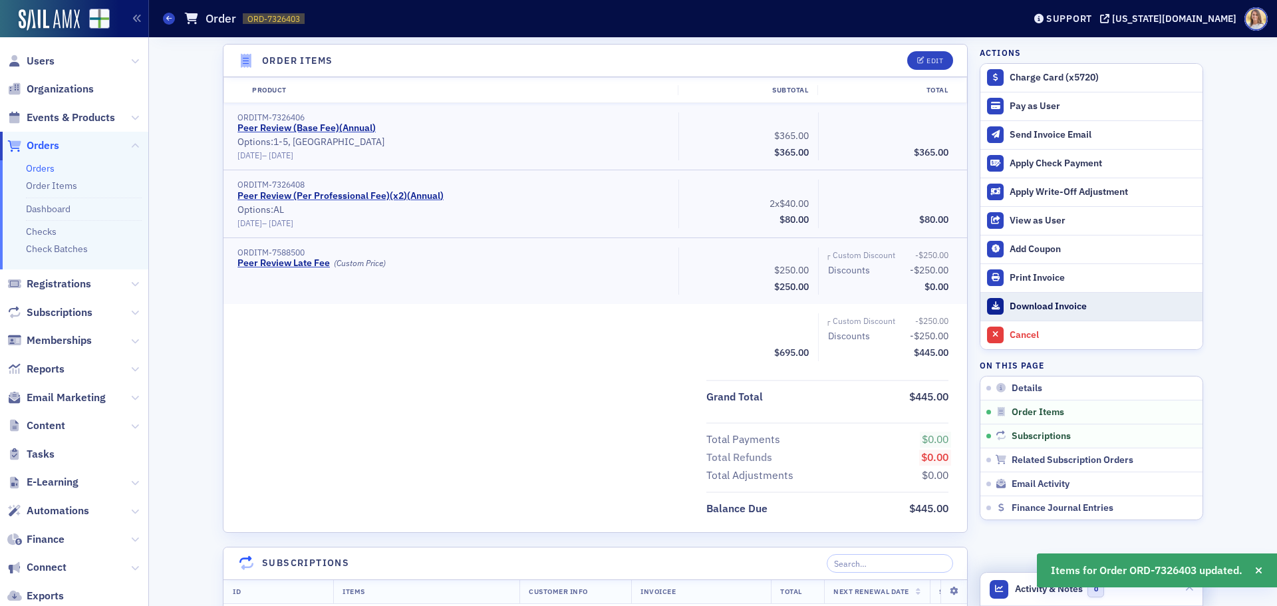
click at [1063, 306] on div "Download Invoice" at bounding box center [1102, 307] width 186 height 12
